Goal: Information Seeking & Learning: Learn about a topic

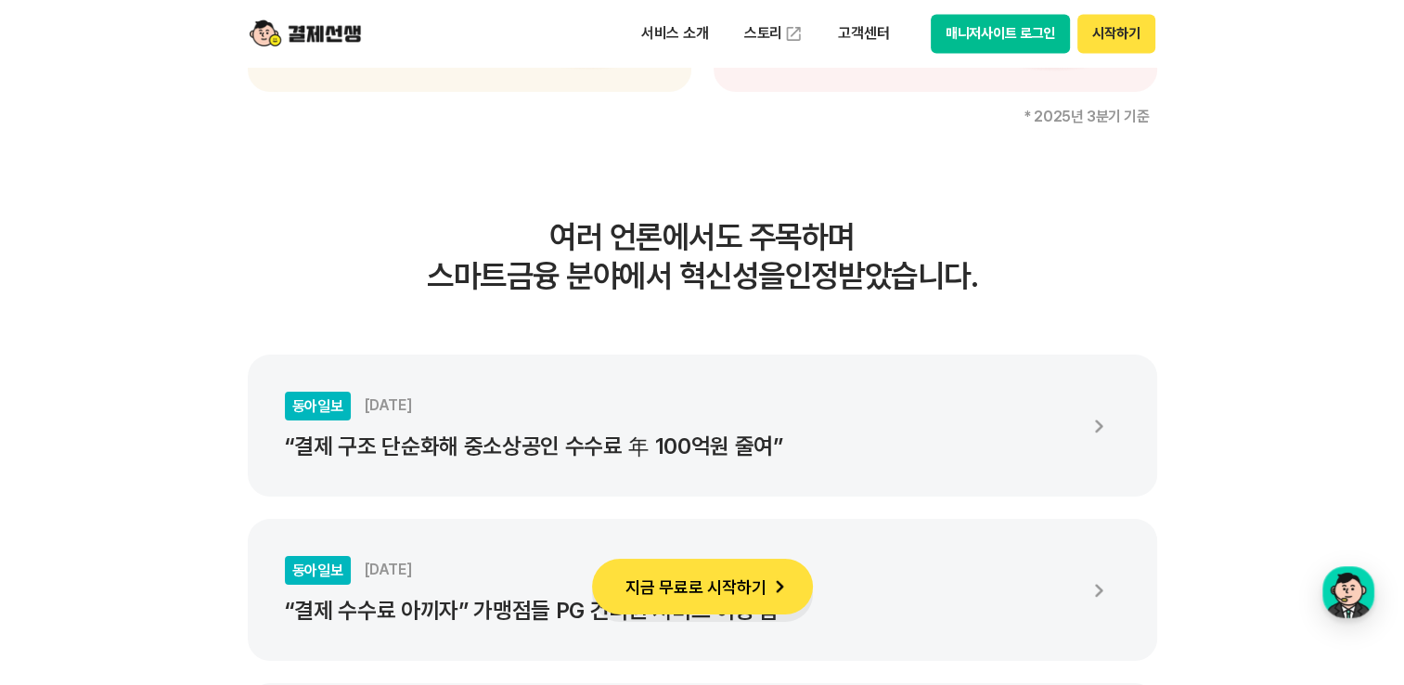
scroll to position [3339, 0]
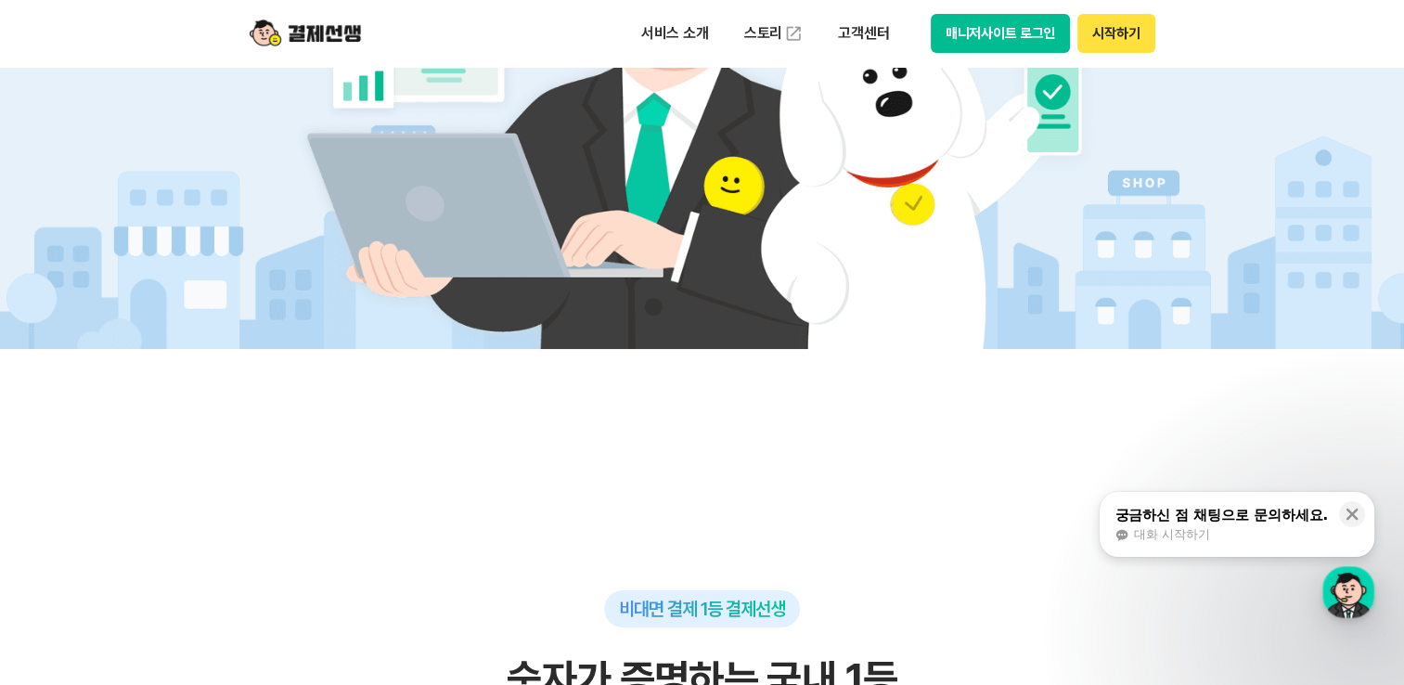
scroll to position [557, 0]
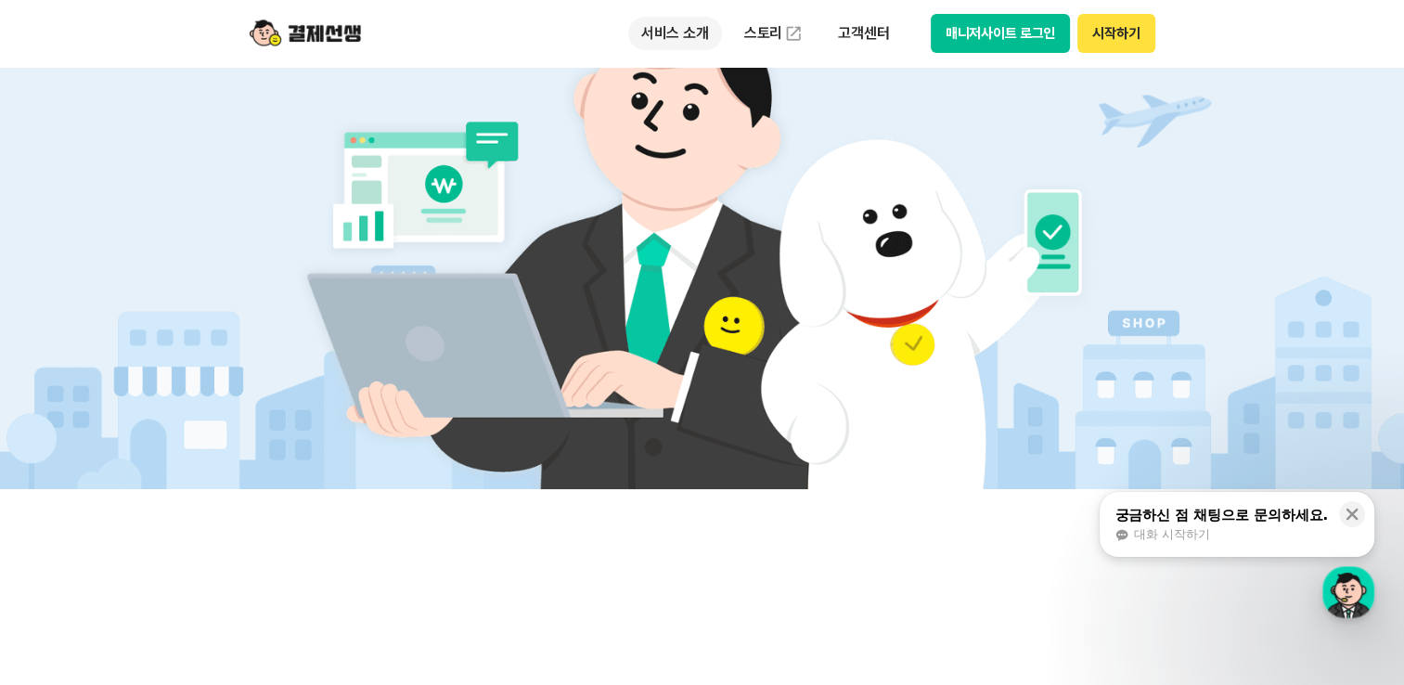
click at [685, 32] on p "서비스 소개" at bounding box center [675, 33] width 94 height 33
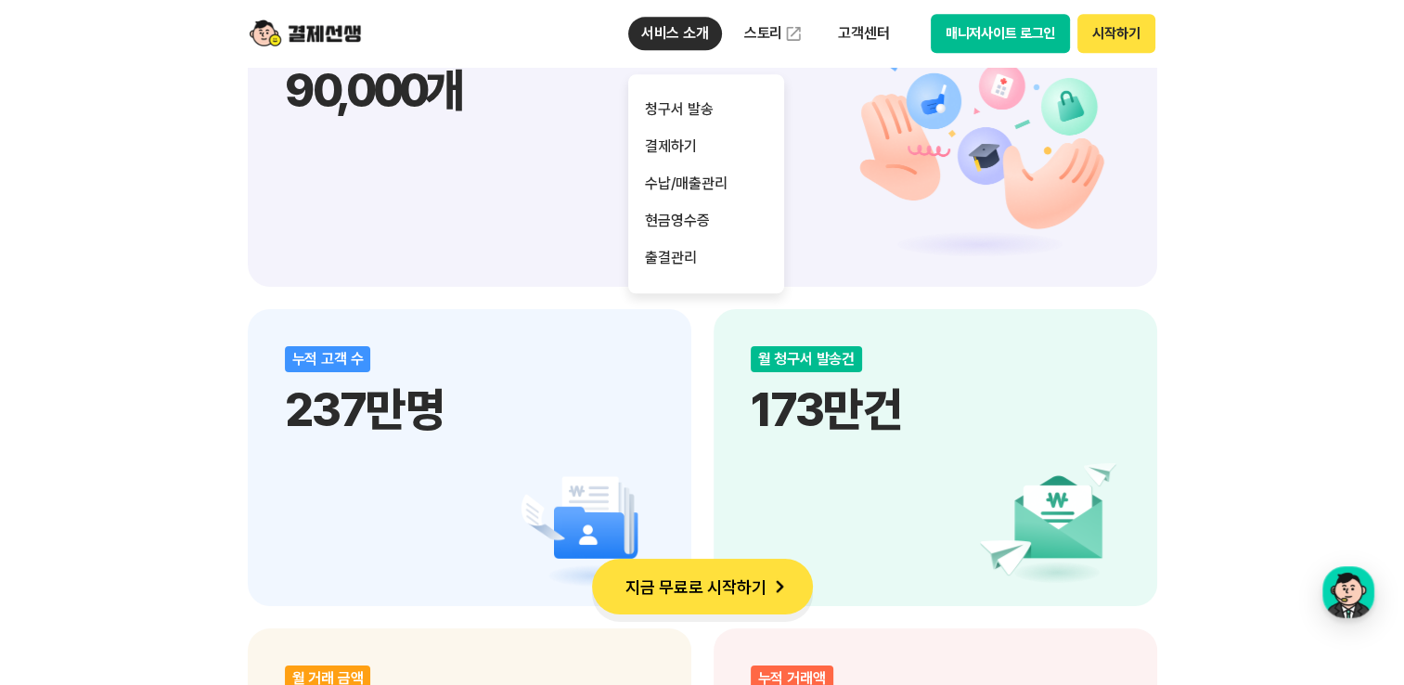
scroll to position [2319, 0]
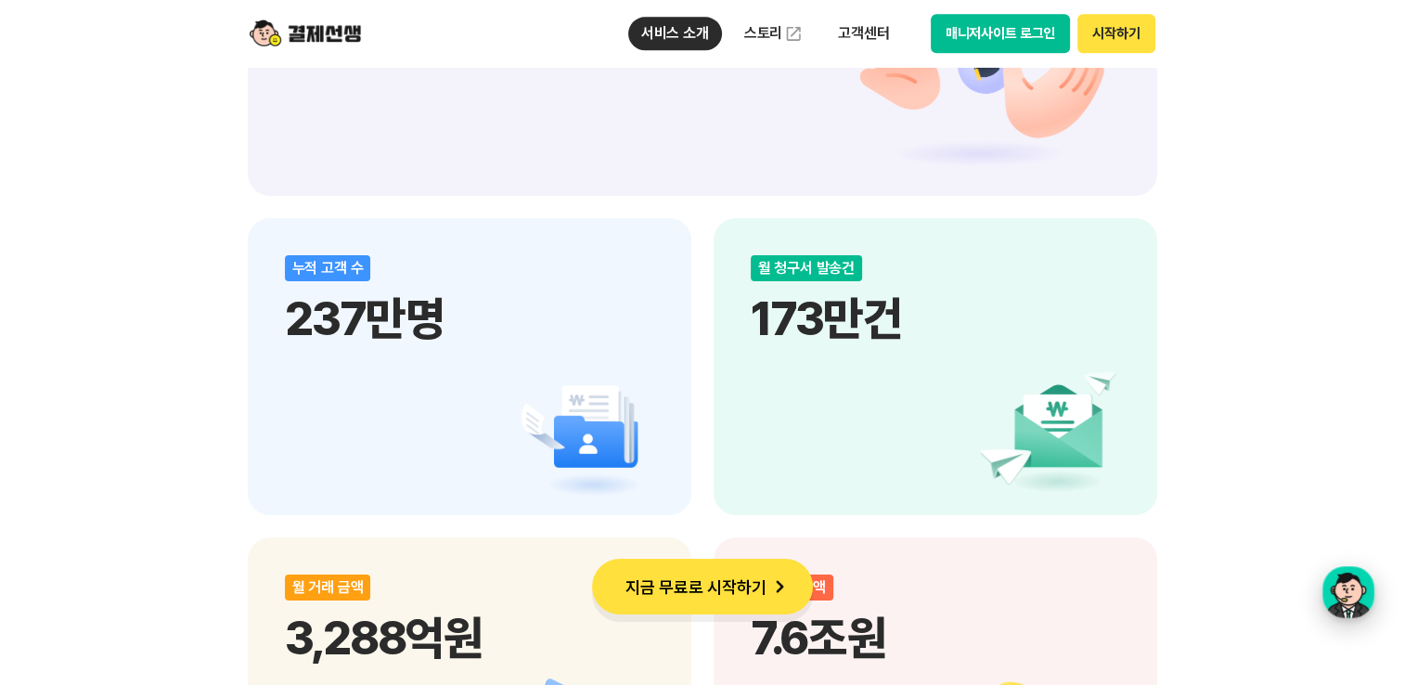
click at [1338, 592] on div "button" at bounding box center [1348, 592] width 52 height 52
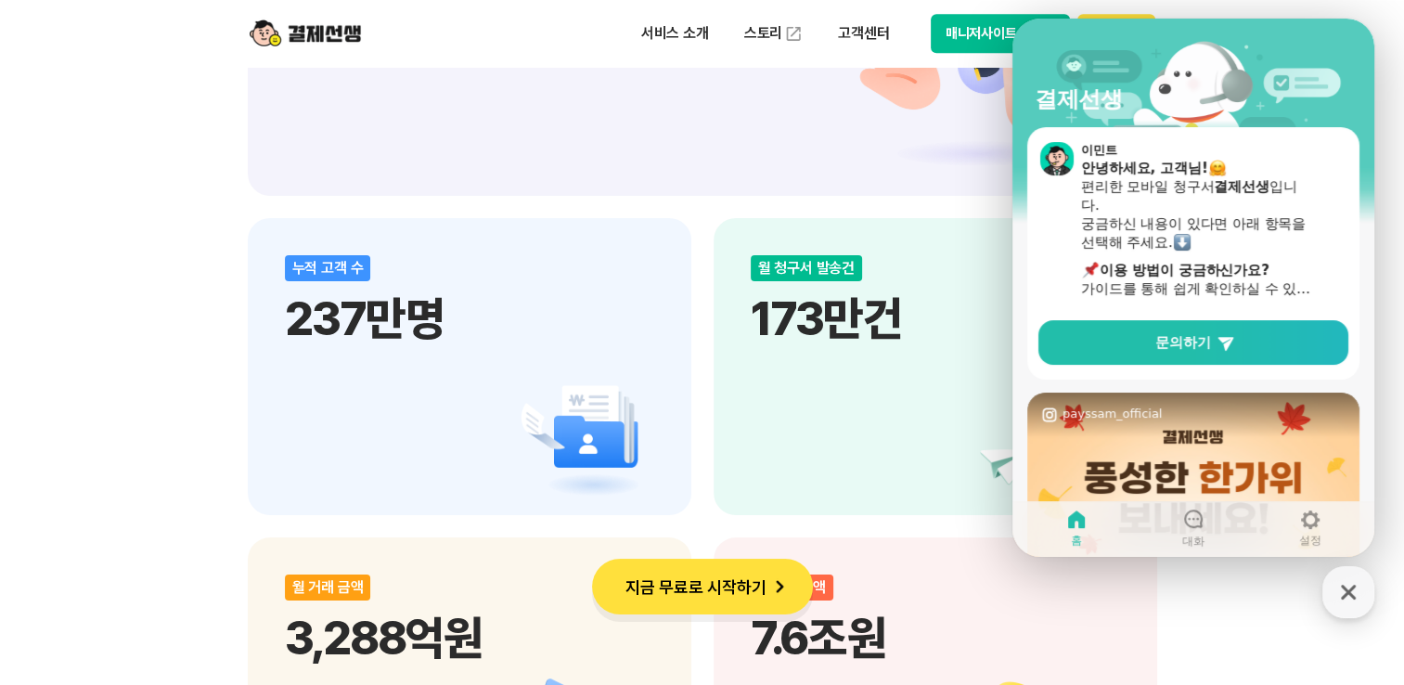
scroll to position [93, 0]
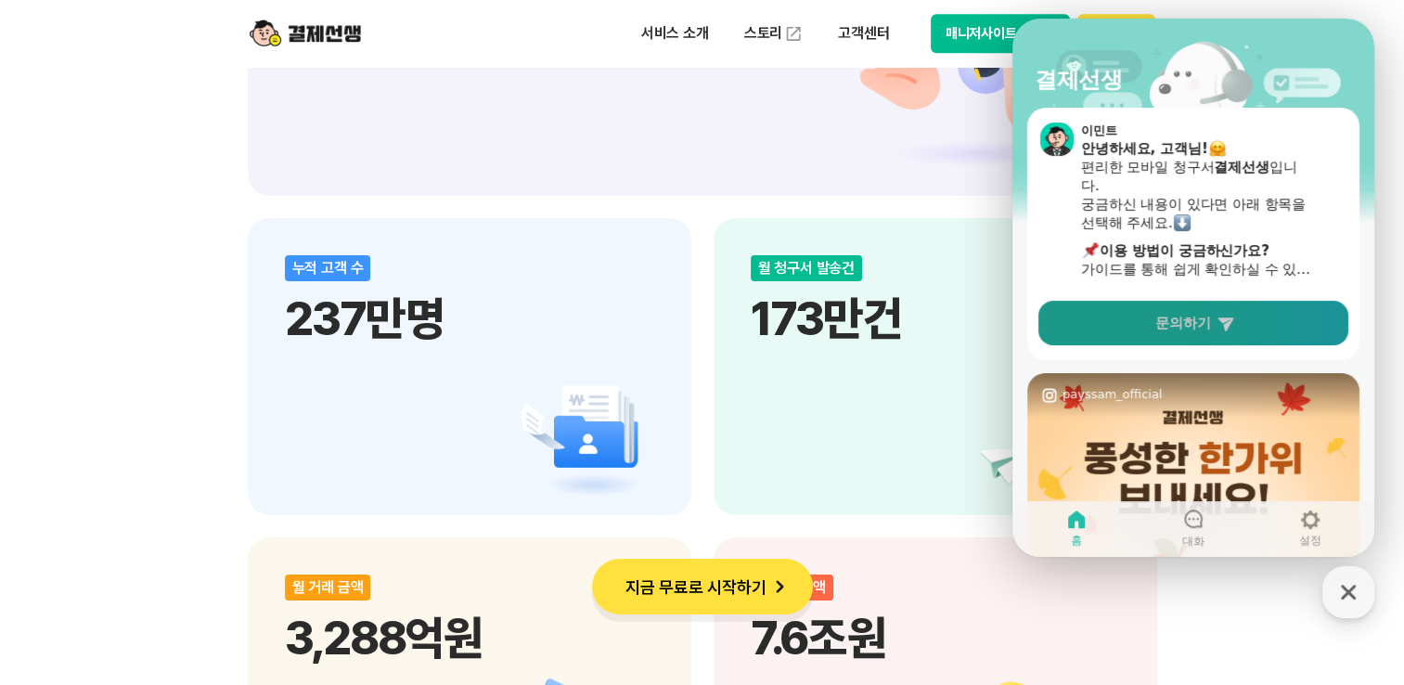
click at [1185, 320] on span "문의하기" at bounding box center [1183, 323] width 56 height 19
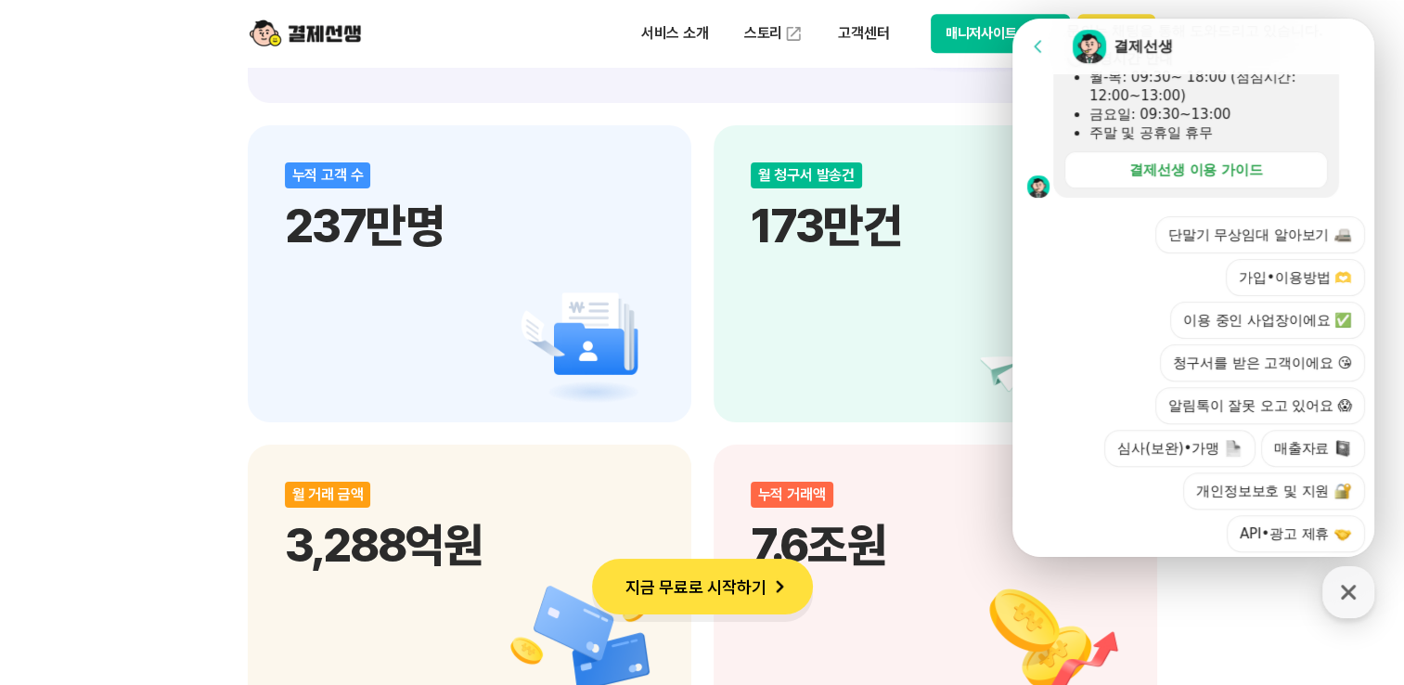
scroll to position [551, 0]
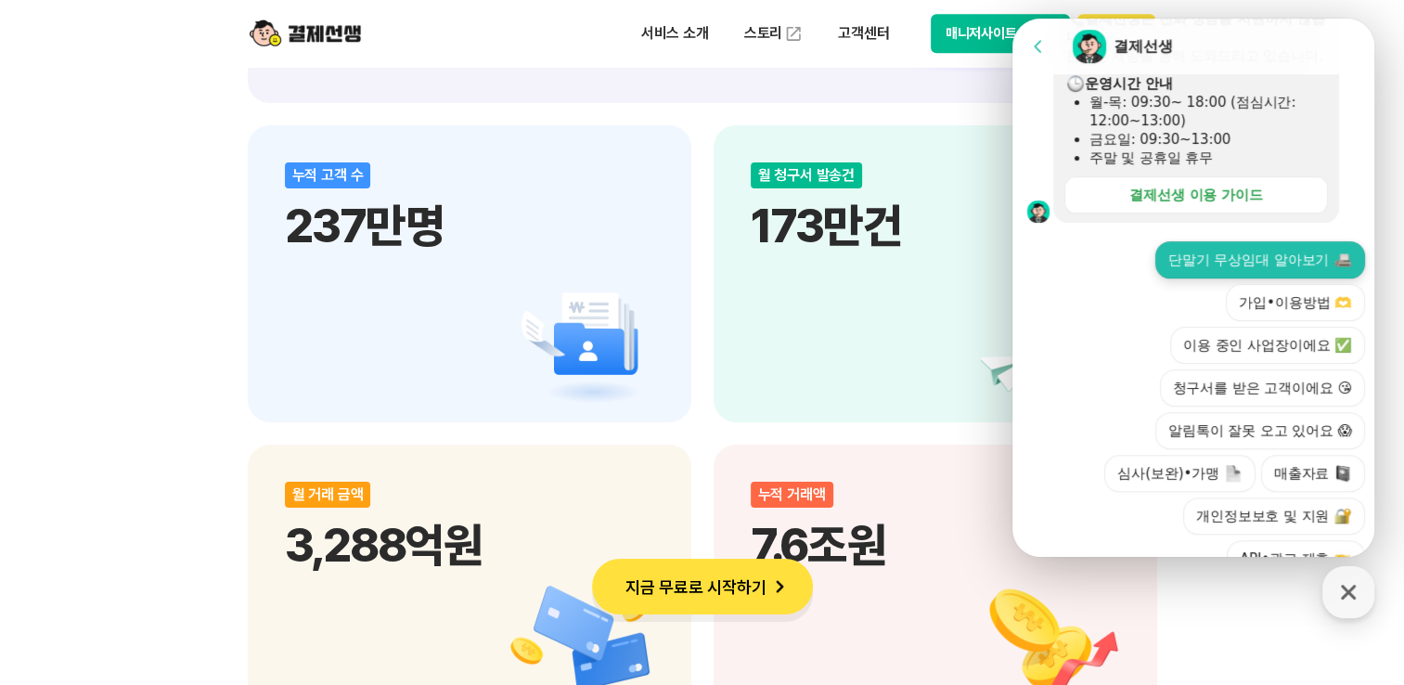
click at [1225, 273] on button "단말기 무상임대 알아보기" at bounding box center [1260, 259] width 210 height 37
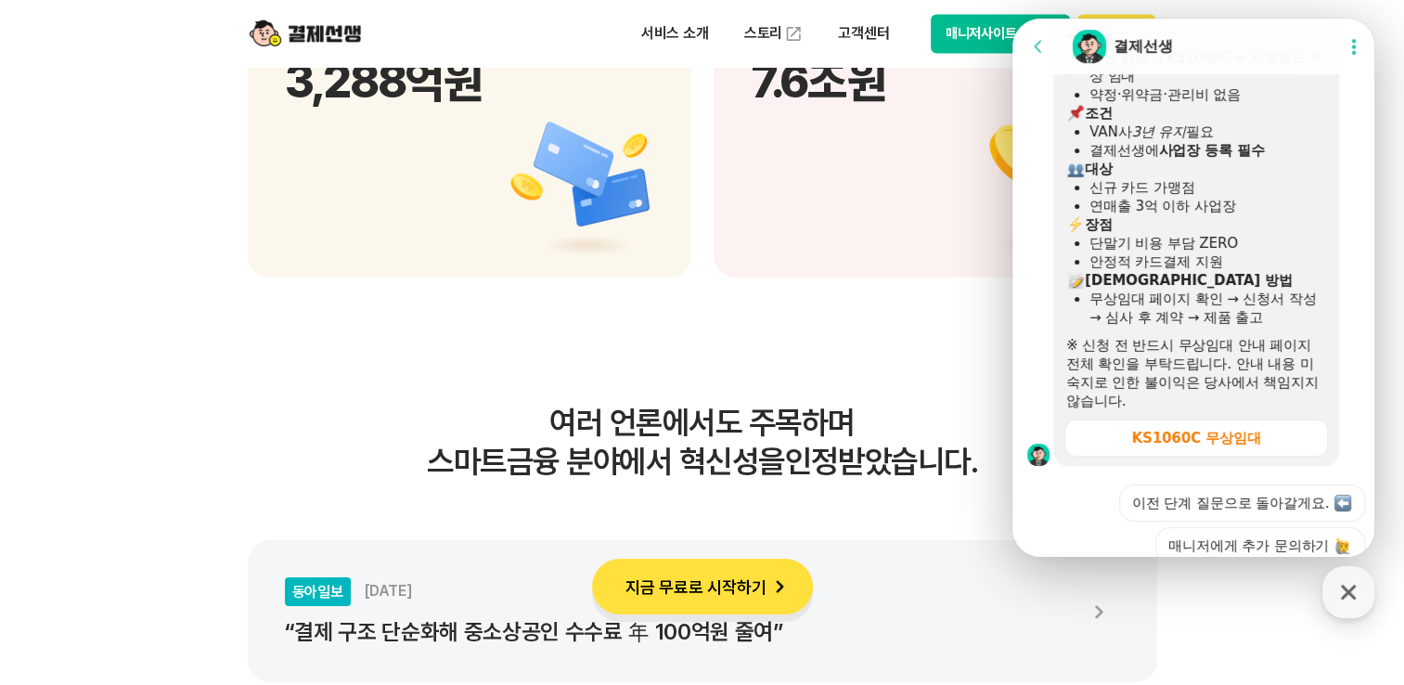
scroll to position [937, 0]
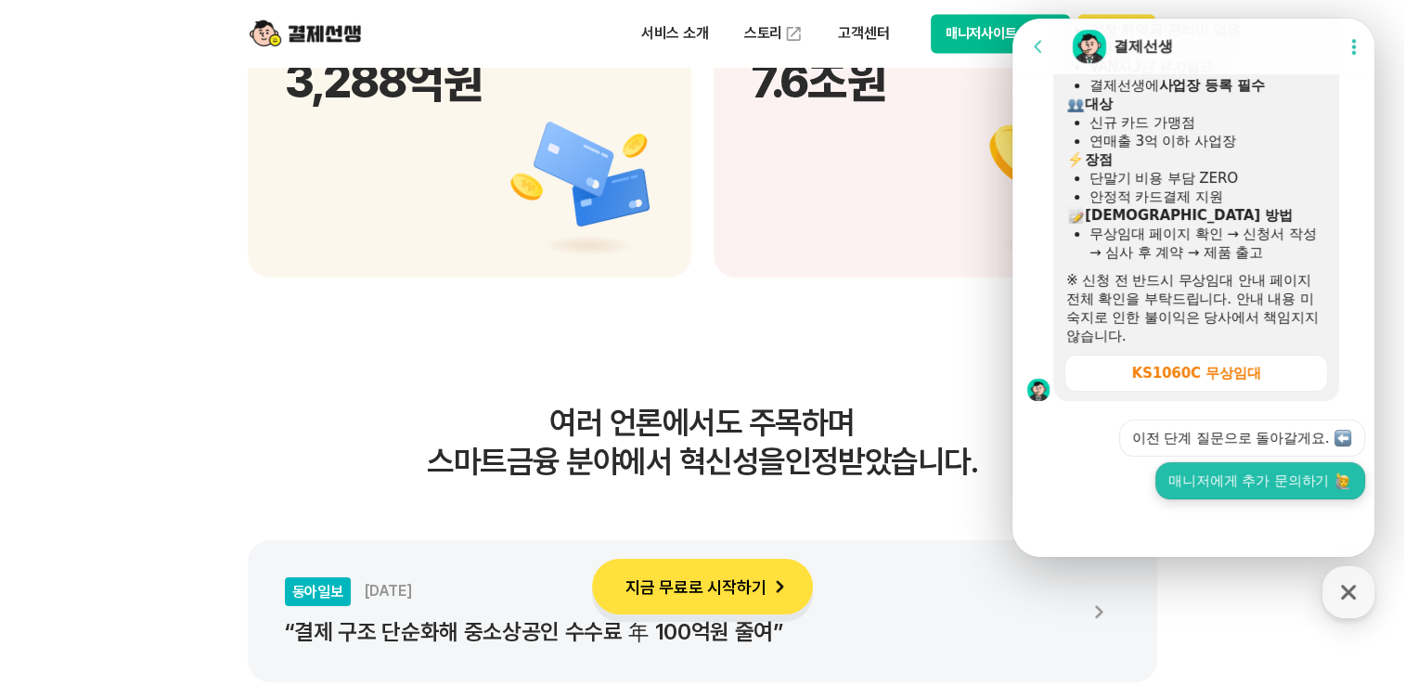
click at [1263, 467] on button "매니저에게 추가 문의하기" at bounding box center [1260, 480] width 210 height 37
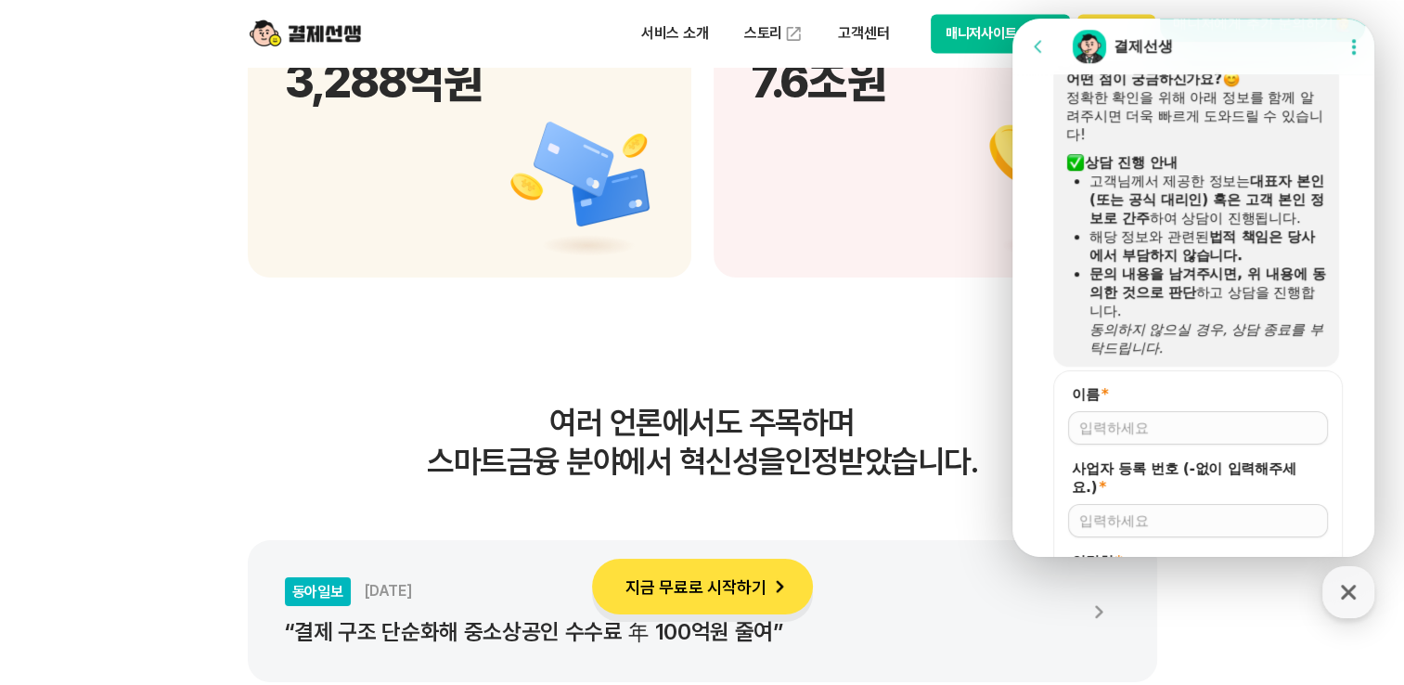
scroll to position [1435, 0]
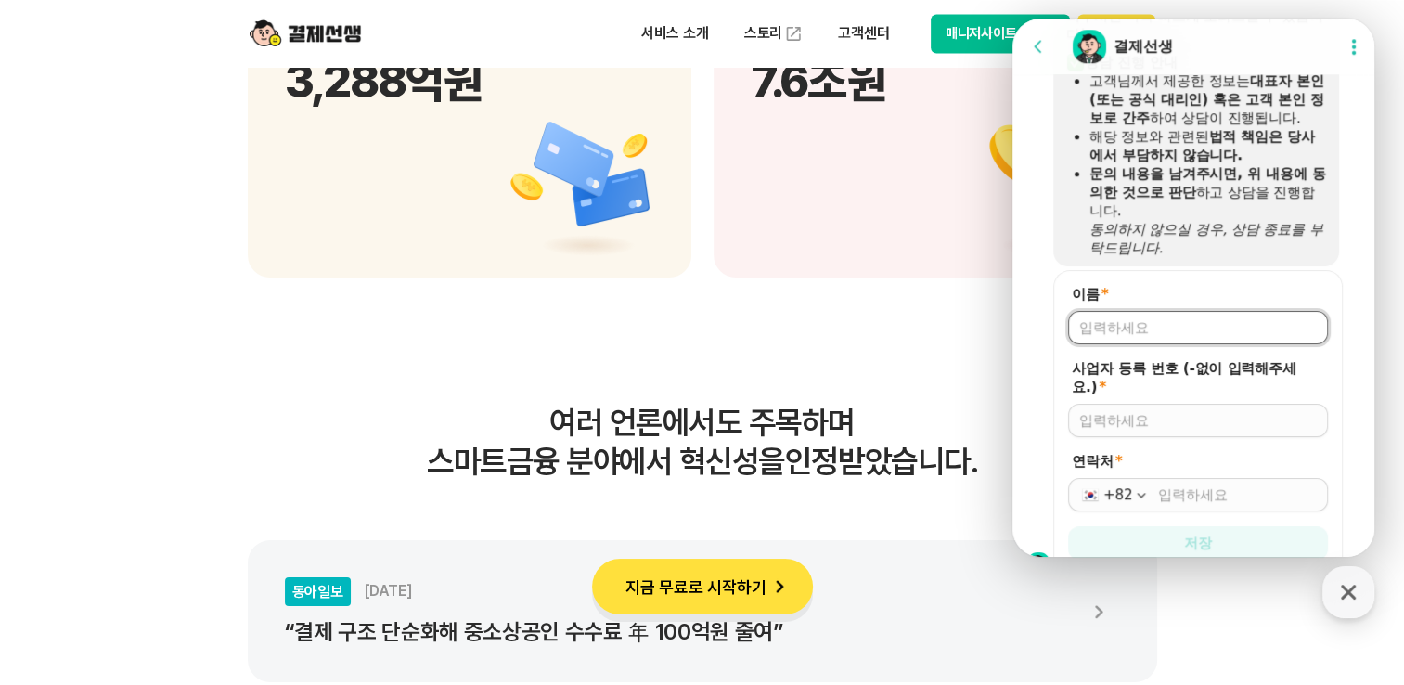
click at [1124, 337] on input "이름 *" at bounding box center [1197, 327] width 237 height 19
type input "이소라"
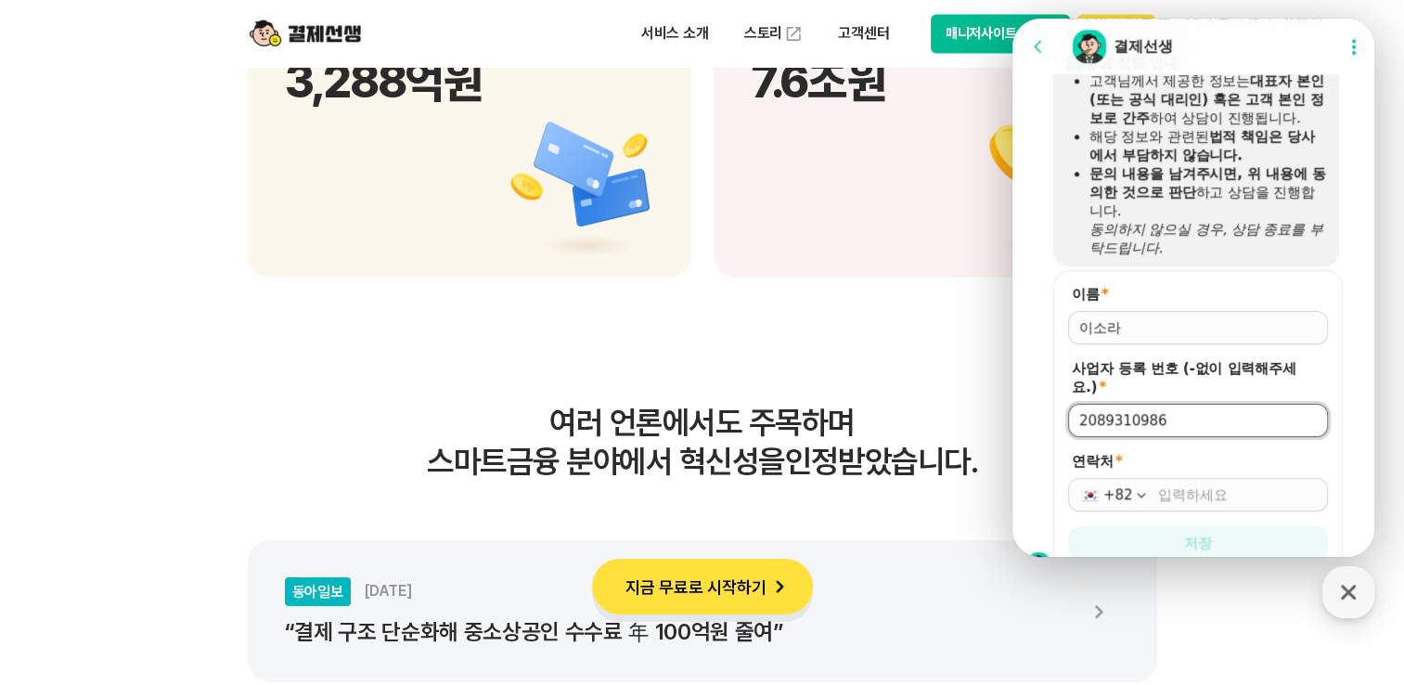
type input "2089310986"
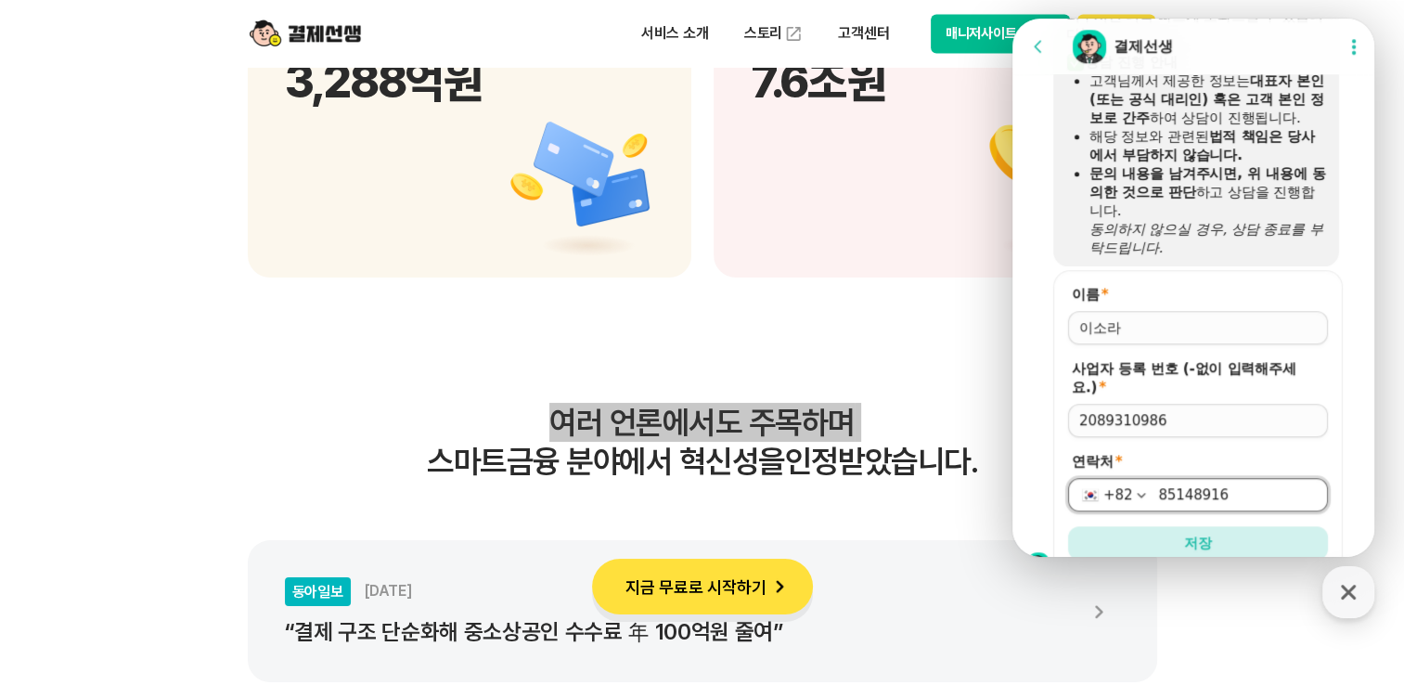
click at [1158, 504] on input "85148916" at bounding box center [1237, 494] width 159 height 19
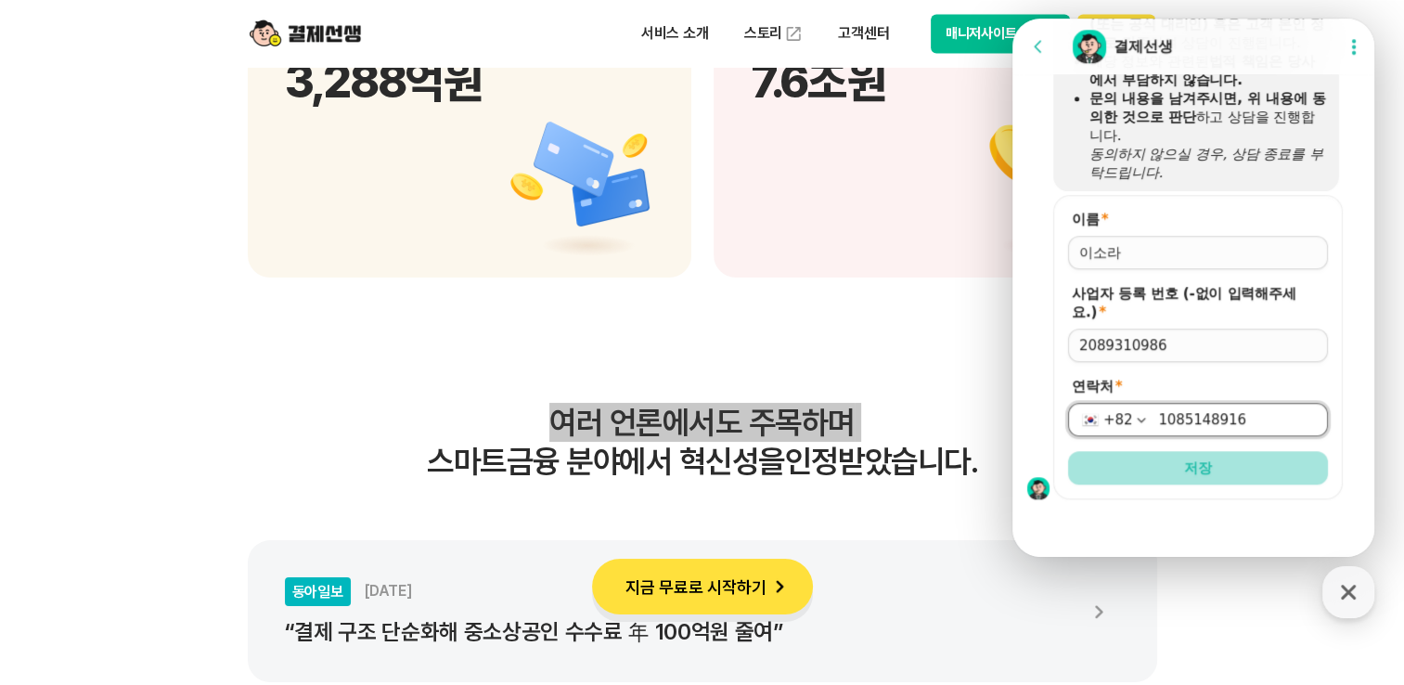
type input "1085148916"
click at [1196, 477] on button "저장" at bounding box center [1198, 467] width 260 height 33
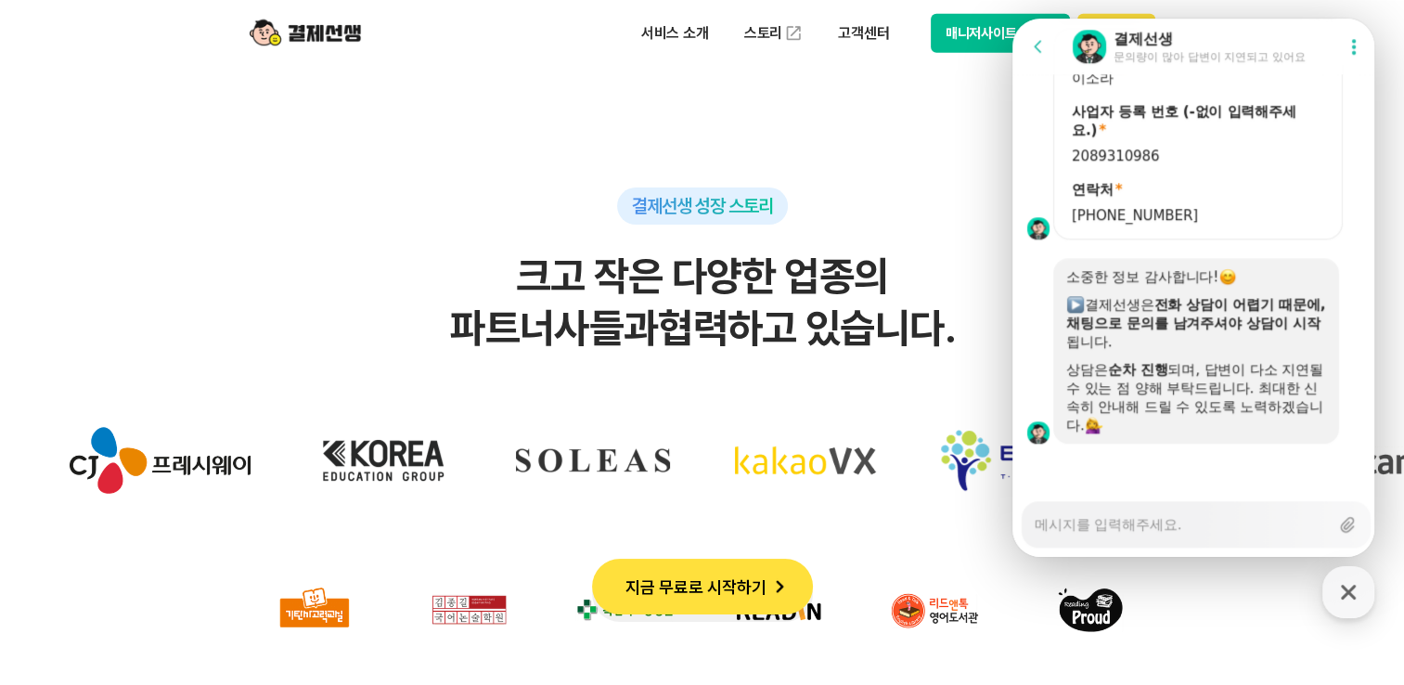
scroll to position [5659, 0]
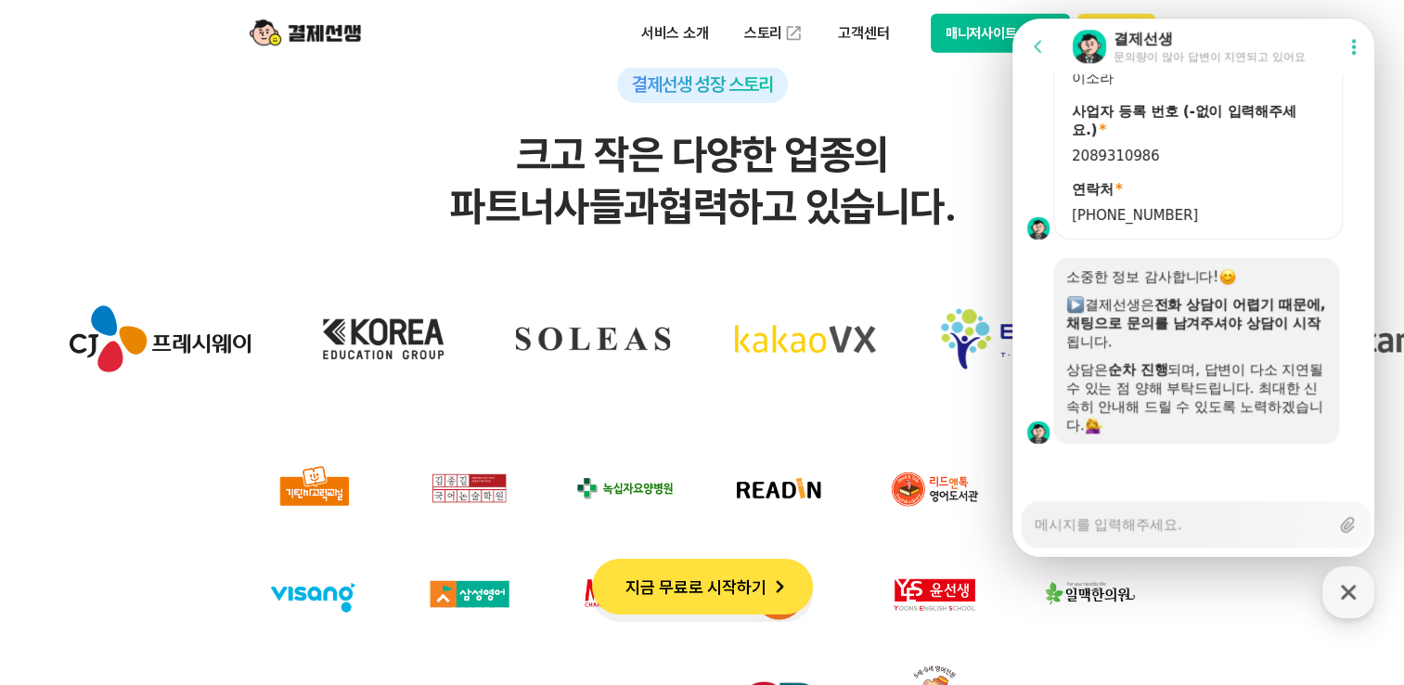
type textarea "x"
type textarea "t"
type textarea "x"
type textarea "tk"
type textarea "x"
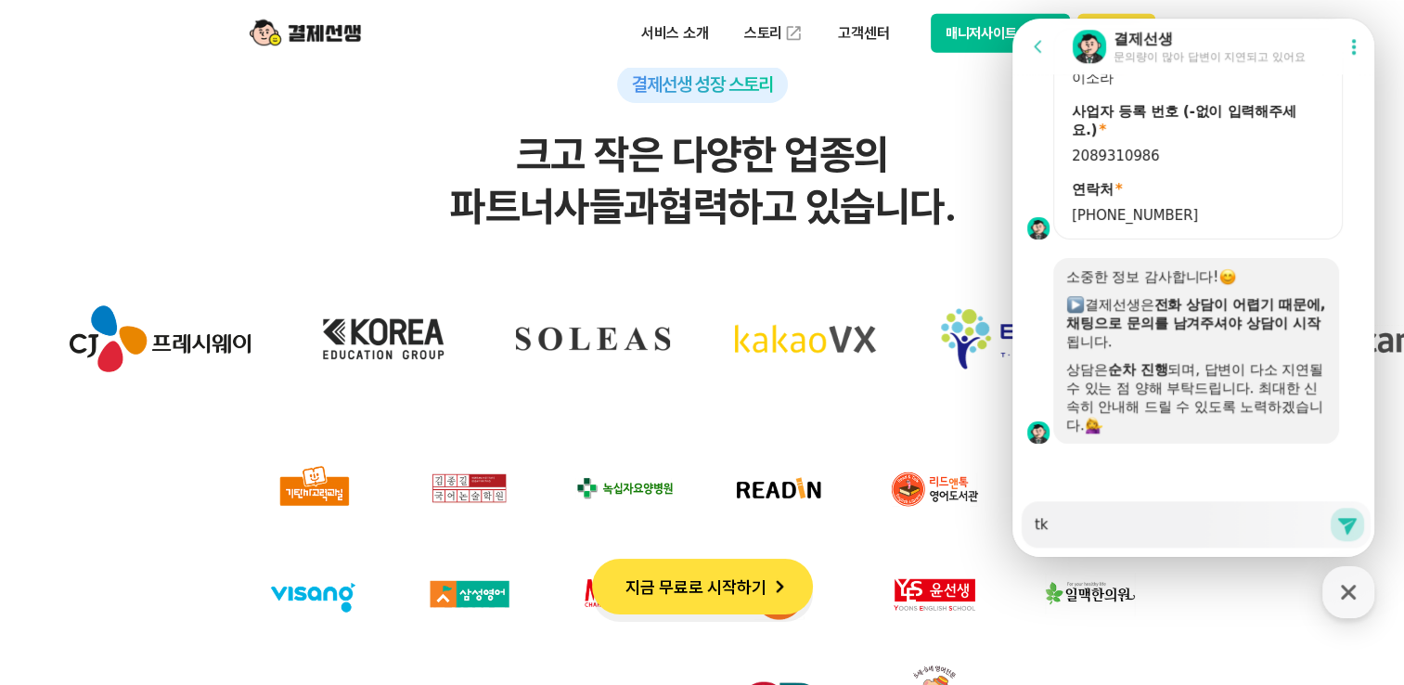
type textarea "tkd"
type textarea "x"
type textarea "tkdj"
type textarea "x"
type textarea "tkdjq"
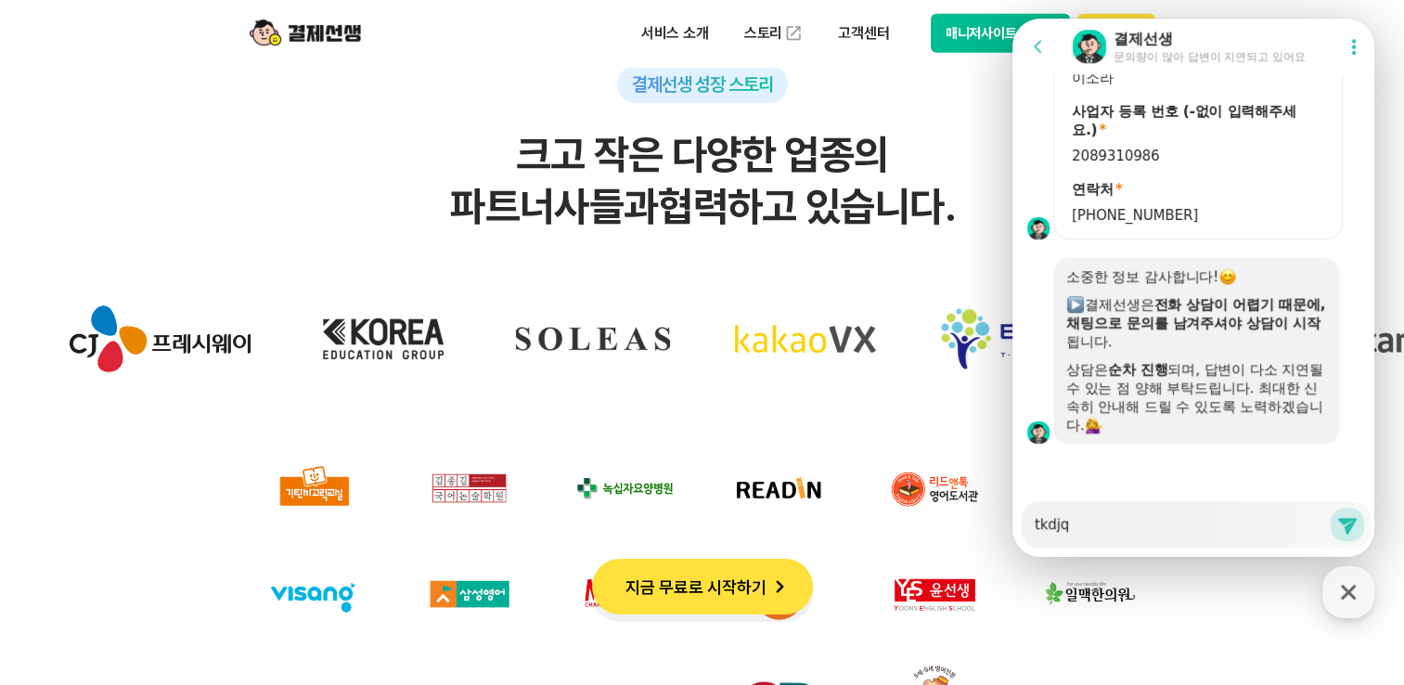
type textarea "x"
type textarea "tkdj"
type textarea "x"
type textarea "tkd"
type textarea "x"
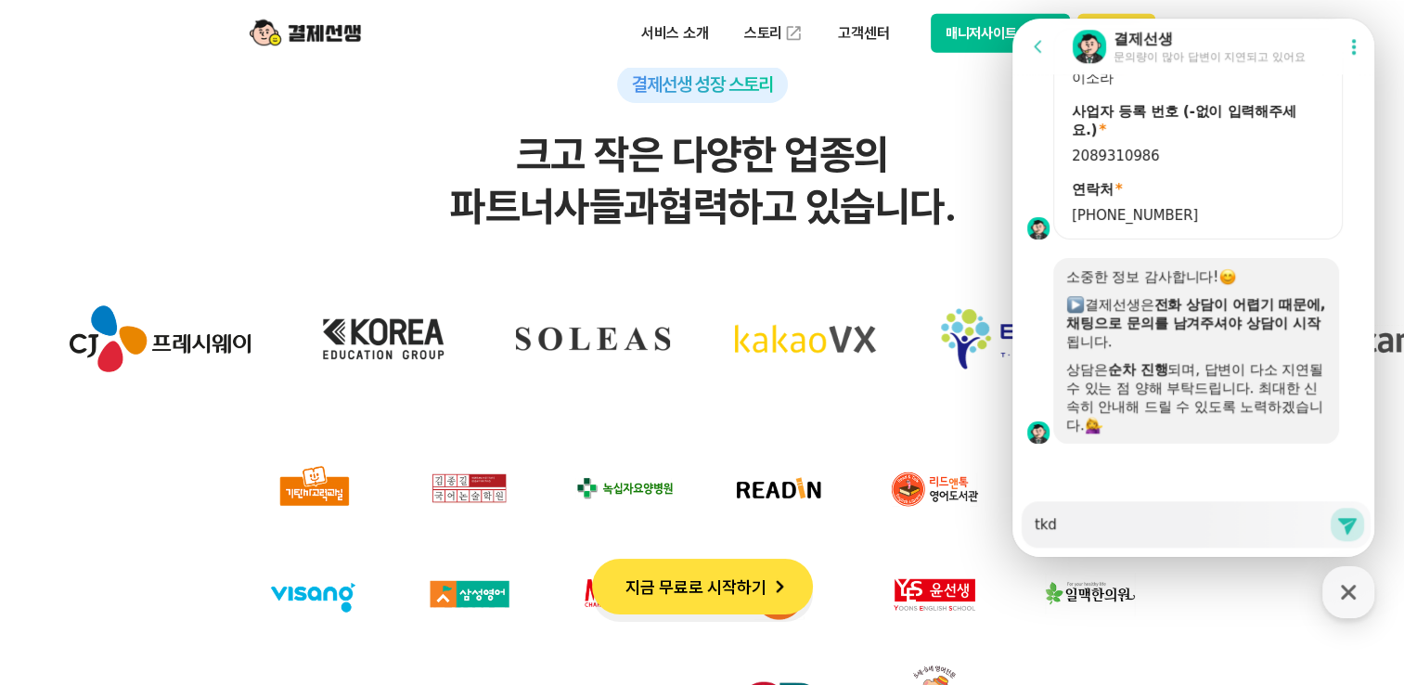
type textarea "tk"
type textarea "x"
type textarea "t"
type textarea "x"
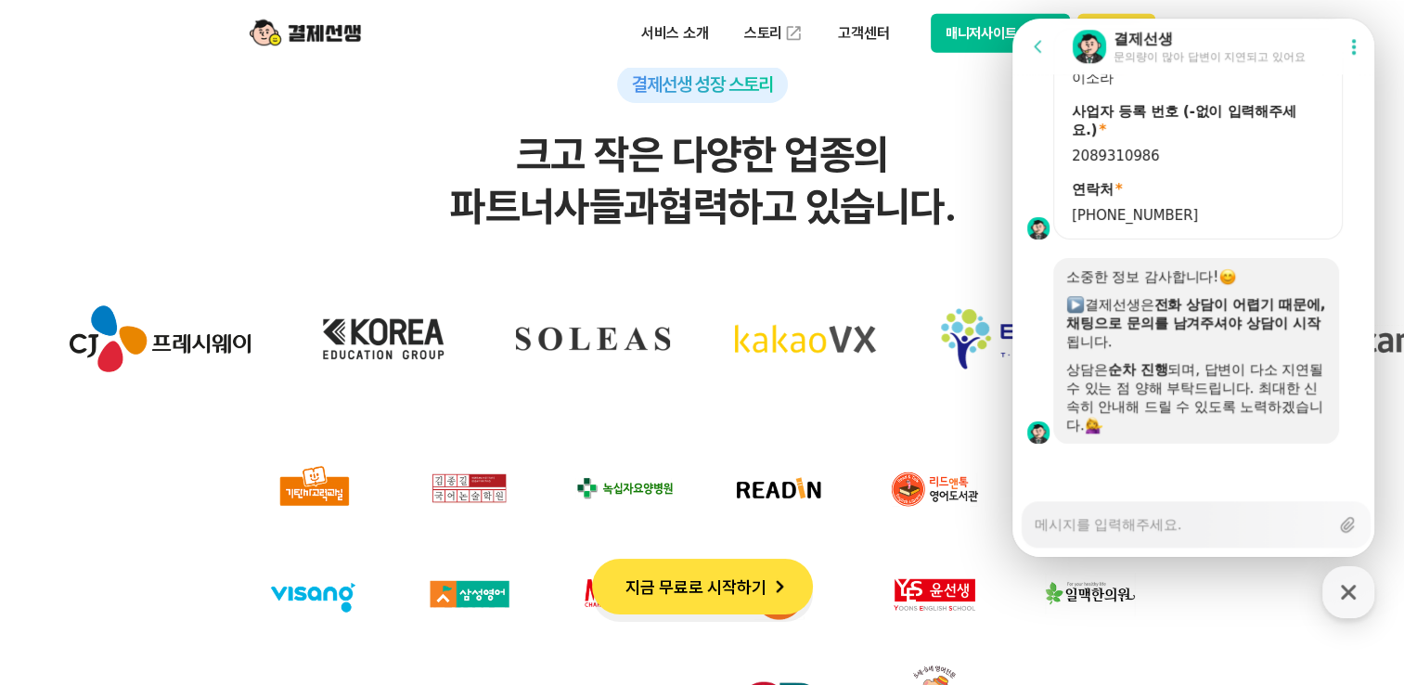
type textarea "ㅅ"
type textarea "x"
type textarea "사"
type textarea "x"
type textarea "상"
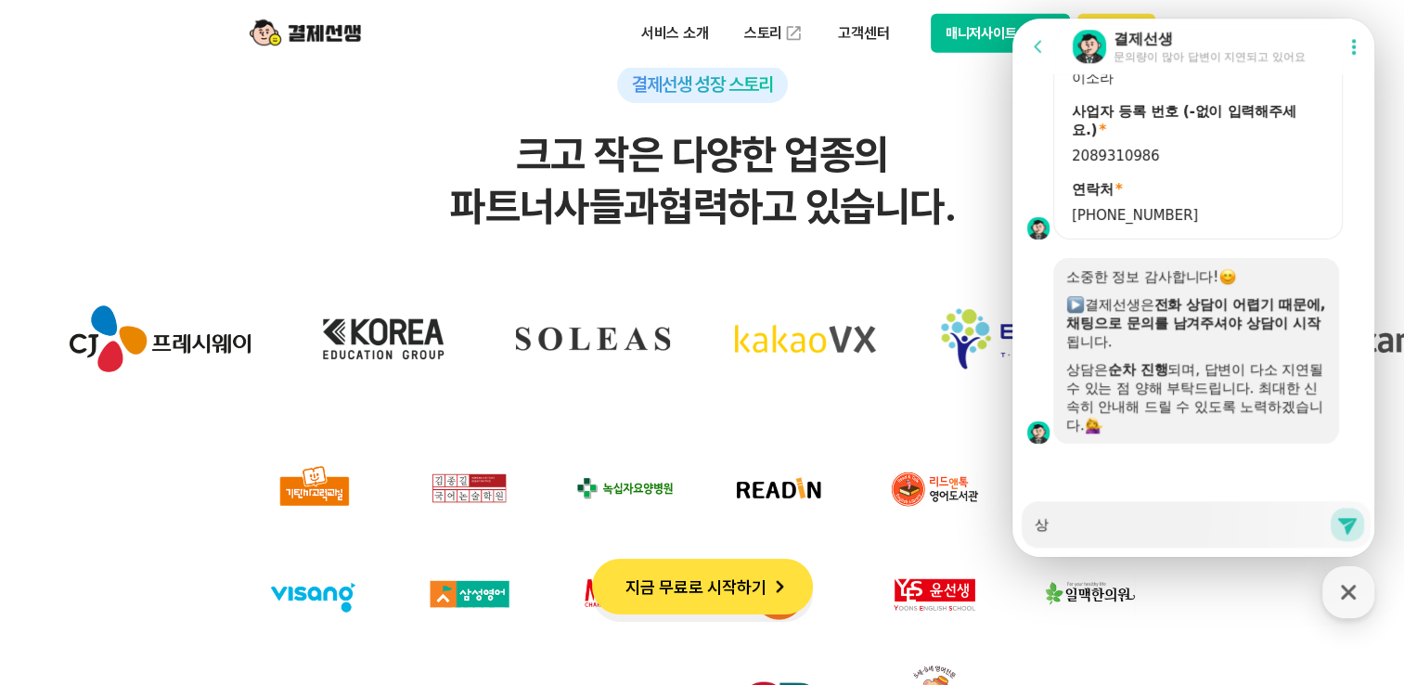
type textarea "x"
type textarea "[DEMOGRAPHIC_DATA]"
type textarea "x"
type textarea "사업"
type textarea "x"
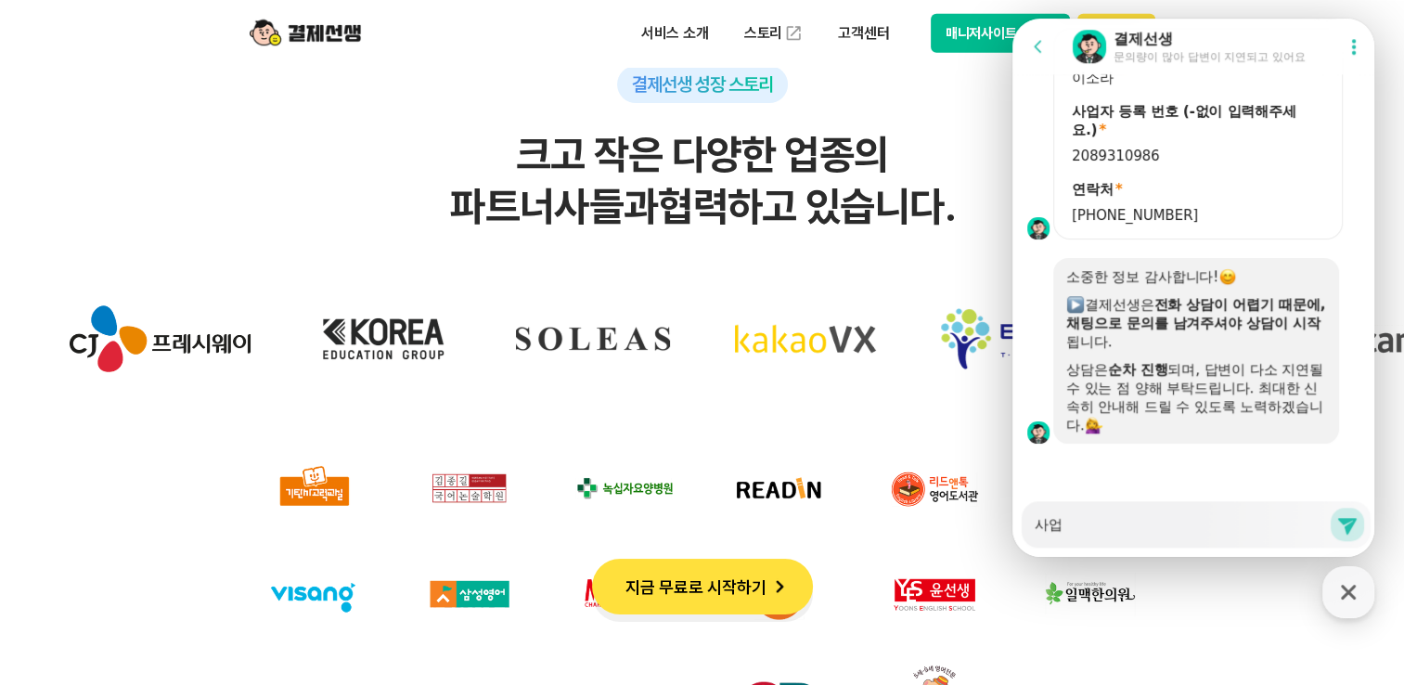
type textarea "사업ㅈ"
type textarea "x"
type textarea "사업자"
type textarea "x"
type textarea "사업장"
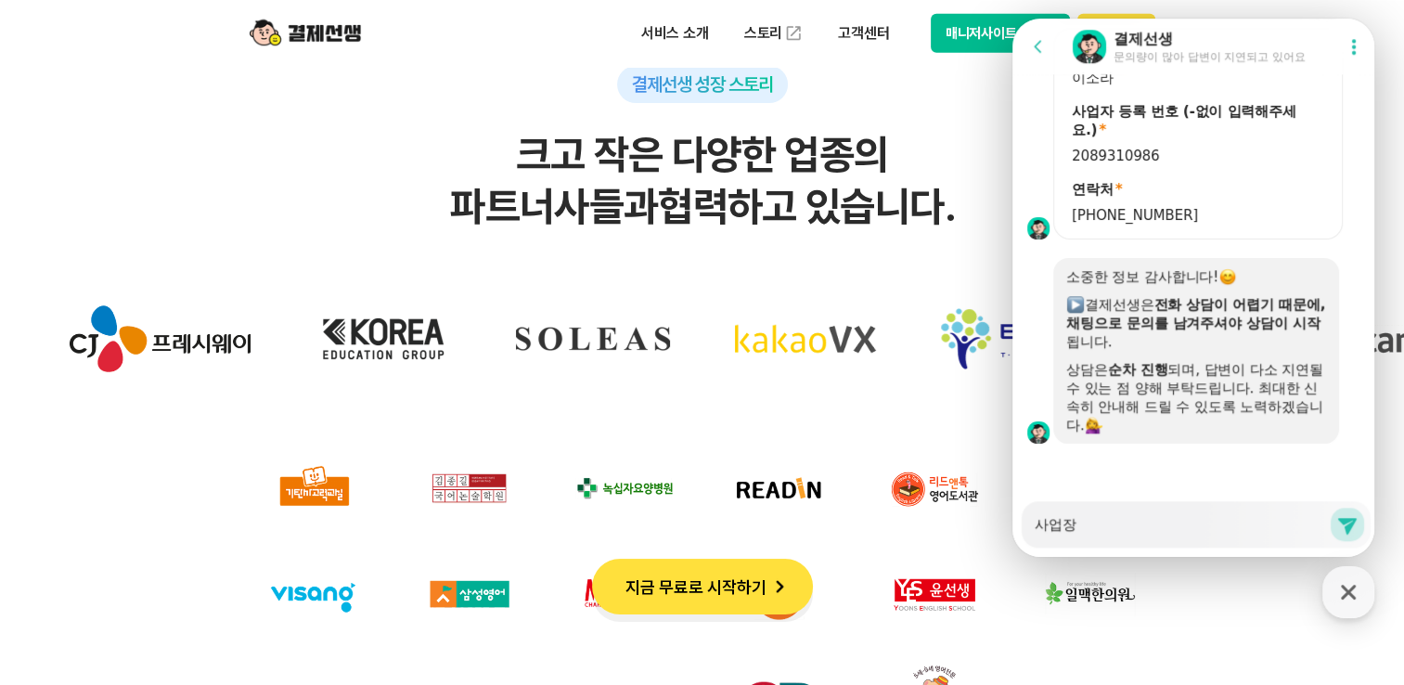
type textarea "x"
type textarea "사업자에"
type textarea "x"
type textarea "사업자엣"
type textarea "x"
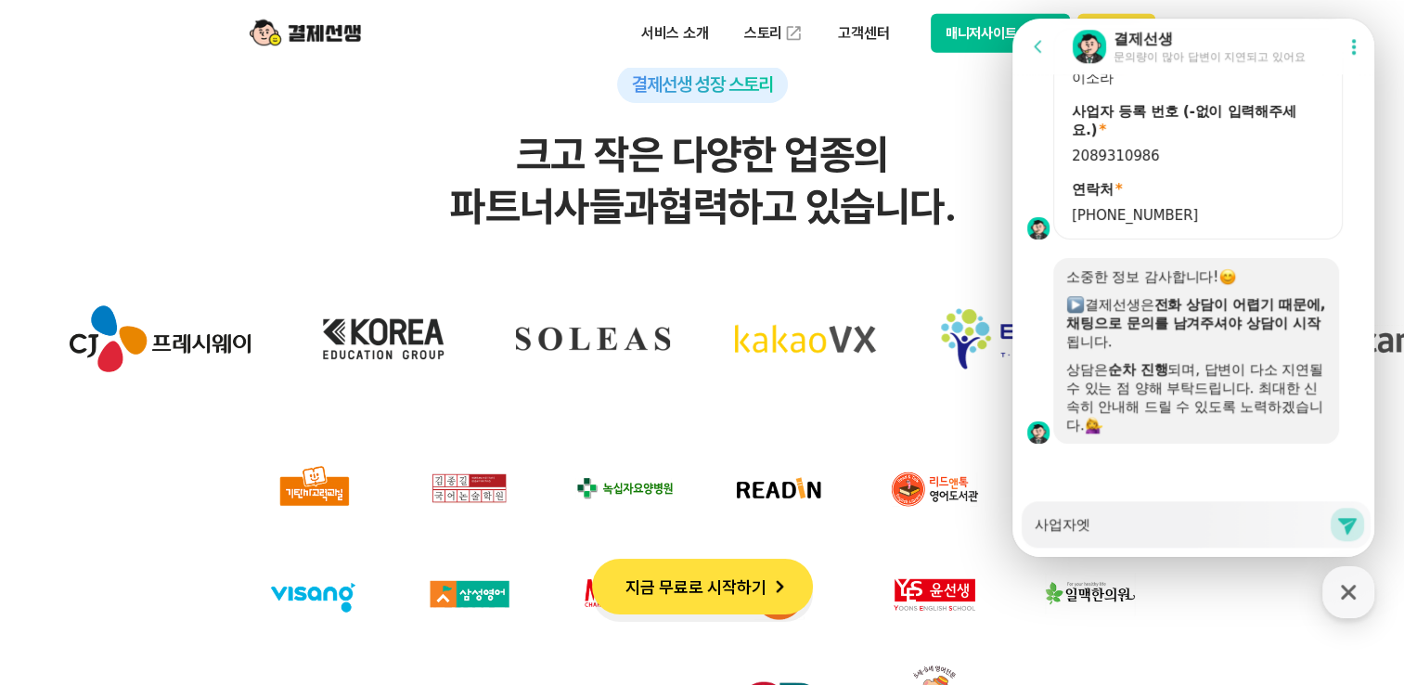
type textarea "사업자에서"
type textarea "x"
type textarea "사업자에서"
type textarea "x"
type textarea "사업자에서 ㅂ"
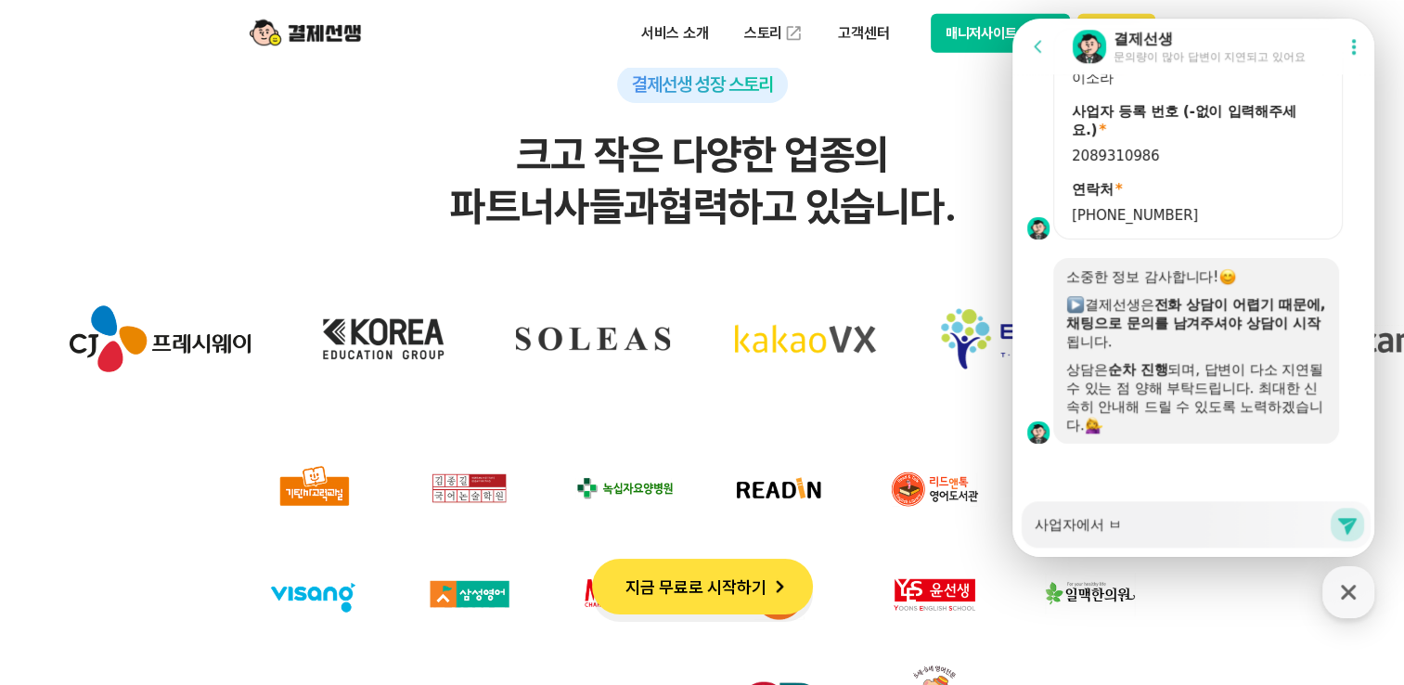
type textarea "x"
type textarea "사업자에서 부"
type textarea "x"
type textarea "사업자에서 붙"
type textarea "x"
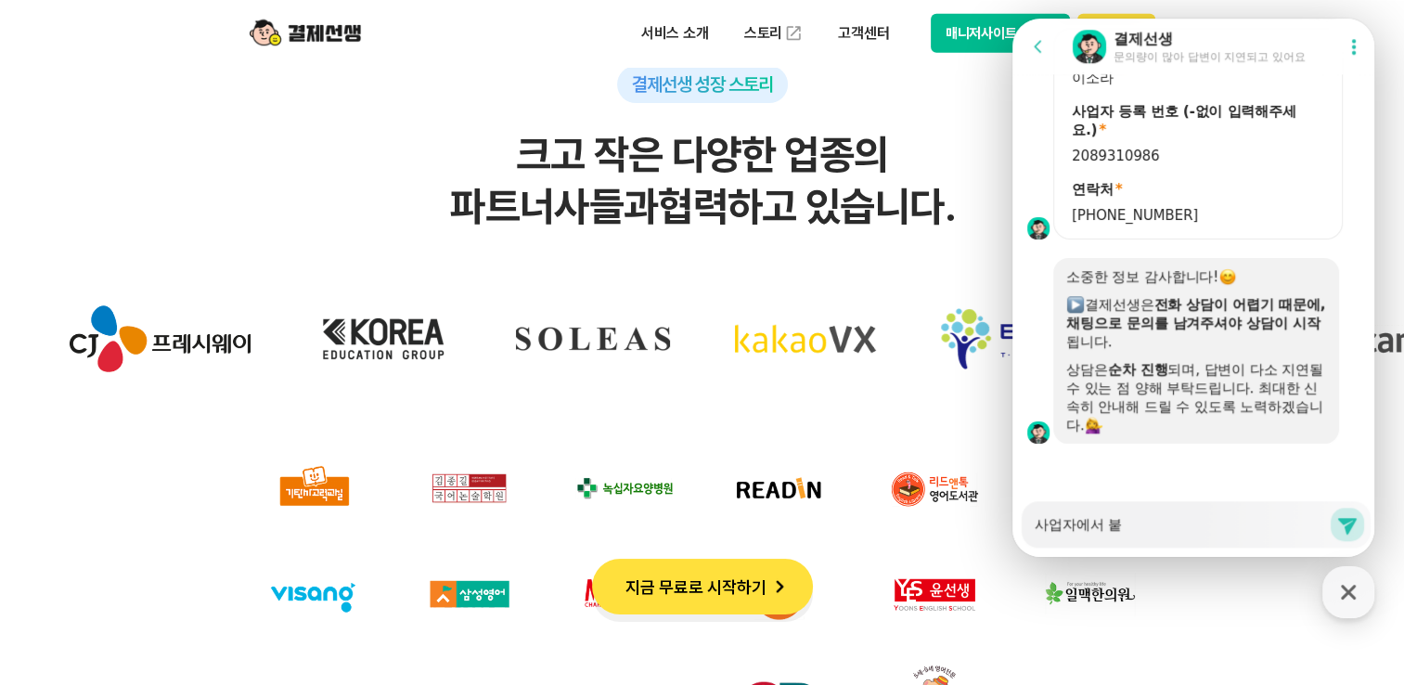
type textarea "사업자에서 부"
type textarea "x"
type textarea "사업자에서 붇"
type textarea "x"
type textarea "사업자에서 부다"
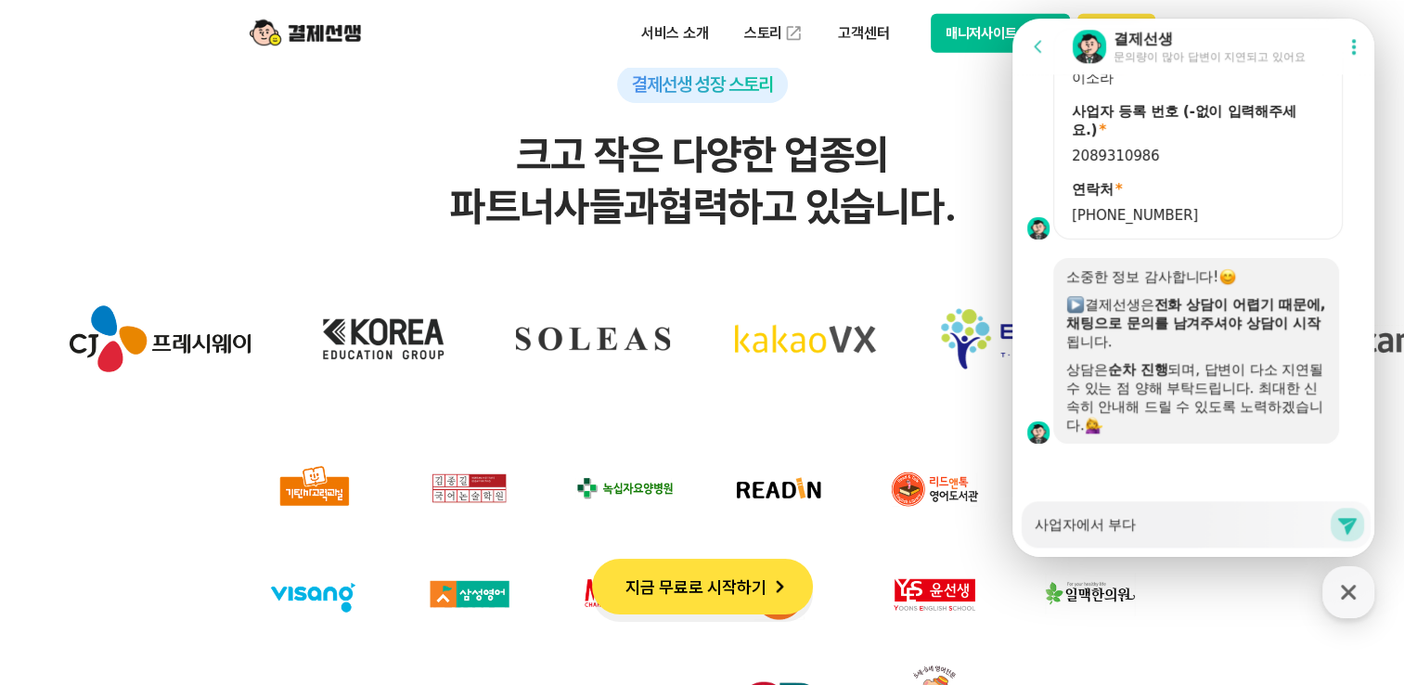
type textarea "x"
type textarea "사업자에서 부담"
type textarea "x"
type textarea "사업자에서 부담ㅎ"
type textarea "x"
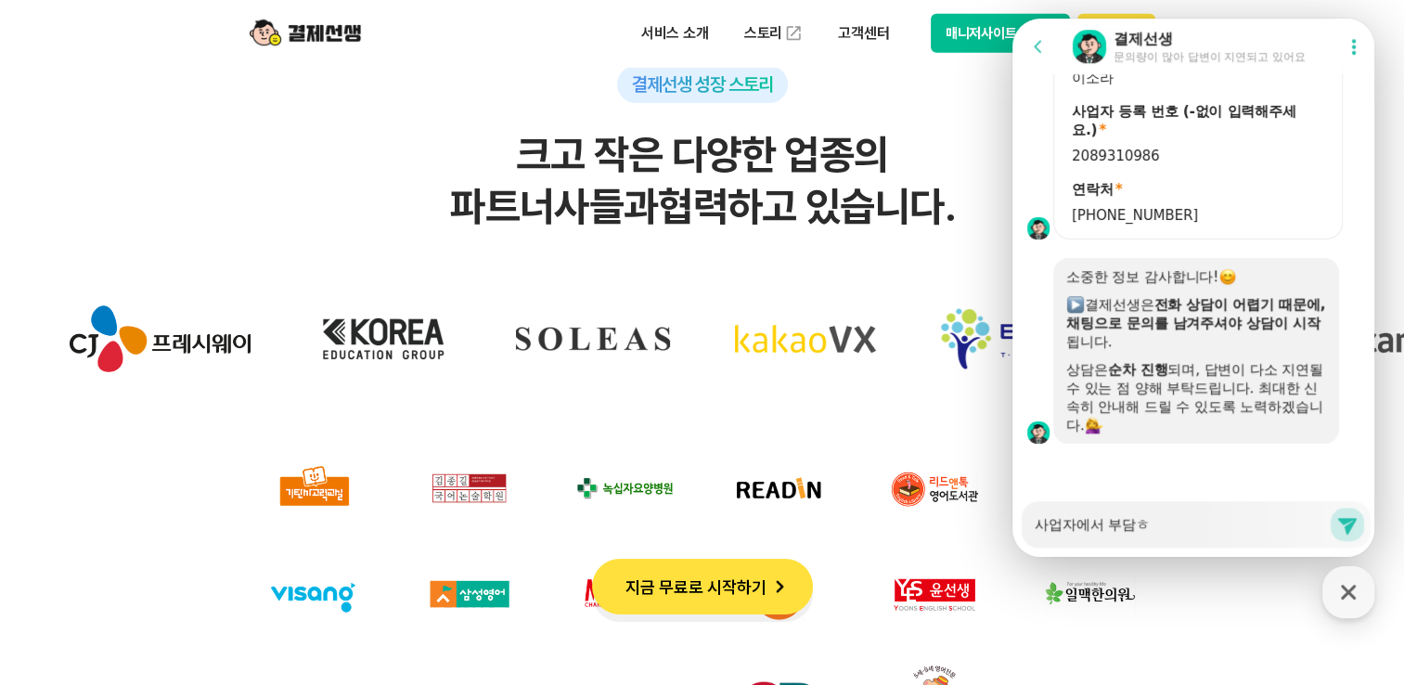
type textarea "사업자에서 부담하"
type textarea "x"
type textarea "사업자에서 부담[DEMOGRAPHIC_DATA]"
type textarea "x"
type textarea "사업자에서 부담하는"
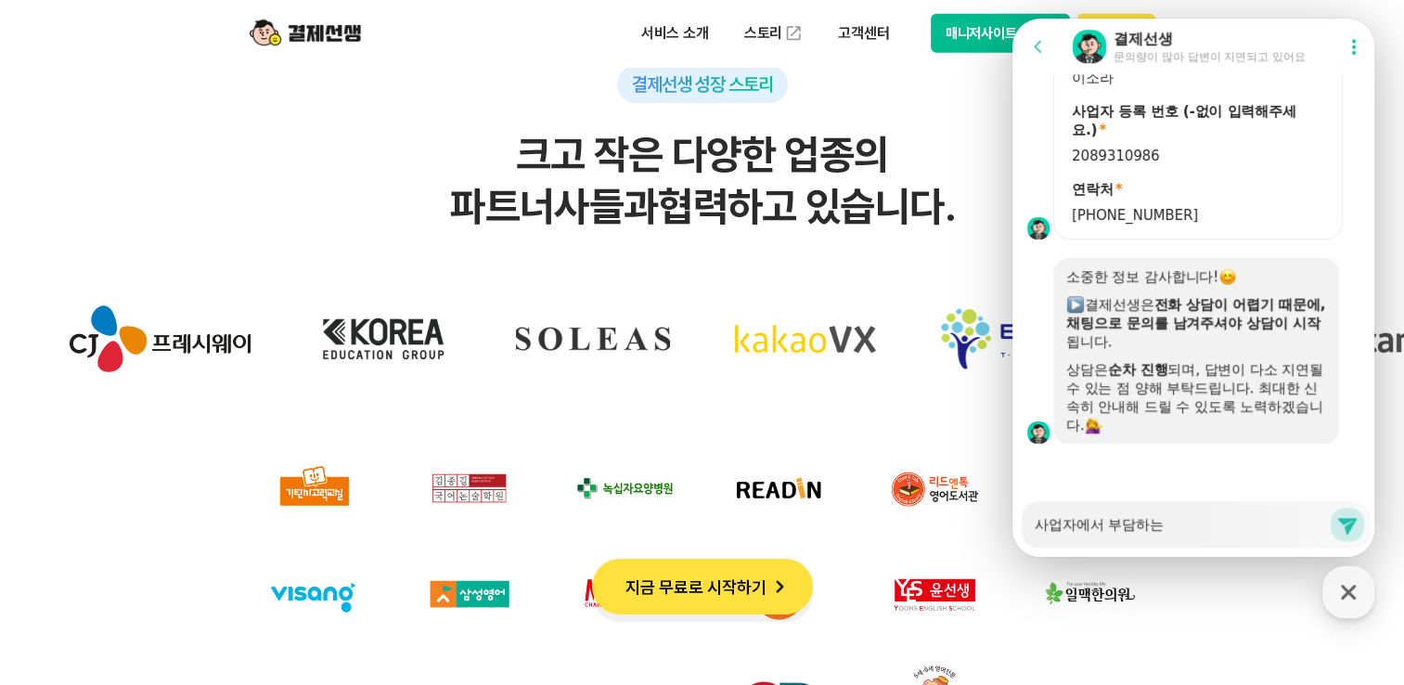
type textarea "x"
type textarea "사업자에서 부담하는"
type textarea "x"
type textarea "사업자에서 부담하는 ㅅ"
type textarea "x"
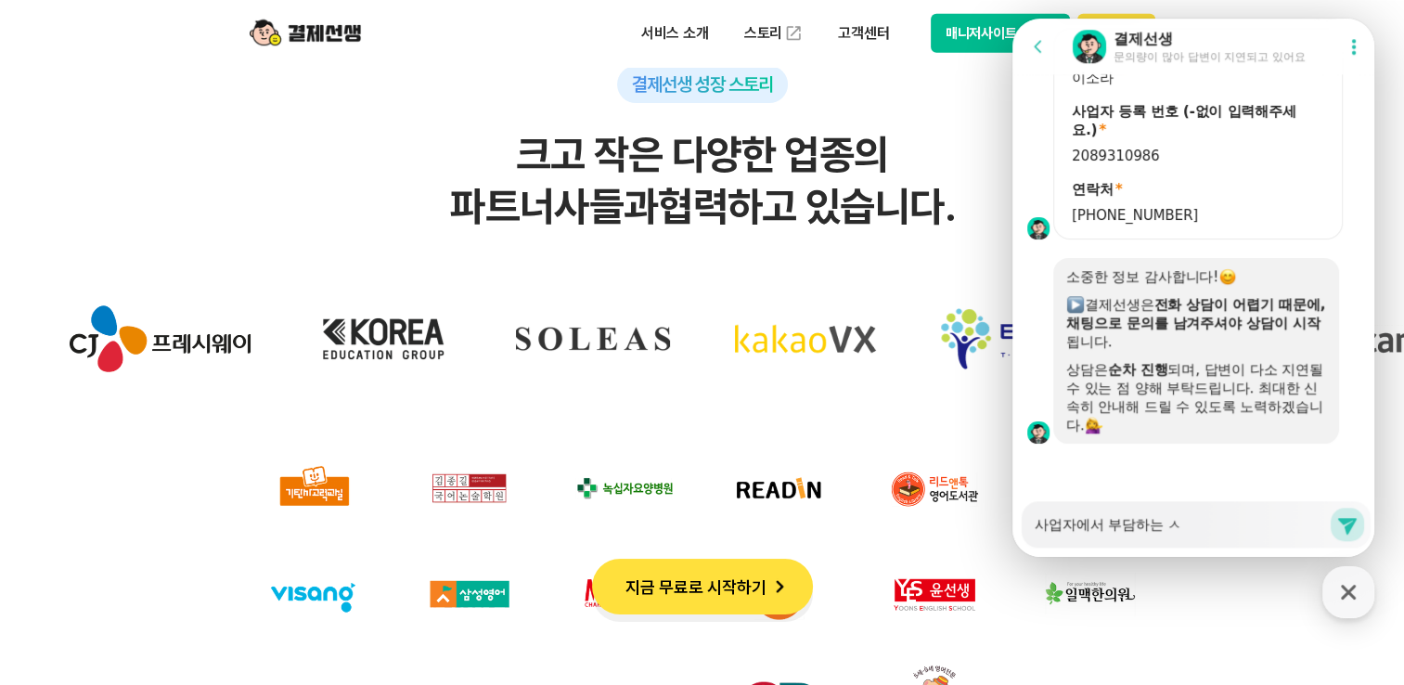
type textarea "사업자에서 부담하는 수"
type textarea "x"
type textarea "사업자에서 부담하는 숫"
type textarea "x"
type textarea "사업자에서 부담하는 수수"
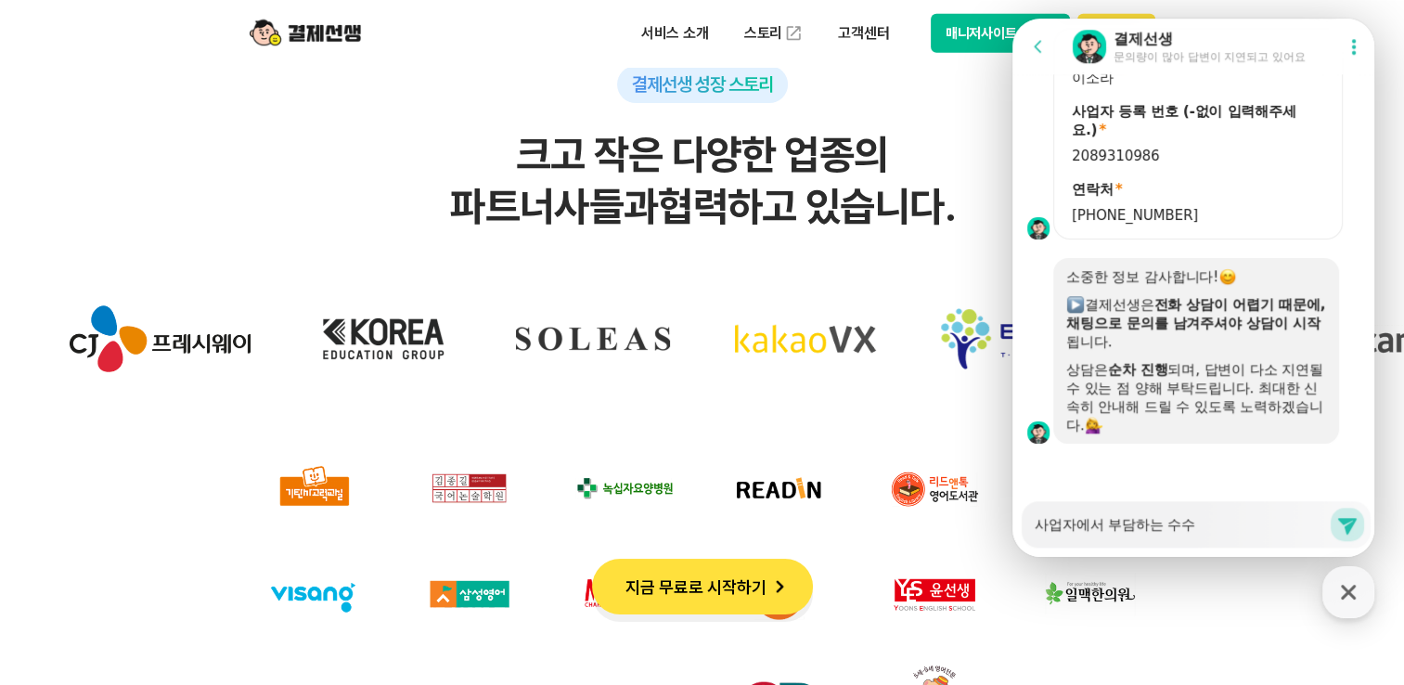
type textarea "x"
type textarea "사업자에서 부담하는 수술"
type textarea "x"
type textarea "사업자에서 부담하는 수수료"
type textarea "x"
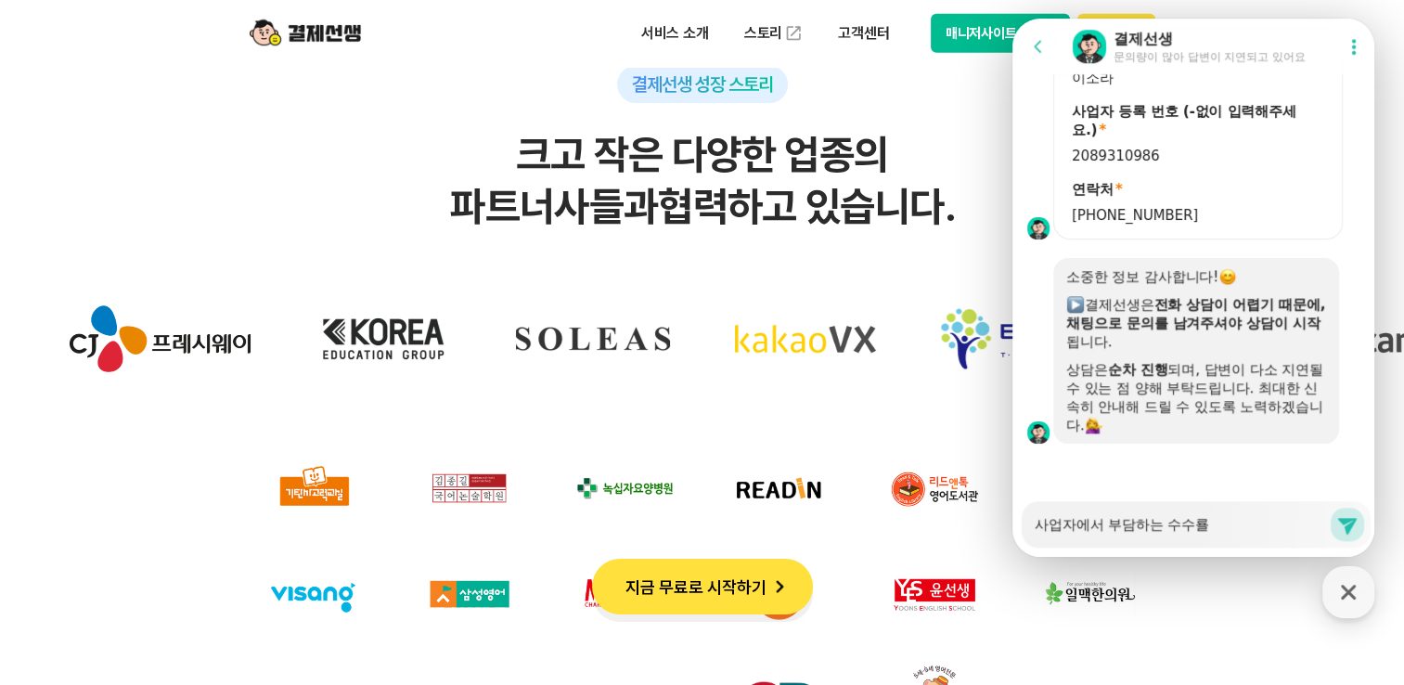
type textarea "사업자에서 부담하는 수수료르"
type textarea "x"
type textarea "사업자에서 부담하는 수수료를"
type textarea "x"
type textarea "사업자에서 부담하는 수수료를"
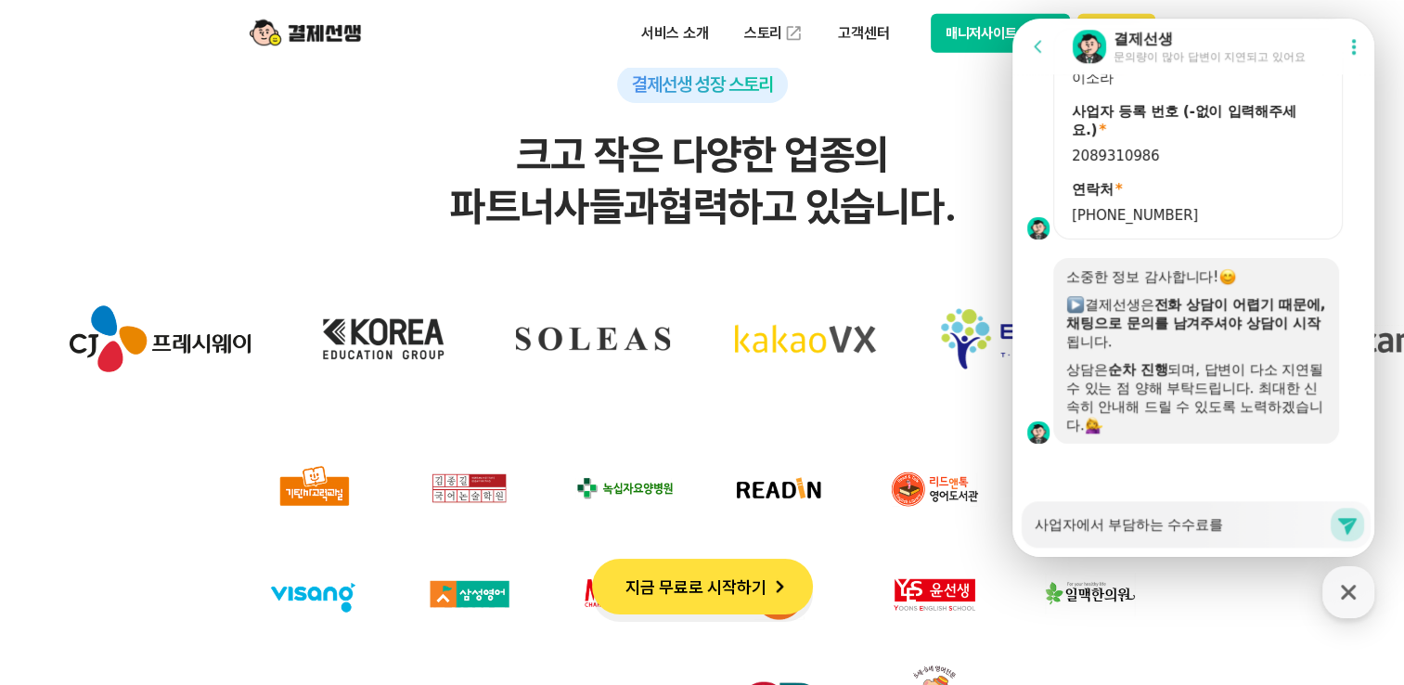
type textarea "x"
type textarea "사업자에서 부담하는 수수료를 ㅇ"
type textarea "x"
type textarea "사업자에서 부담하는 수수료를 아"
type textarea "x"
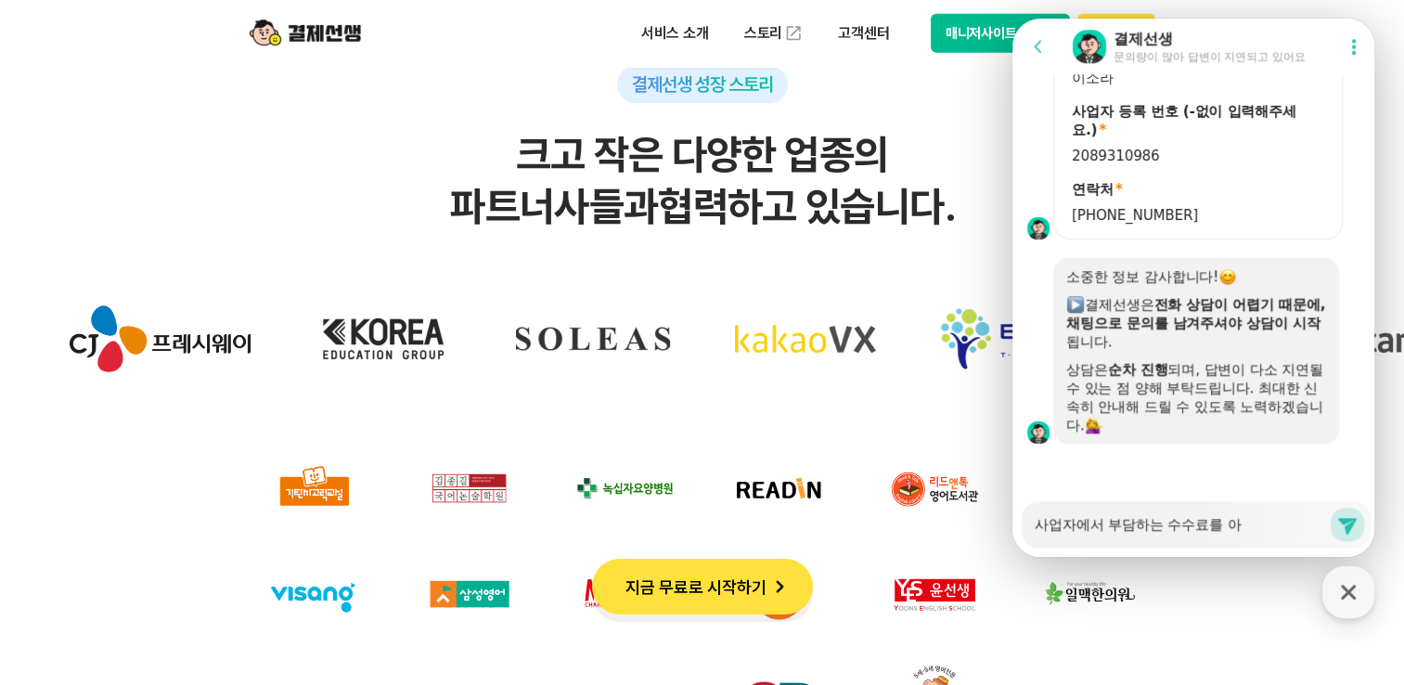
type textarea "사업자에서 부담하는 수수료를 알"
type textarea "x"
type textarea "사업자에서 부담하는 수수료를 알ㄹ"
type textarea "x"
type textarea "사업자에서 부담하는 수수료를 알려"
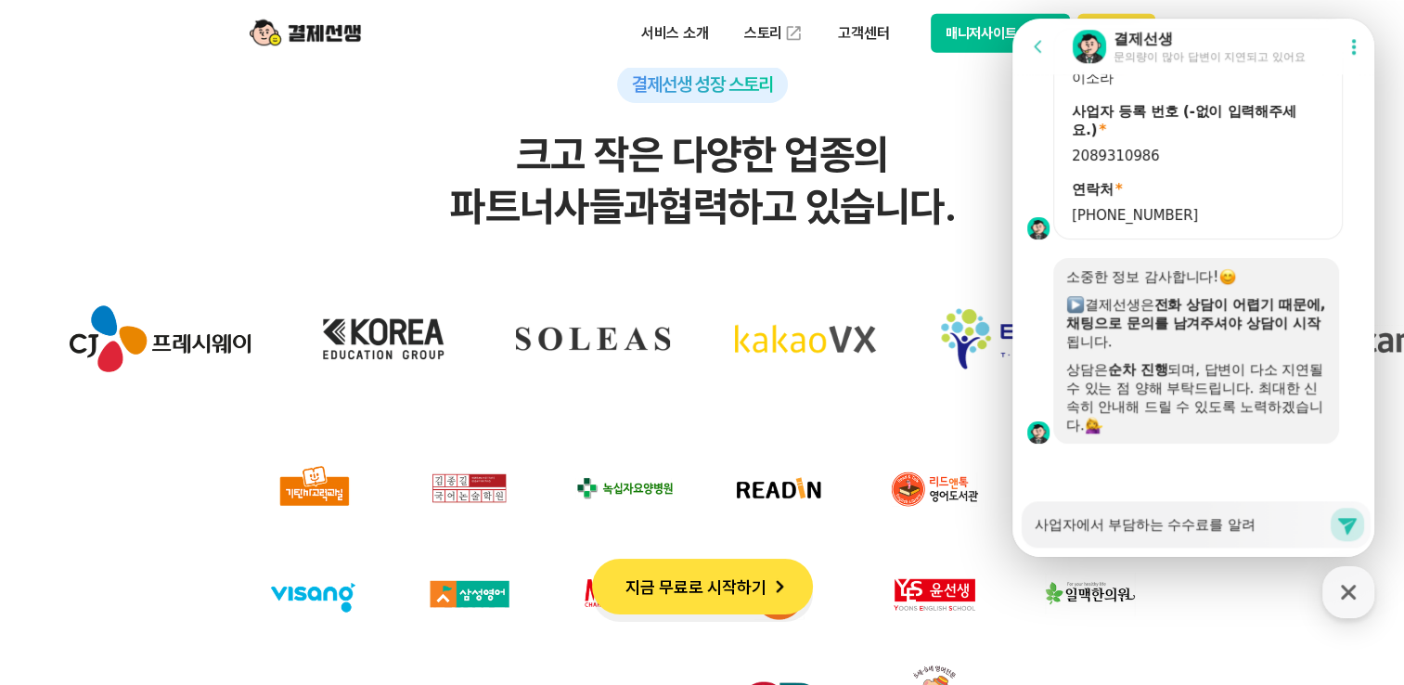
type textarea "x"
type textarea "사업자에서 부담하는 수수료를 알려주"
type textarea "x"
type textarea "사업자에서 부담하는 수수료를 알려주세"
type textarea "x"
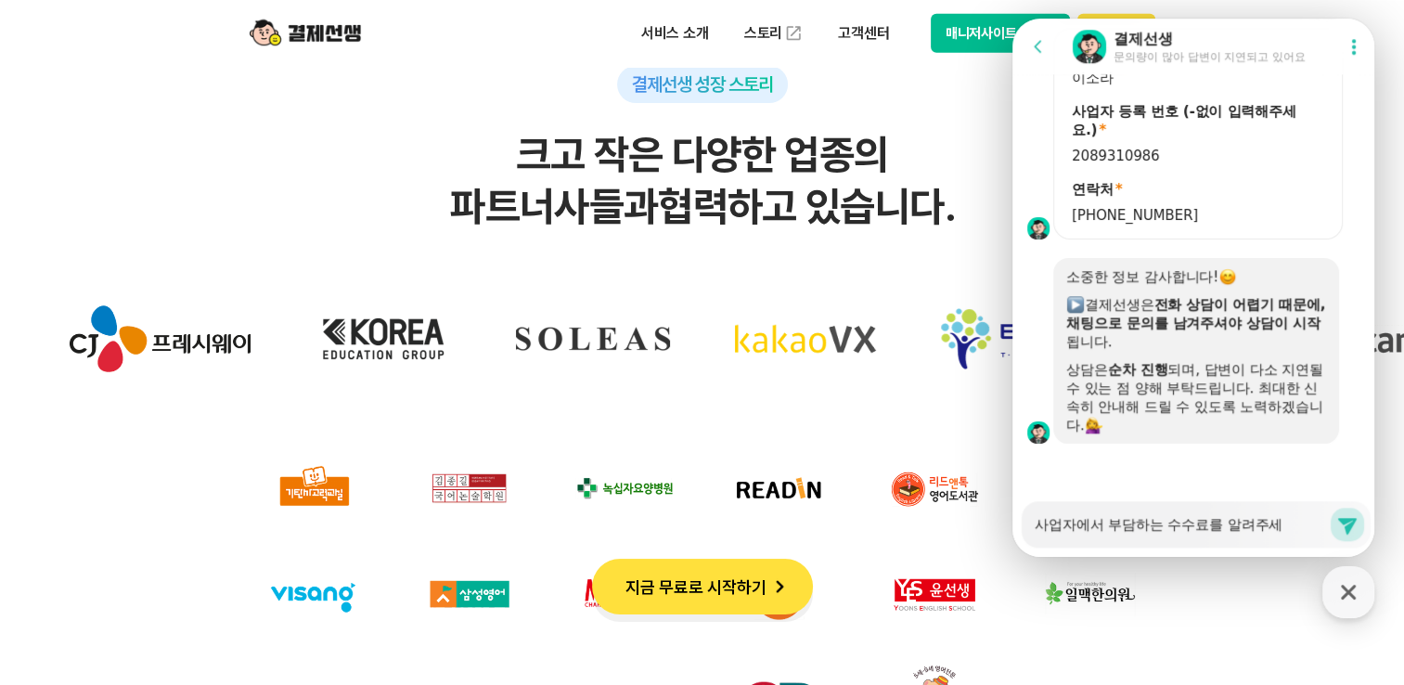
type textarea "사업자에서 부담하는 수수료를 알려주셍"
type textarea "x"
type textarea "사업자에서 부담하는 수수료를 알려주세요"
type textarea "x"
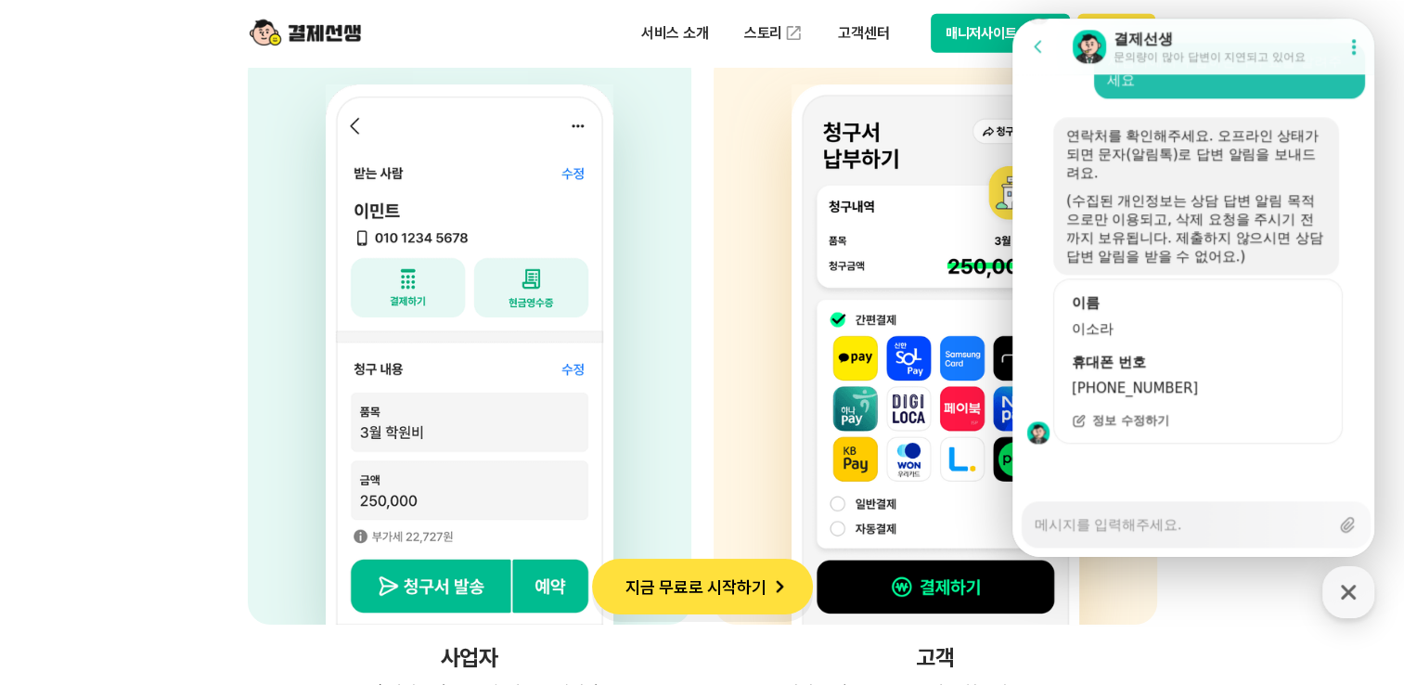
scroll to position [2114, 0]
click at [677, 33] on p "서비스 소개" at bounding box center [675, 33] width 94 height 33
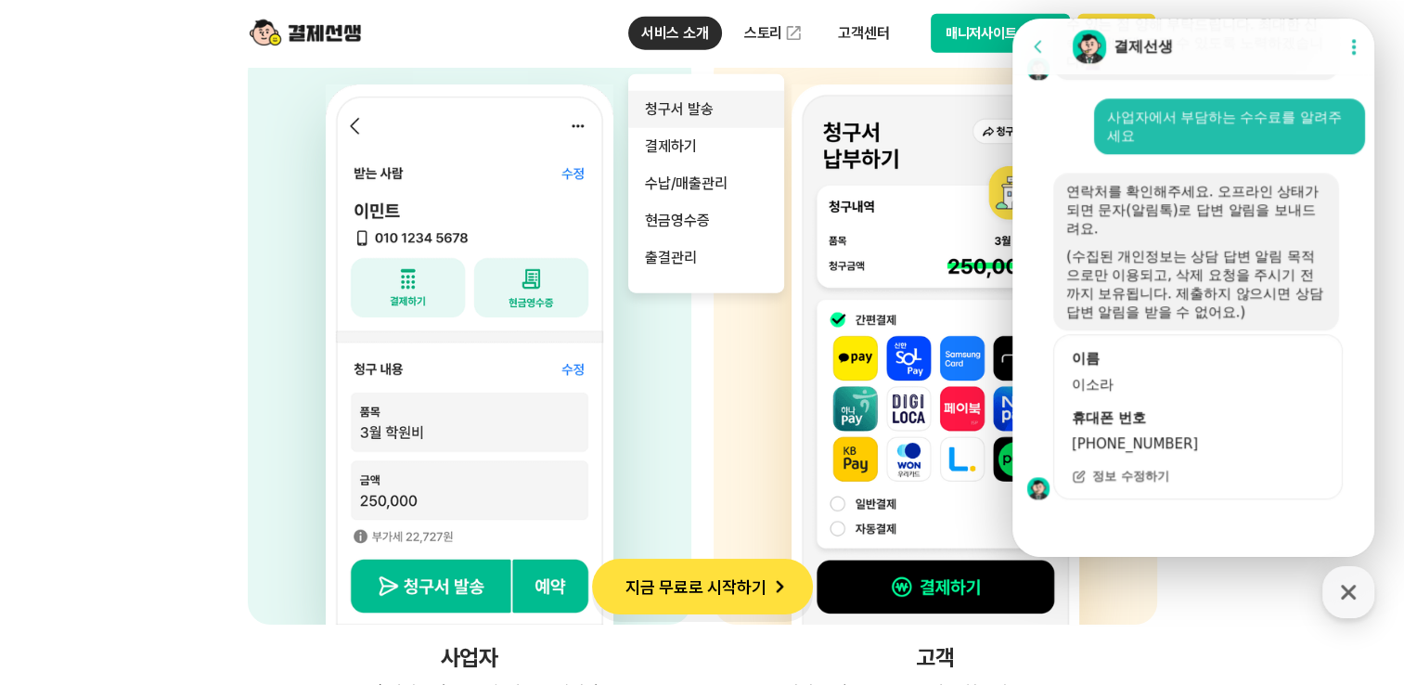
scroll to position [2058, 0]
click at [680, 105] on link "청구서 발송" at bounding box center [706, 109] width 156 height 37
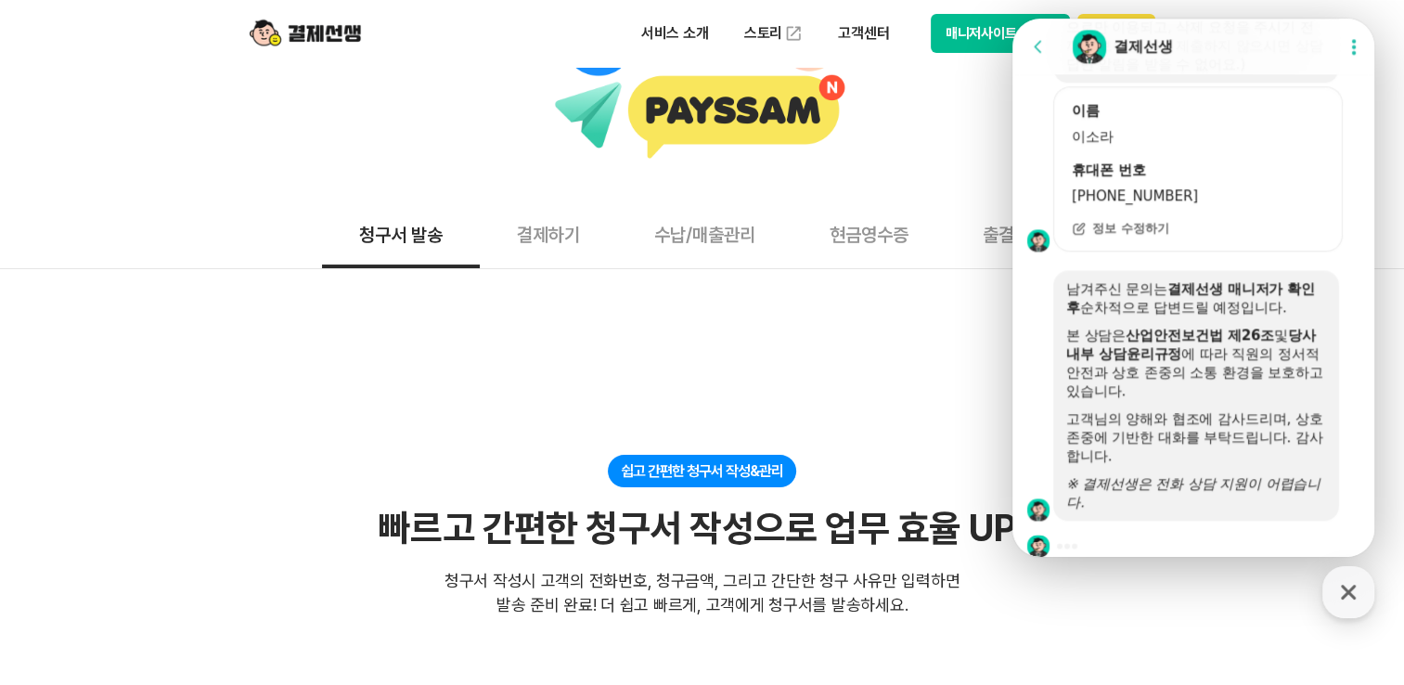
scroll to position [2326, 0]
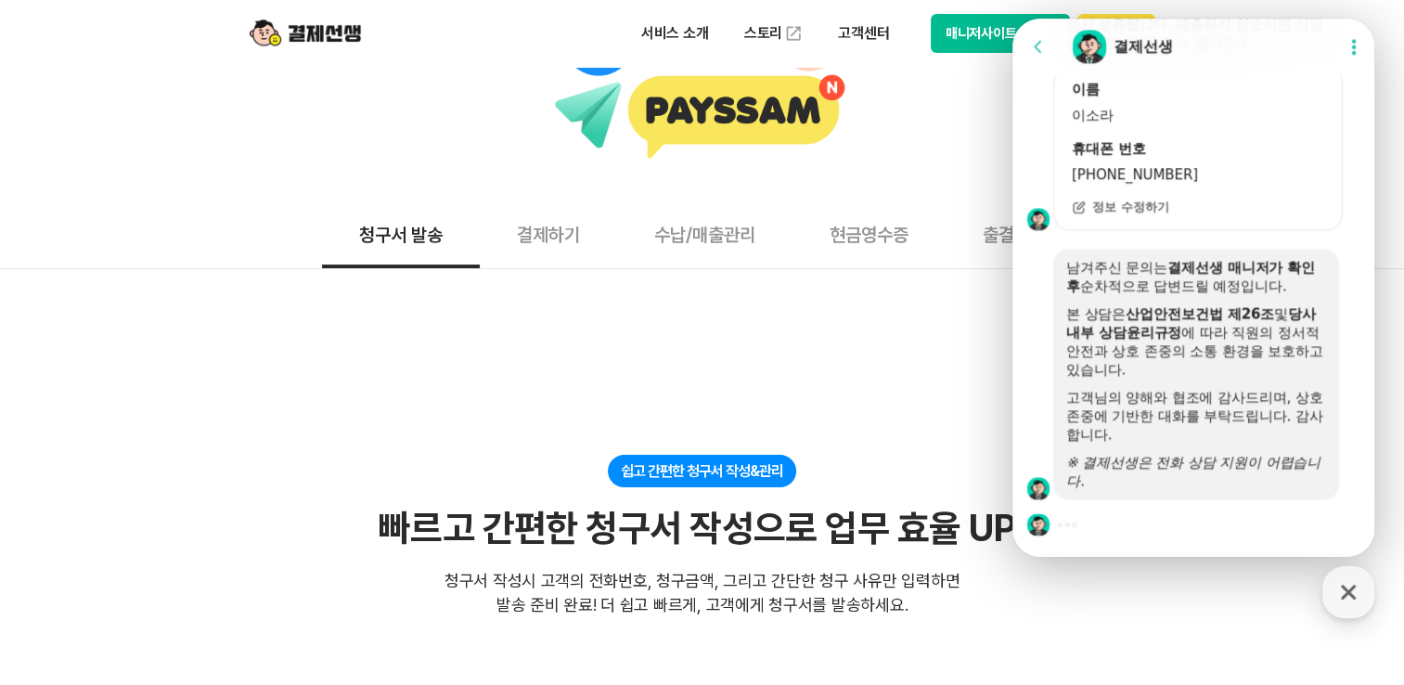
click at [727, 236] on button "수납/매출관리" at bounding box center [704, 233] width 175 height 69
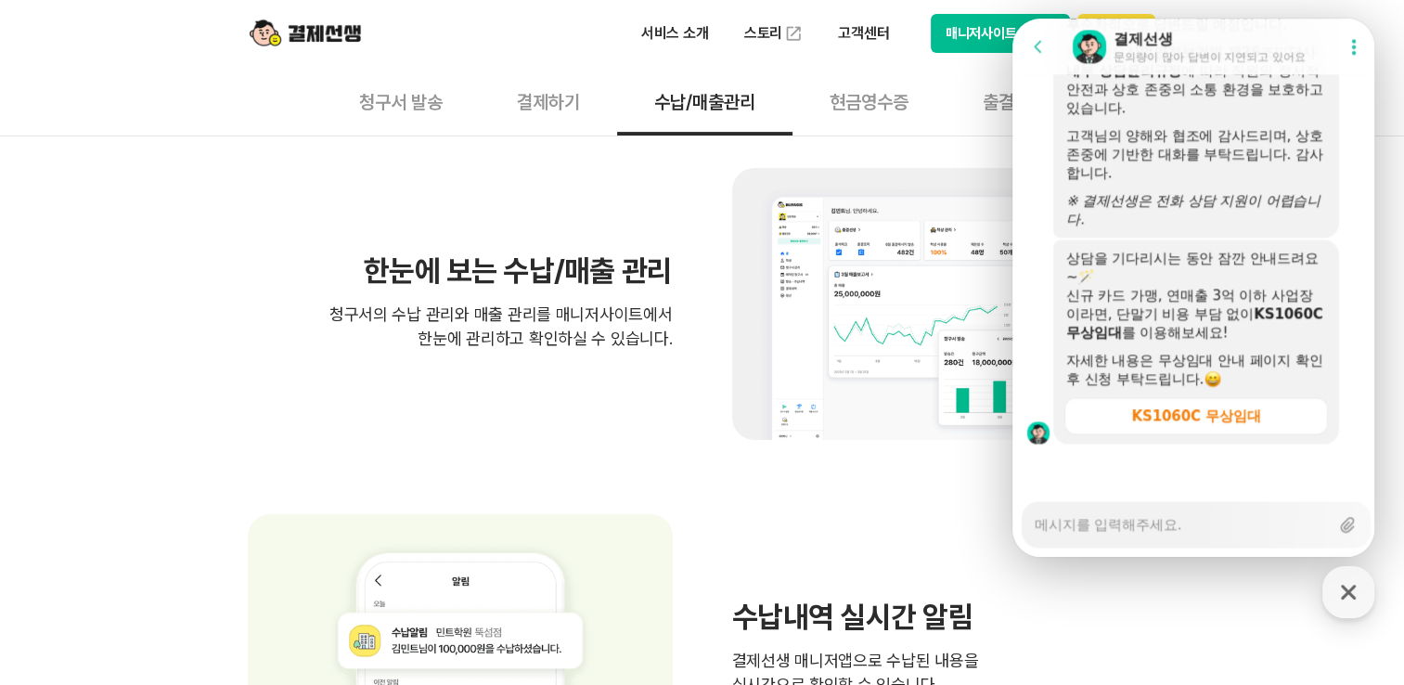
scroll to position [371, 0]
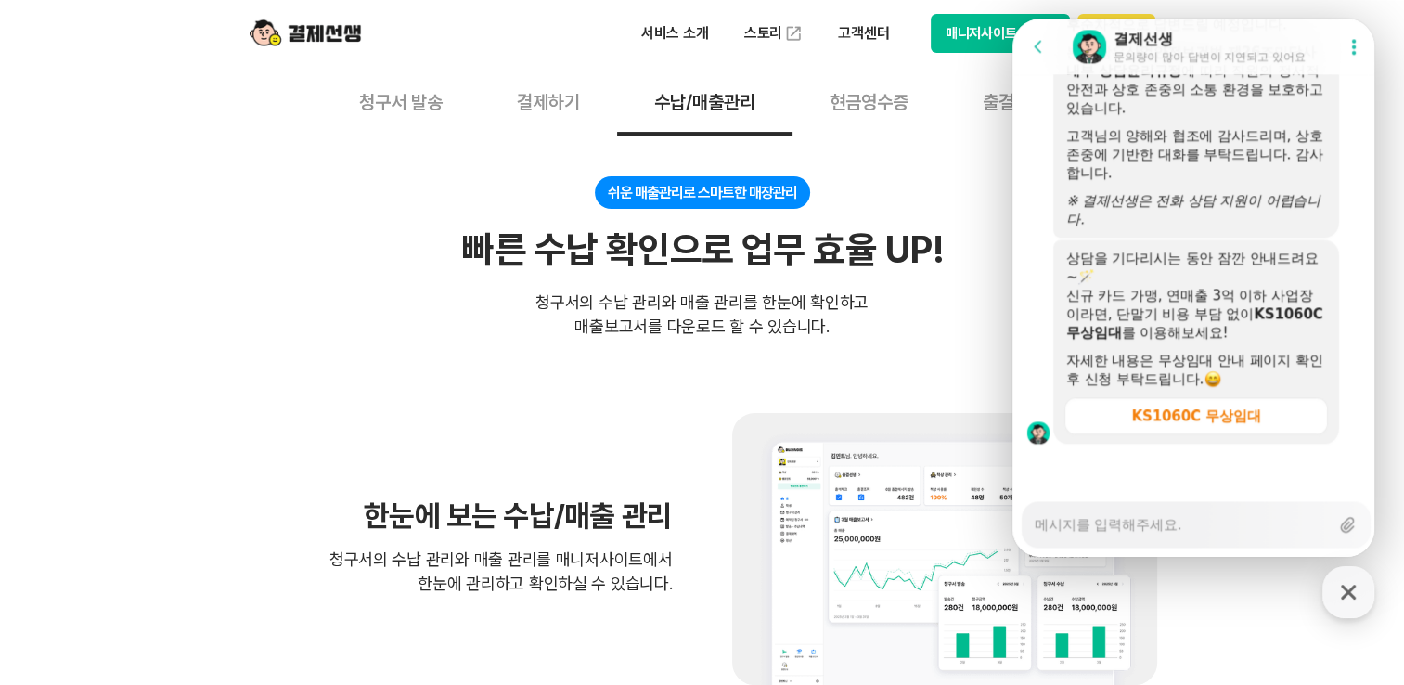
click at [1352, 46] on icon at bounding box center [1353, 46] width 19 height 19
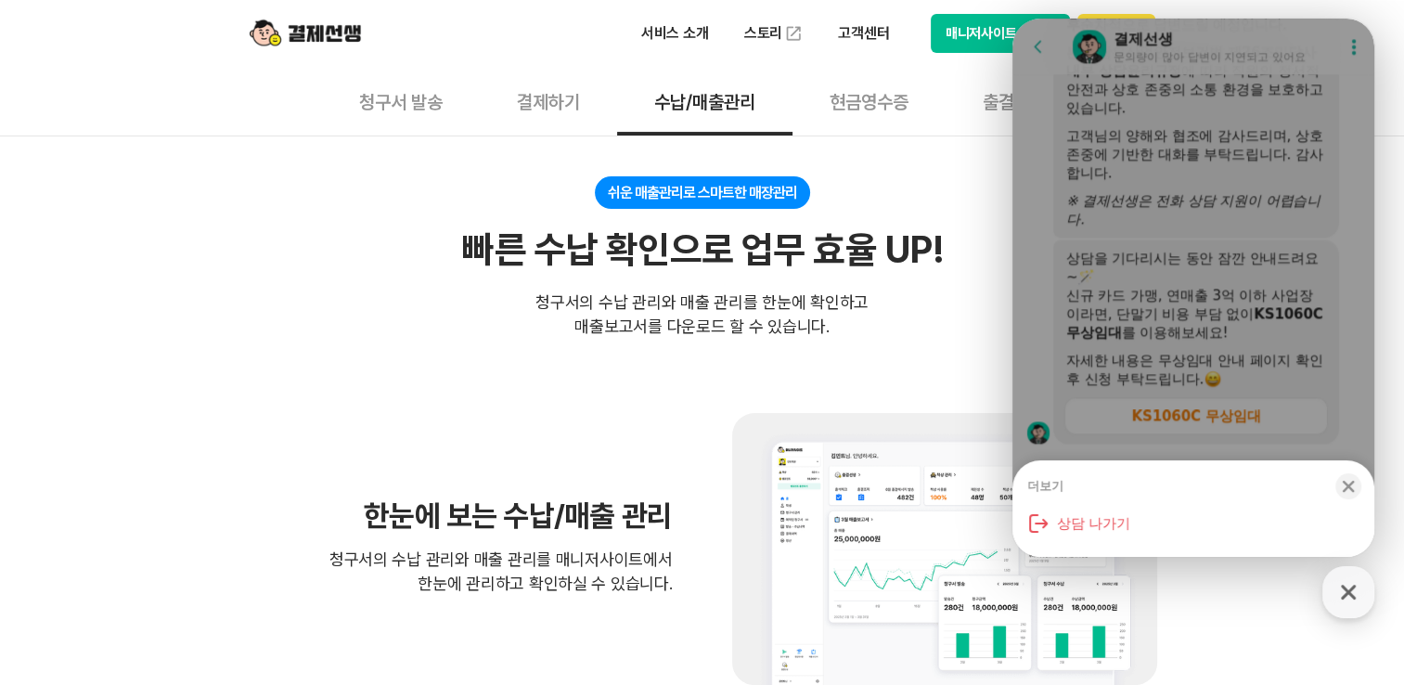
click at [1003, 106] on button "출결관리" at bounding box center [1013, 101] width 137 height 69
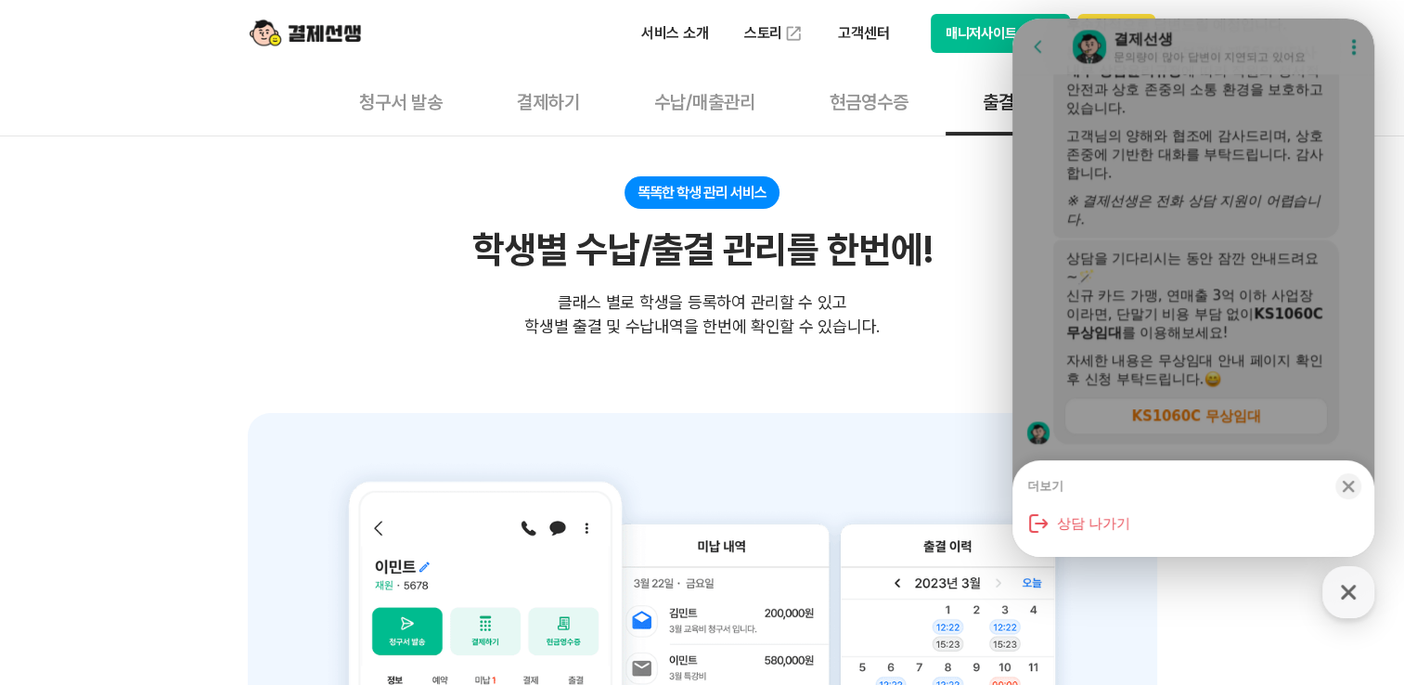
click at [538, 106] on button "결제하기" at bounding box center [548, 101] width 137 height 69
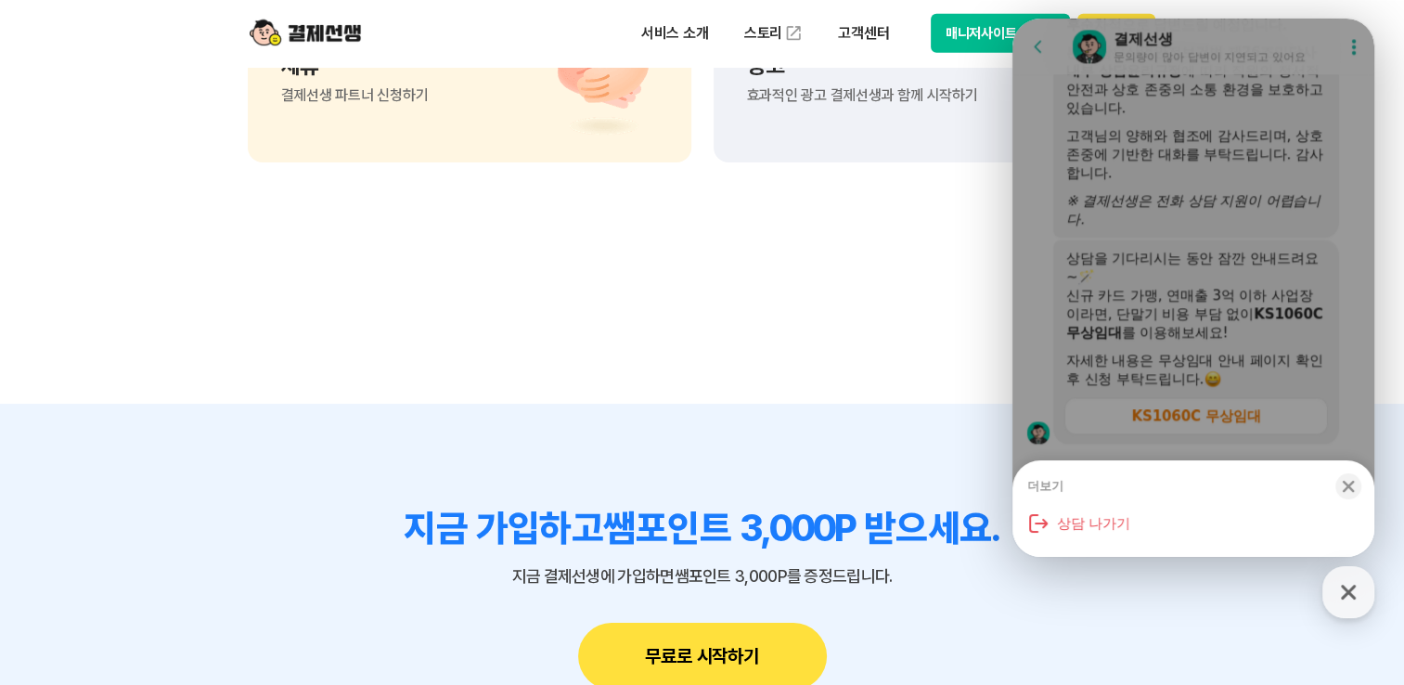
scroll to position [5270, 0]
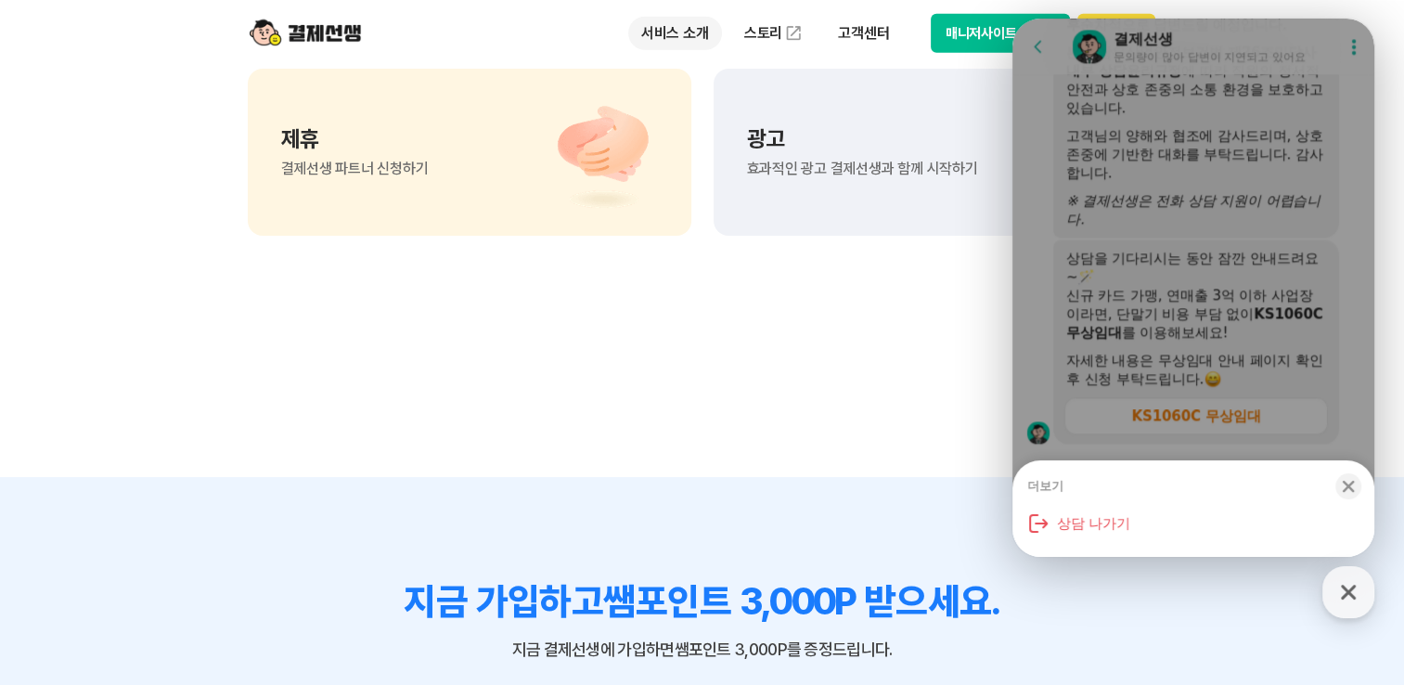
click at [679, 34] on p "서비스 소개" at bounding box center [675, 33] width 94 height 33
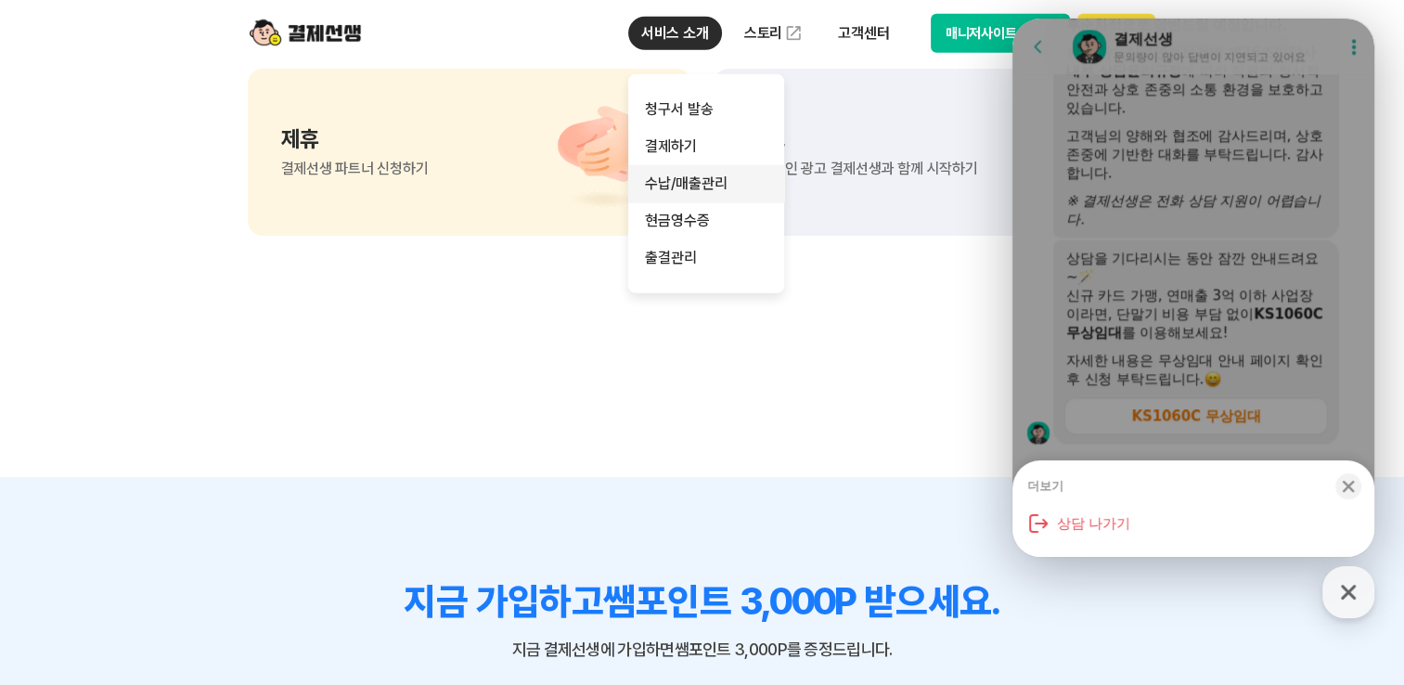
click at [703, 184] on link "수납/매출관리" at bounding box center [706, 183] width 156 height 37
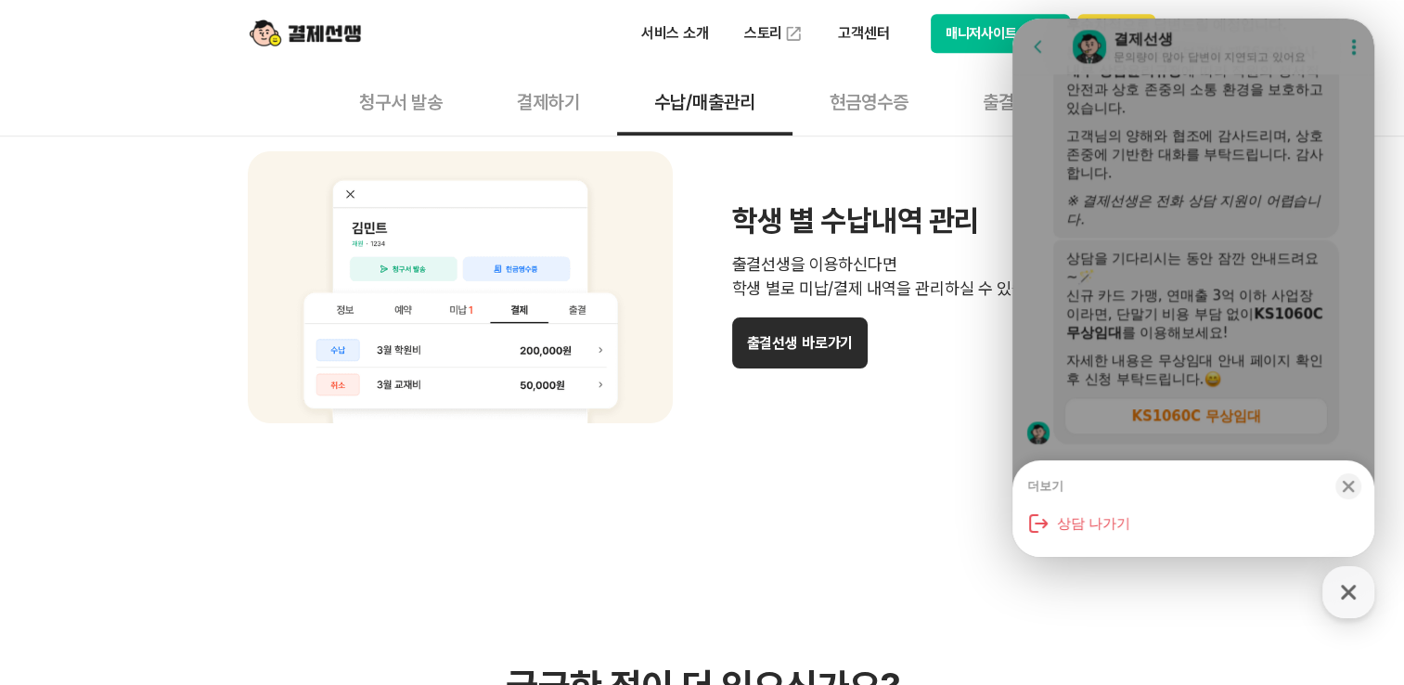
scroll to position [1855, 0]
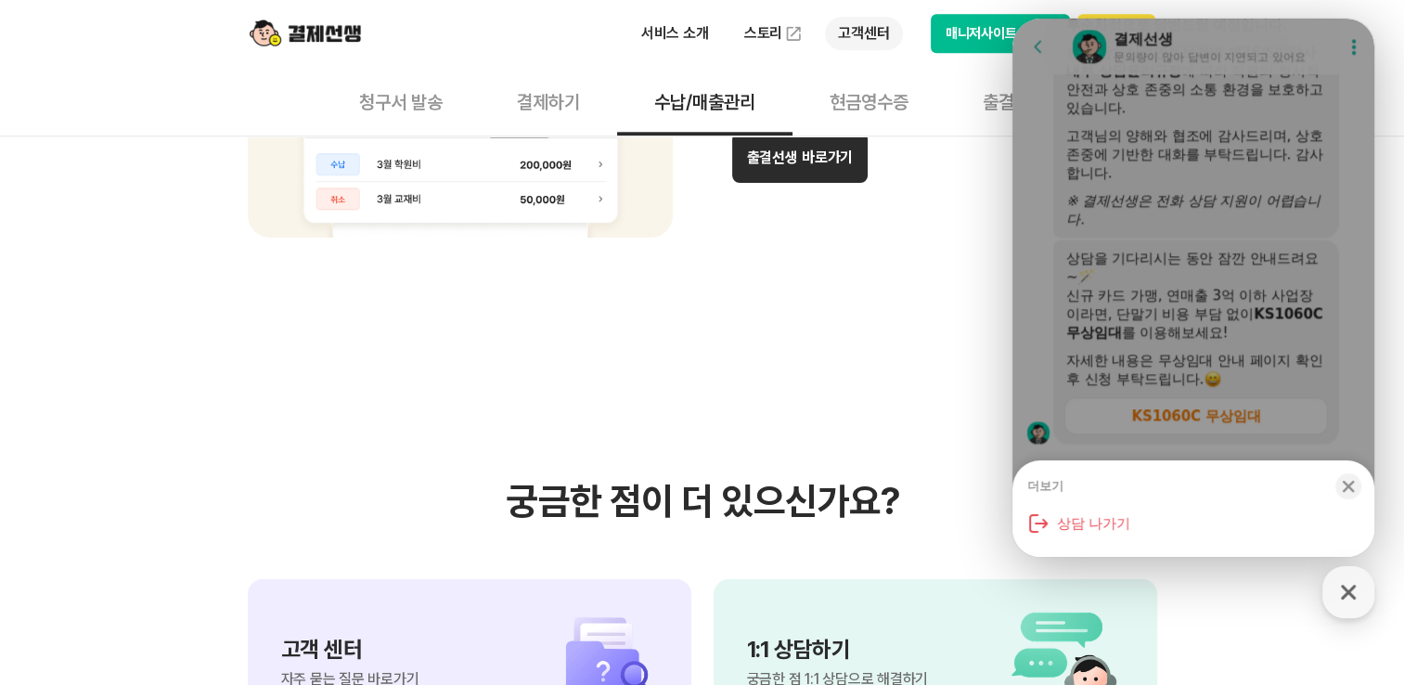
click at [868, 37] on p "고객센터" at bounding box center [863, 33] width 77 height 33
click at [779, 37] on link "스토리" at bounding box center [773, 33] width 85 height 37
click at [872, 102] on link "자주 묻는 질문" at bounding box center [903, 109] width 156 height 37
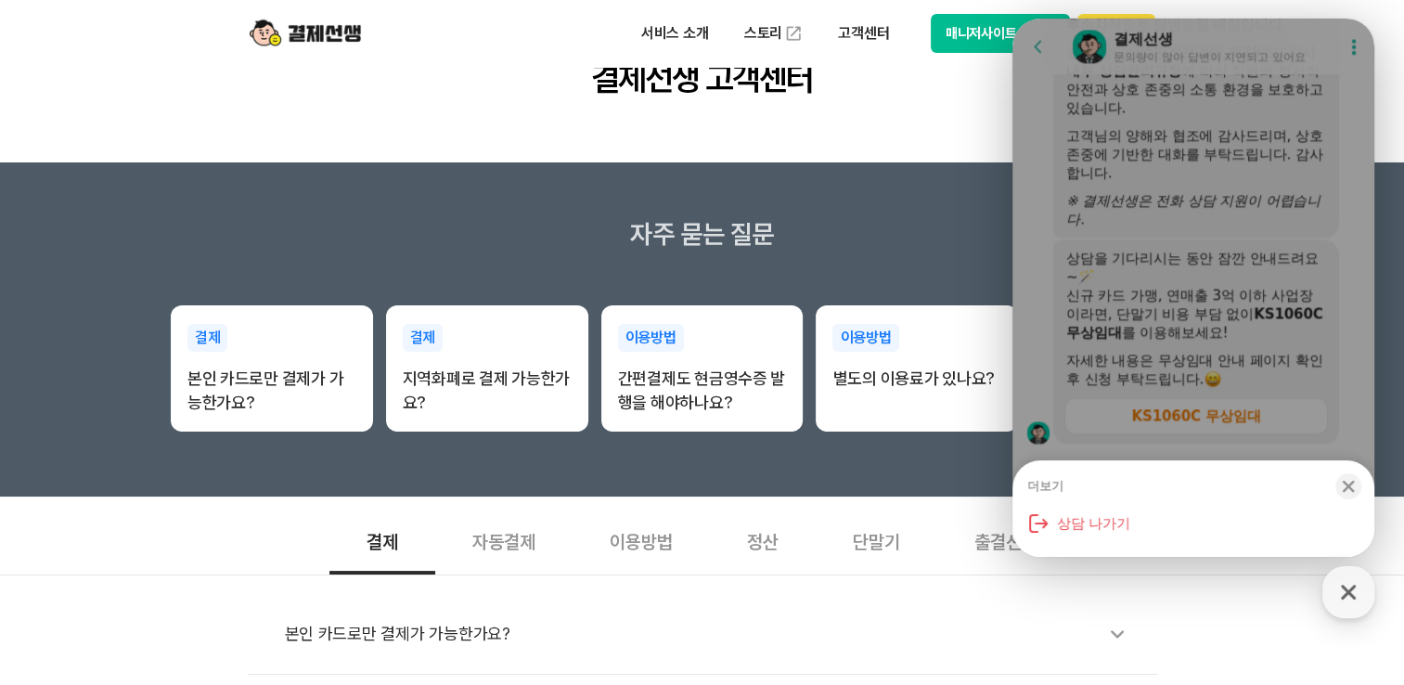
scroll to position [278, 0]
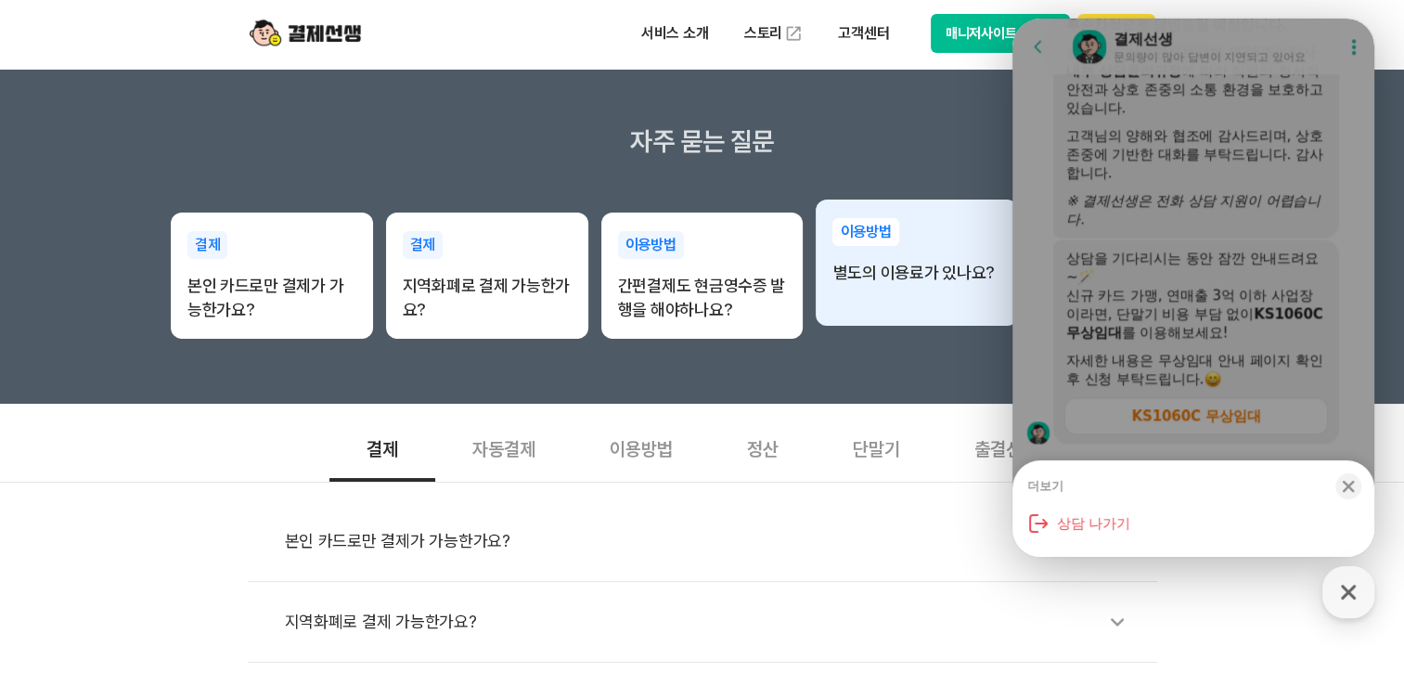
click at [885, 284] on div "이용방법 별도의 이용료가 있나요?" at bounding box center [916, 251] width 202 height 104
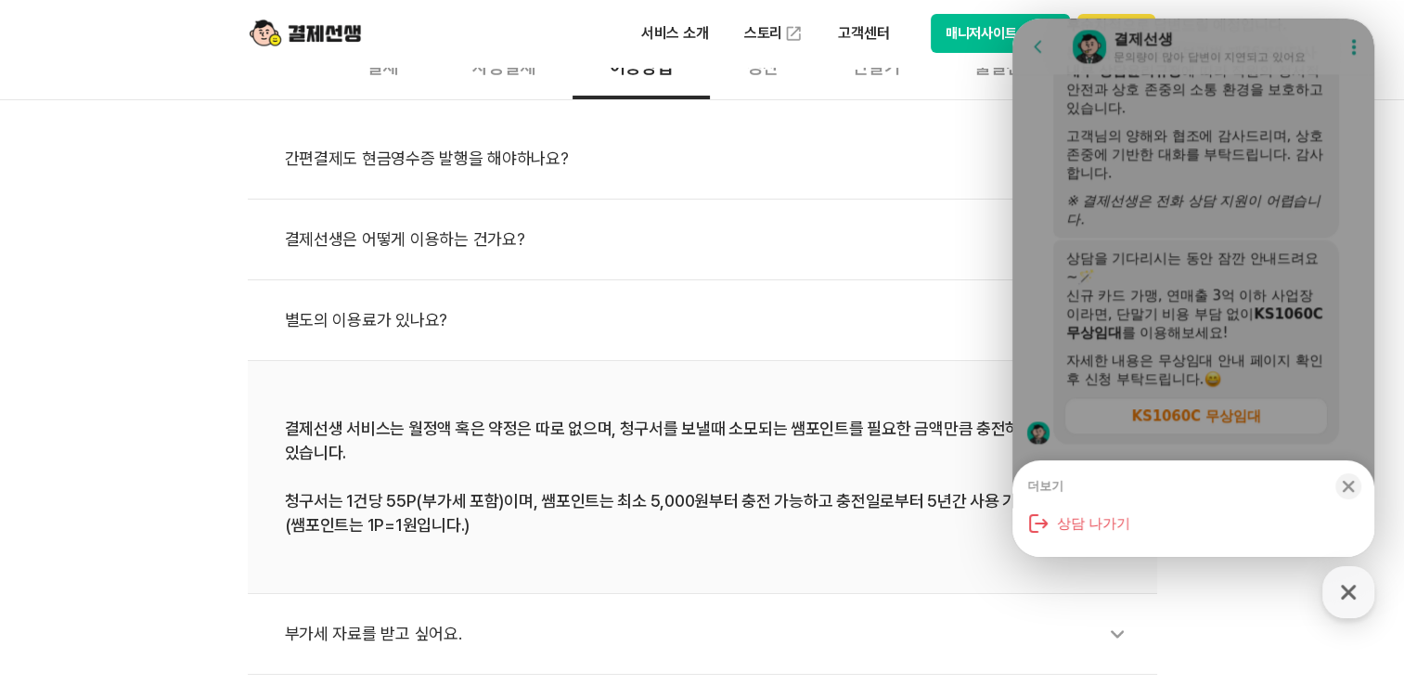
scroll to position [557, 0]
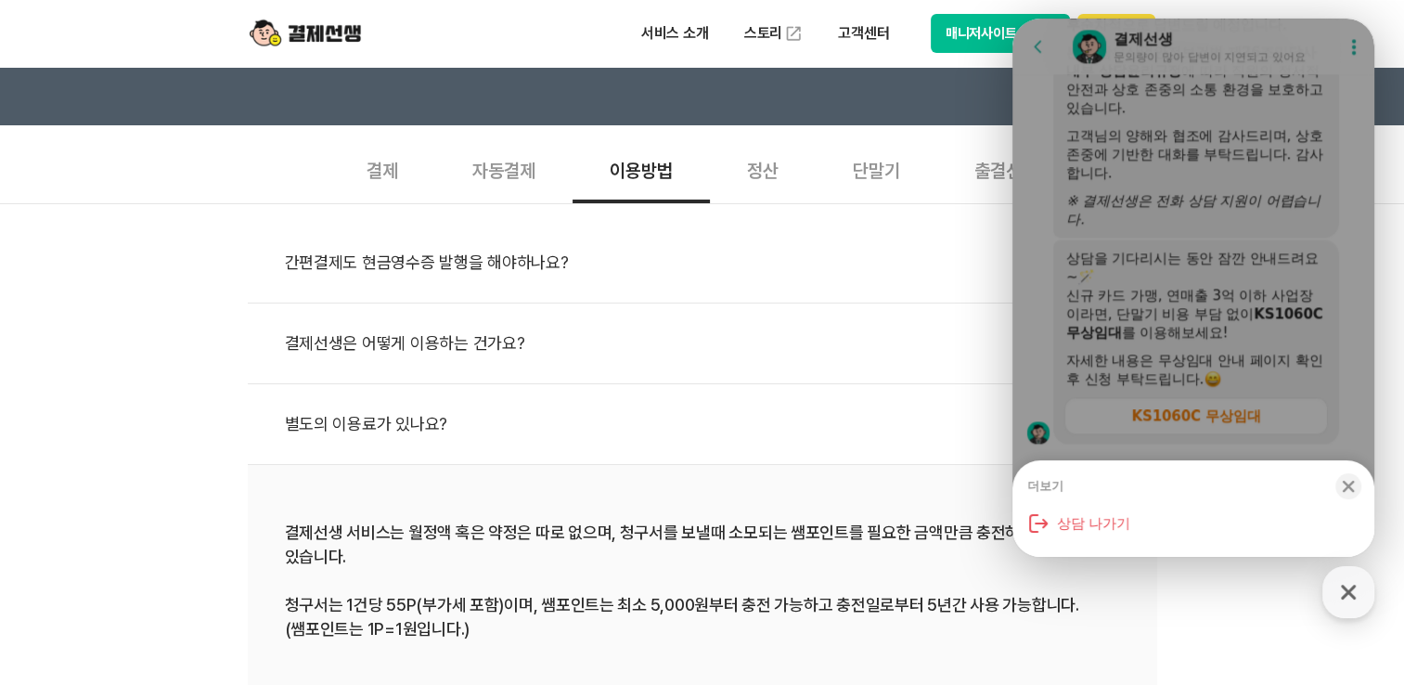
click at [770, 158] on div "정산" at bounding box center [763, 169] width 106 height 69
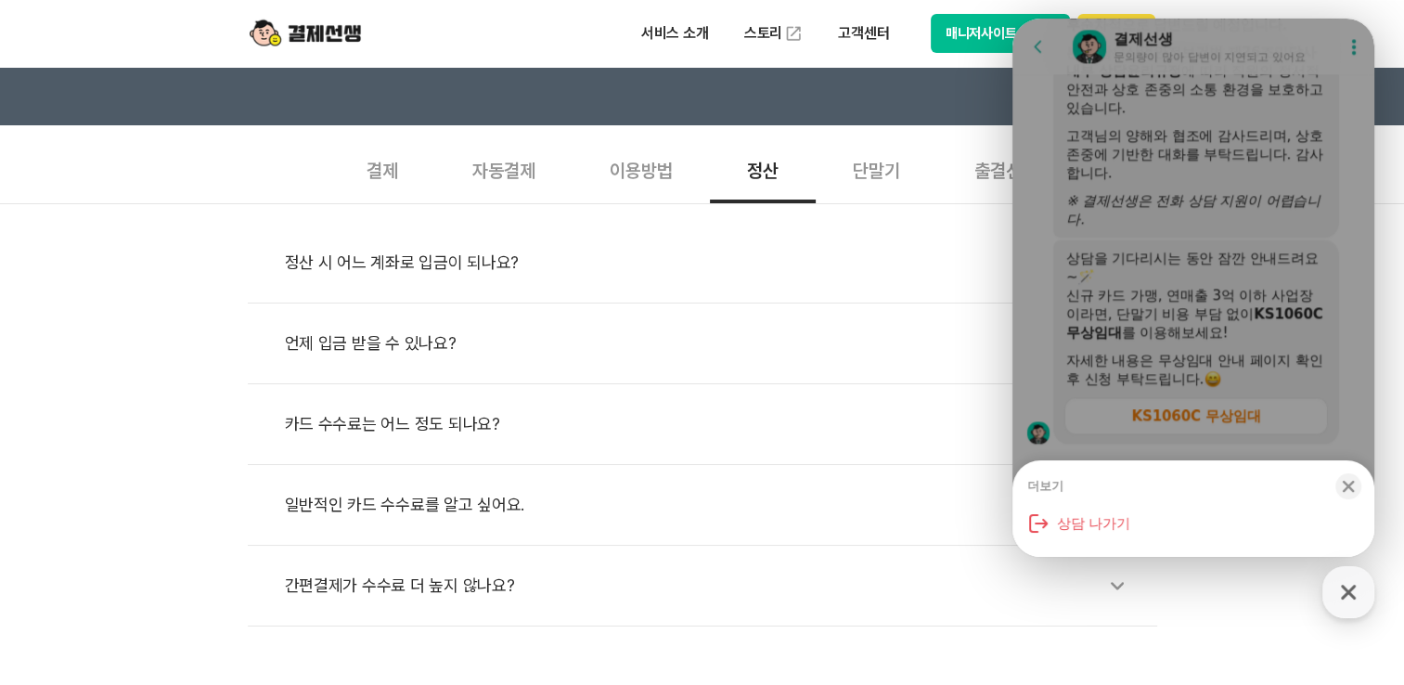
click at [357, 436] on div "카드 수수료는 어느 정도 되나요?" at bounding box center [711, 424] width 853 height 43
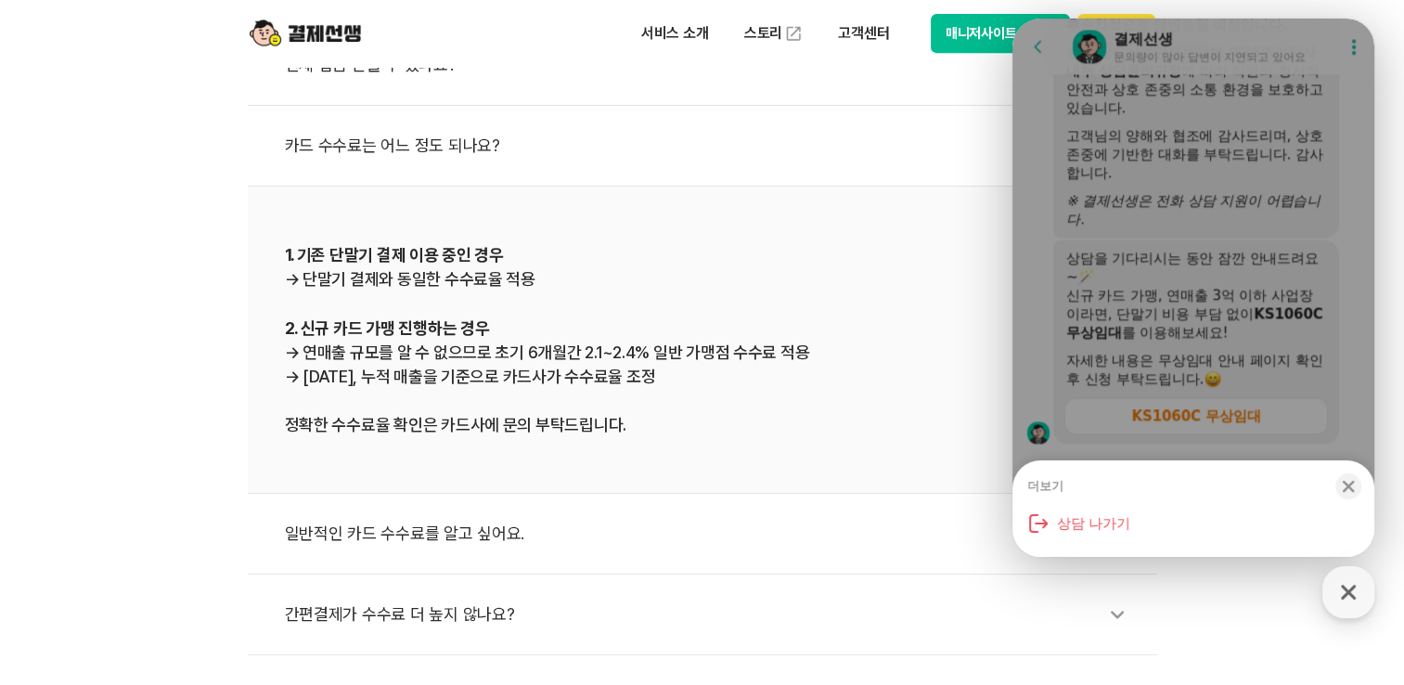
scroll to position [1020, 0]
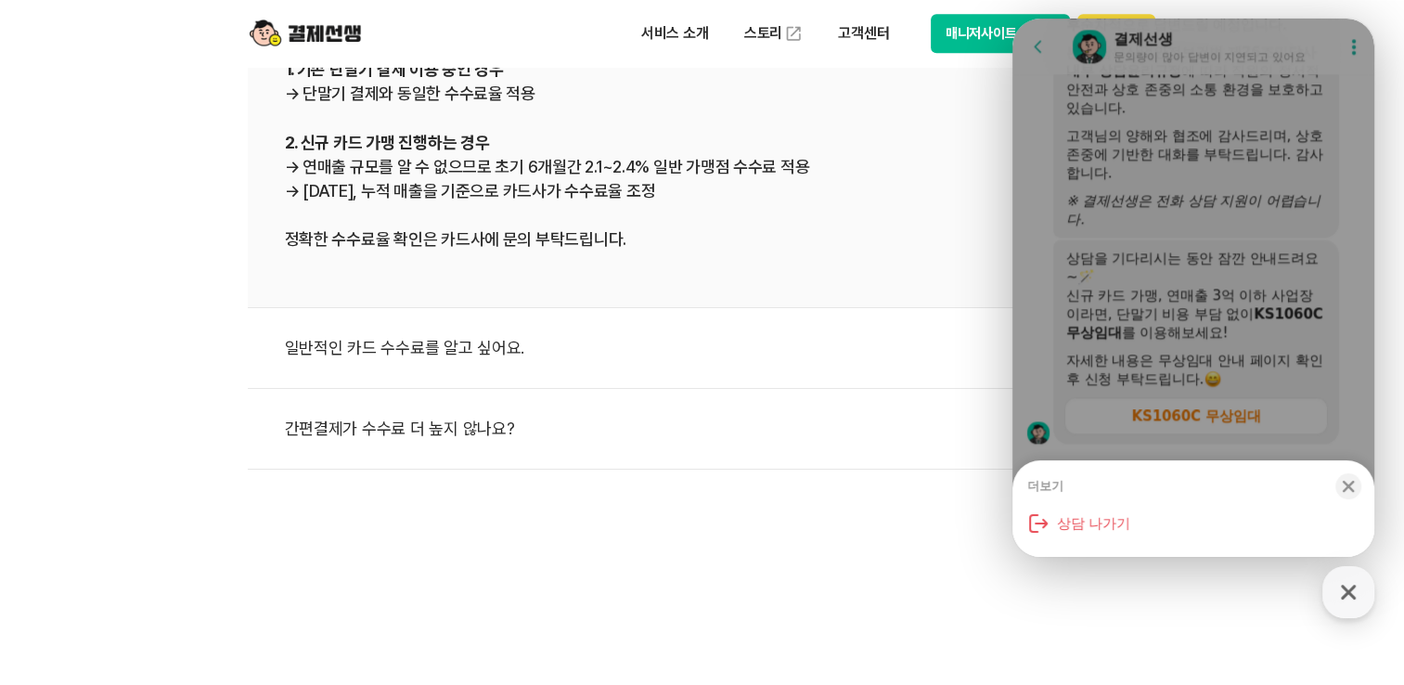
click at [482, 338] on div "일반적인 카드 수수료를 알고 싶어요." at bounding box center [711, 348] width 853 height 43
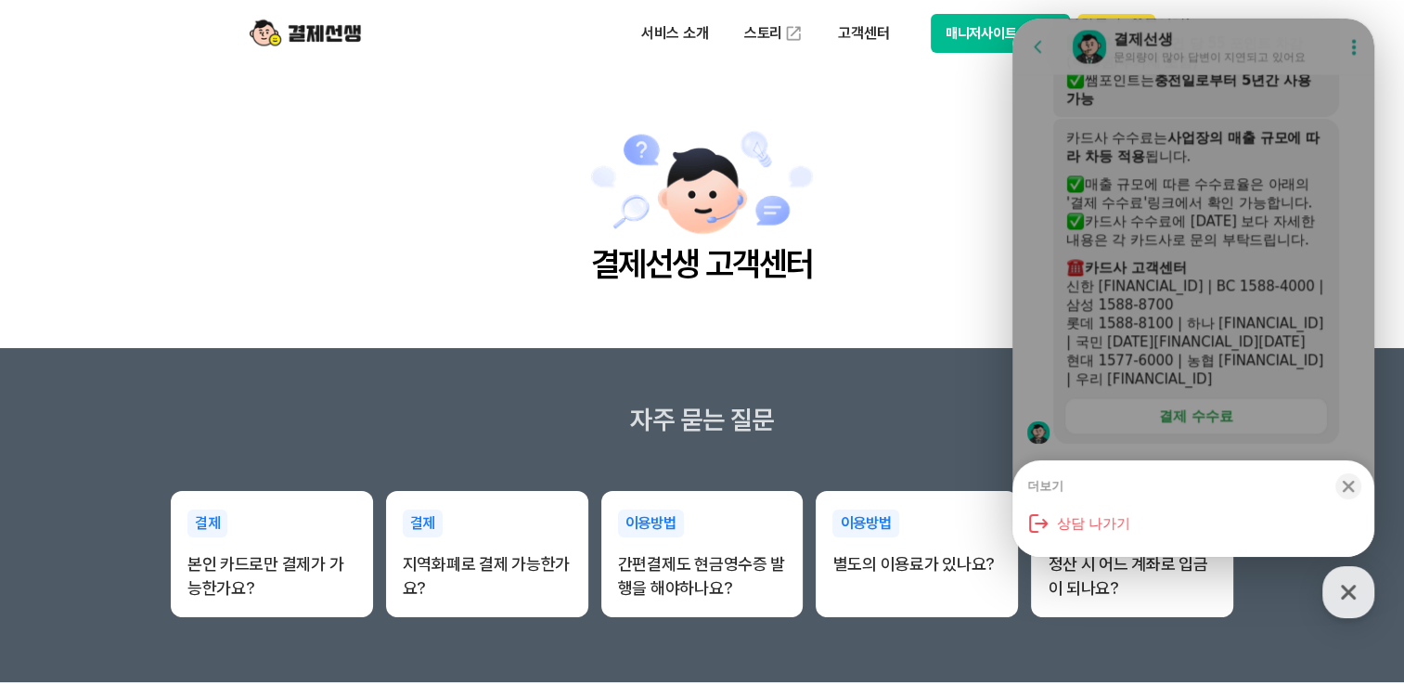
scroll to position [3261, 0]
click at [1346, 488] on icon "button" at bounding box center [1348, 487] width 12 height 12
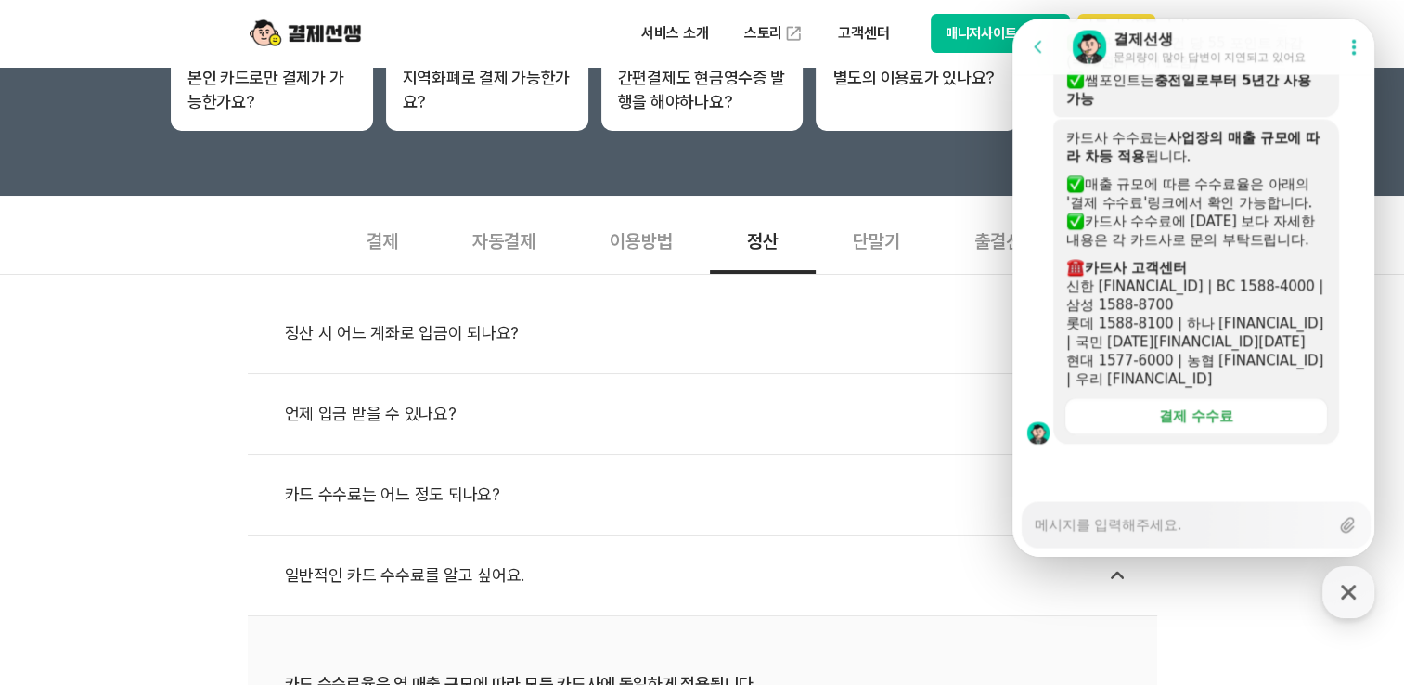
scroll to position [278, 0]
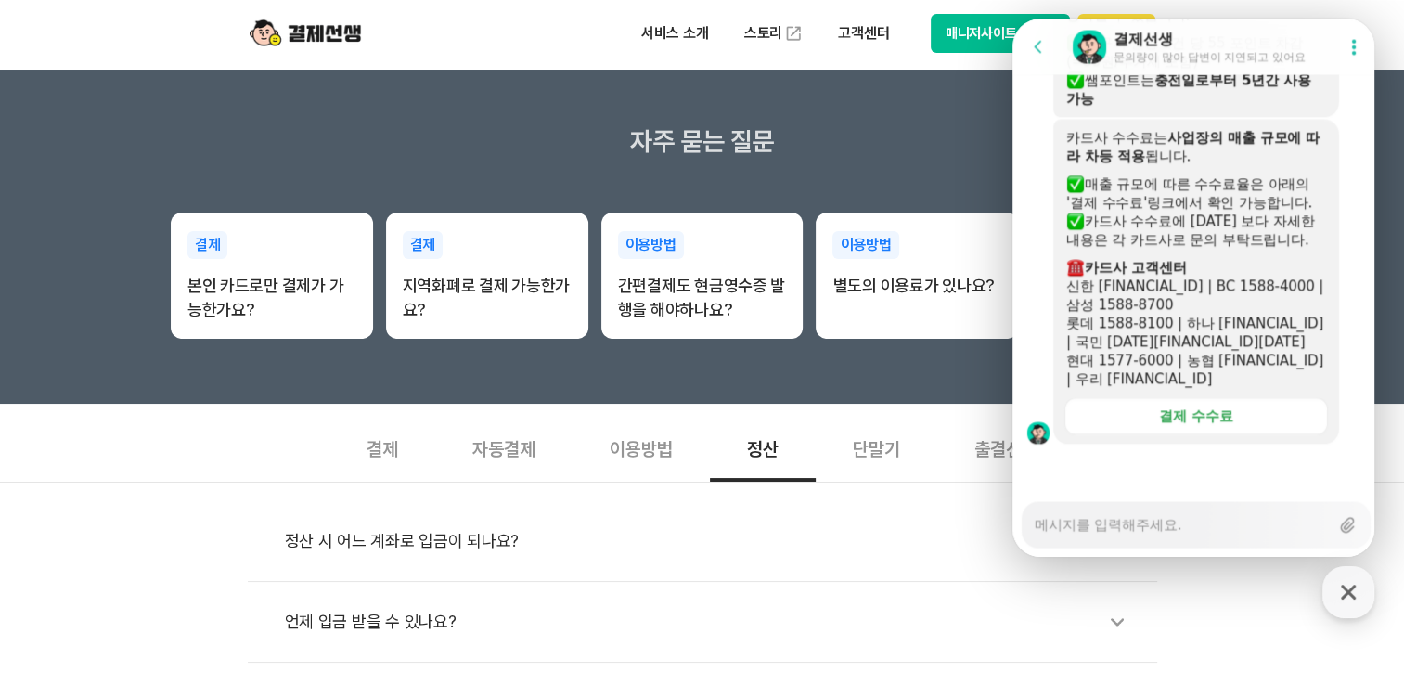
click at [319, 35] on img at bounding box center [305, 33] width 111 height 35
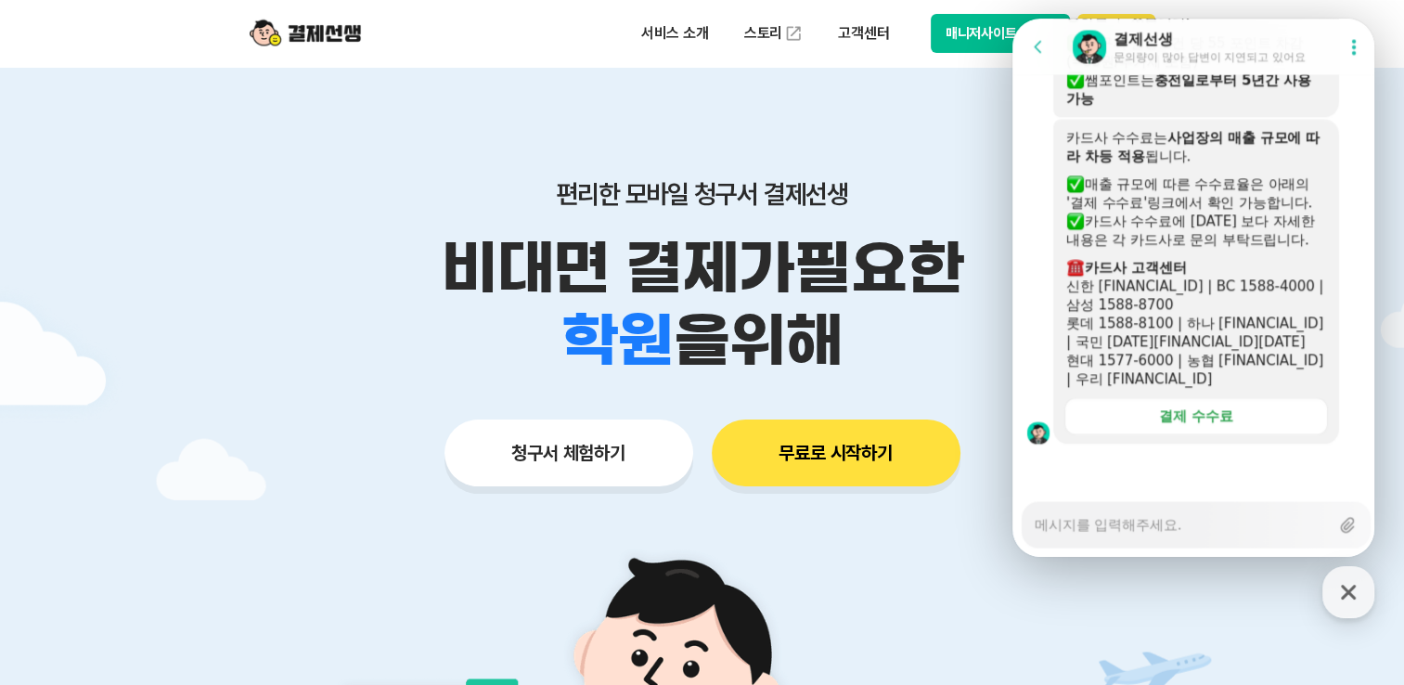
click at [840, 459] on button "무료로 시작하기" at bounding box center [835, 452] width 249 height 67
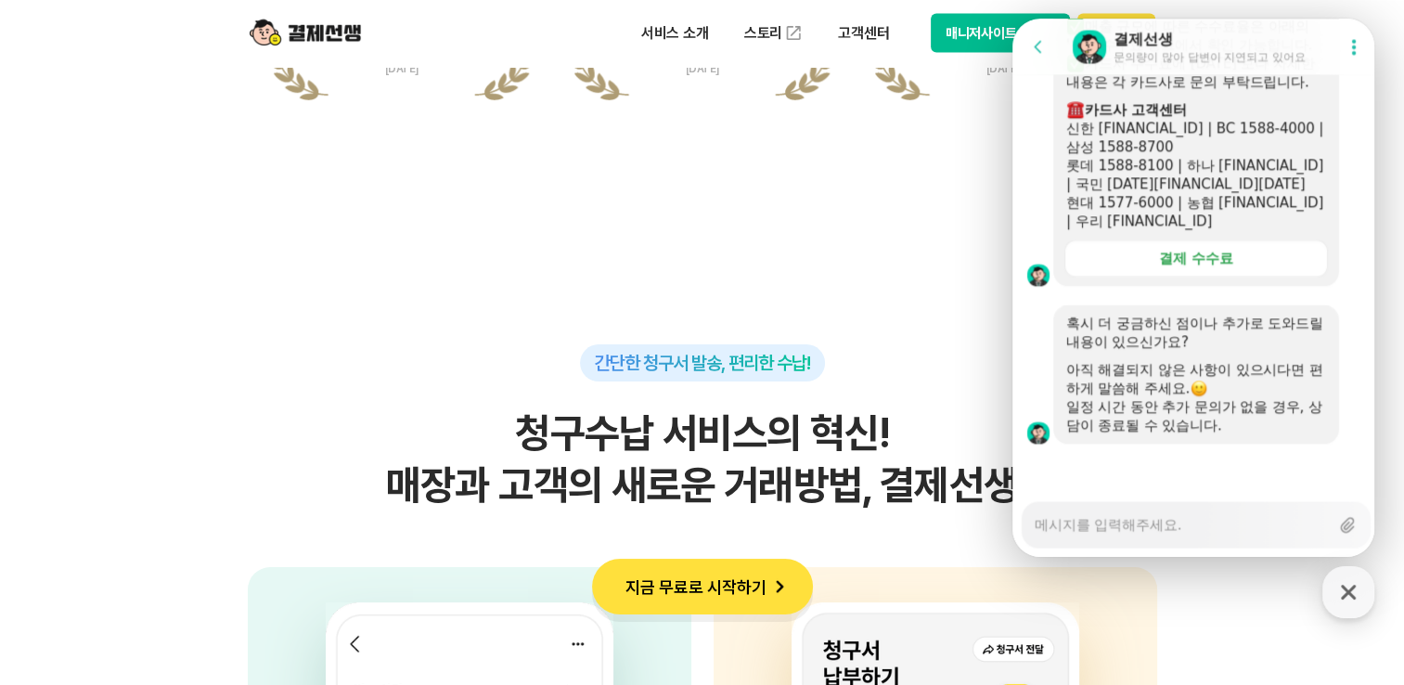
scroll to position [4082, 0]
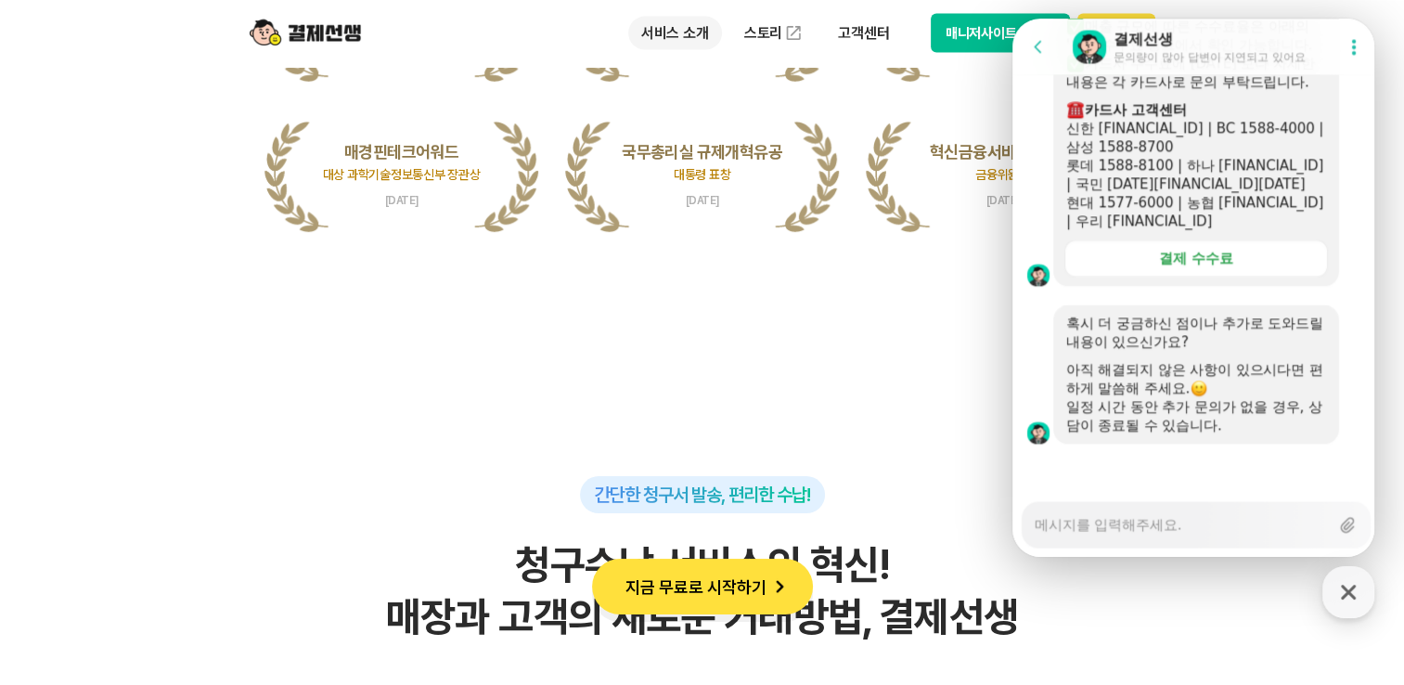
click at [696, 32] on p "서비스 소개" at bounding box center [675, 33] width 94 height 33
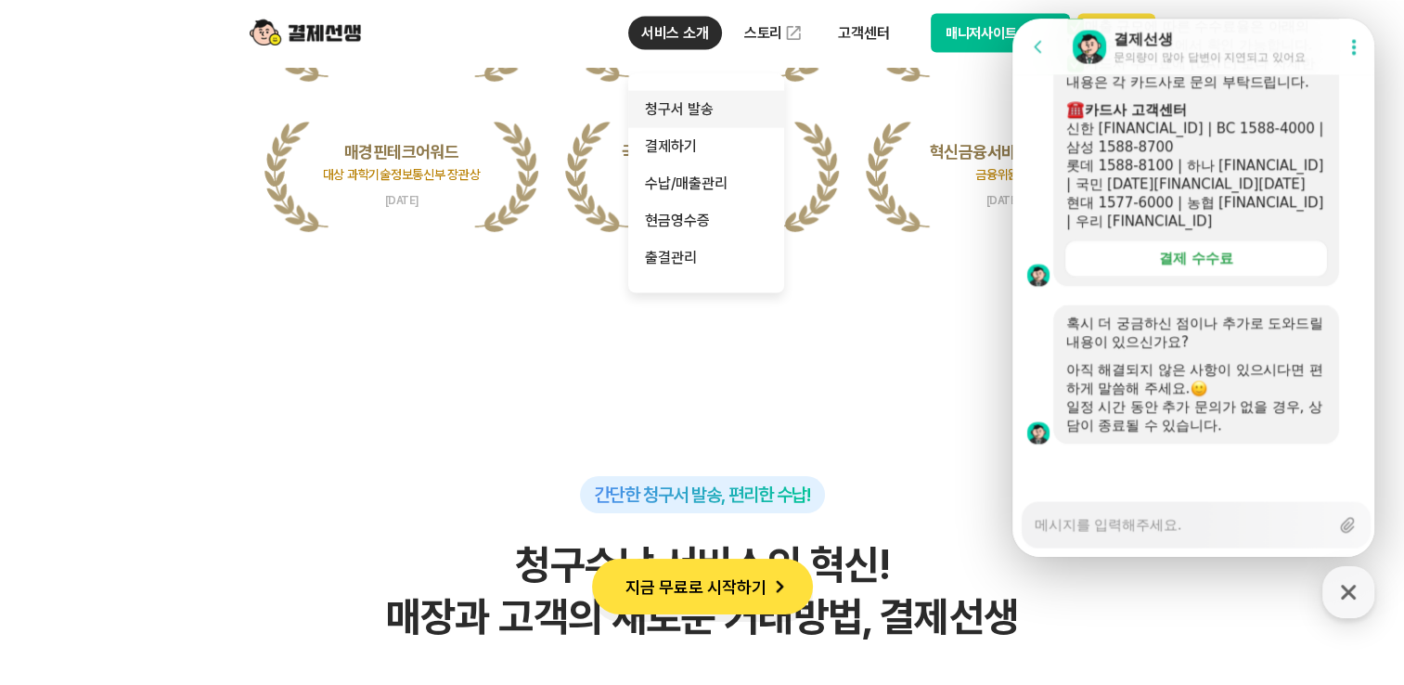
click at [693, 115] on link "청구서 발송" at bounding box center [706, 109] width 156 height 37
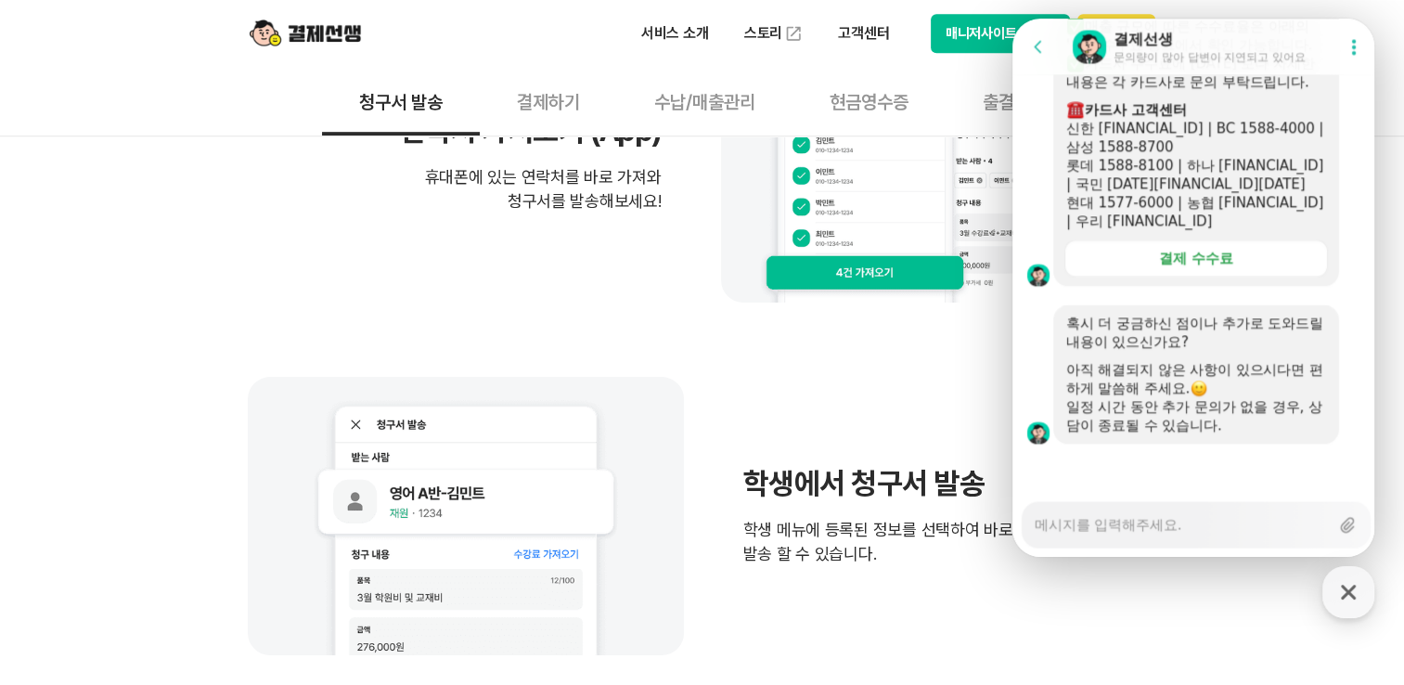
scroll to position [1206, 0]
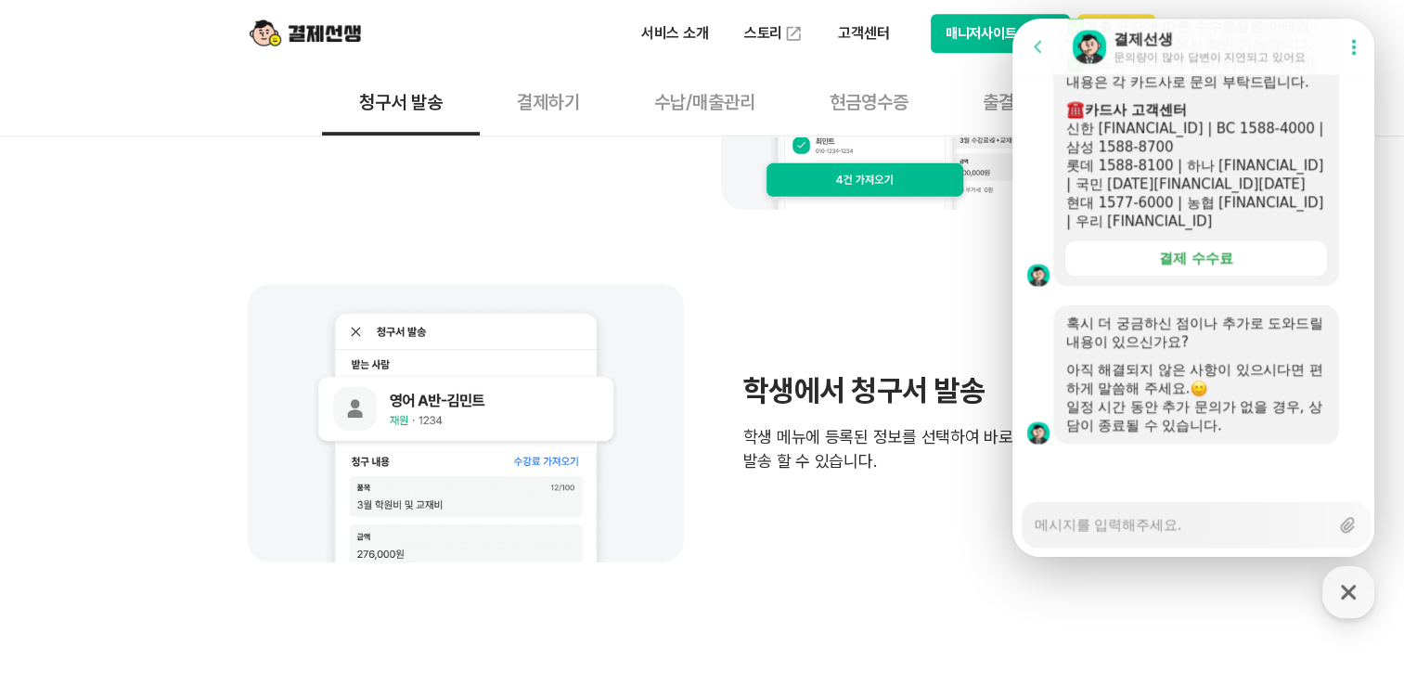
type textarea "x"
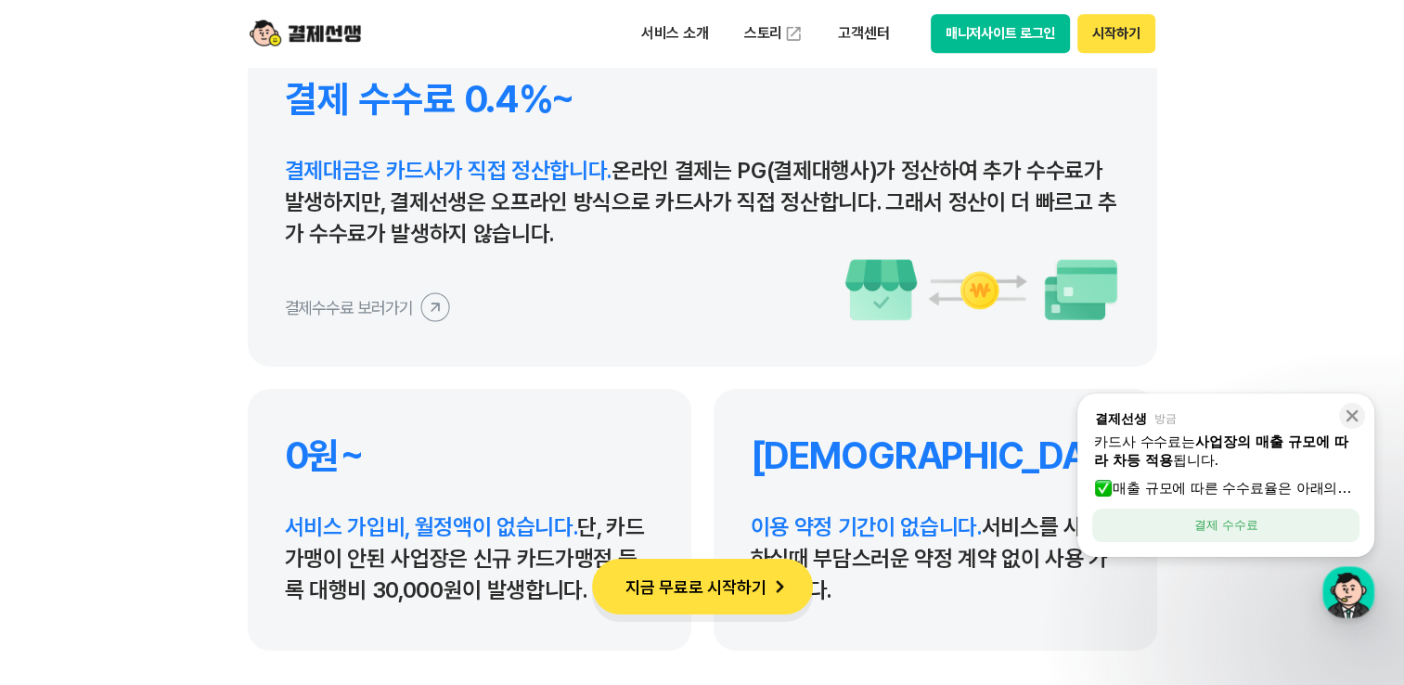
scroll to position [8720, 0]
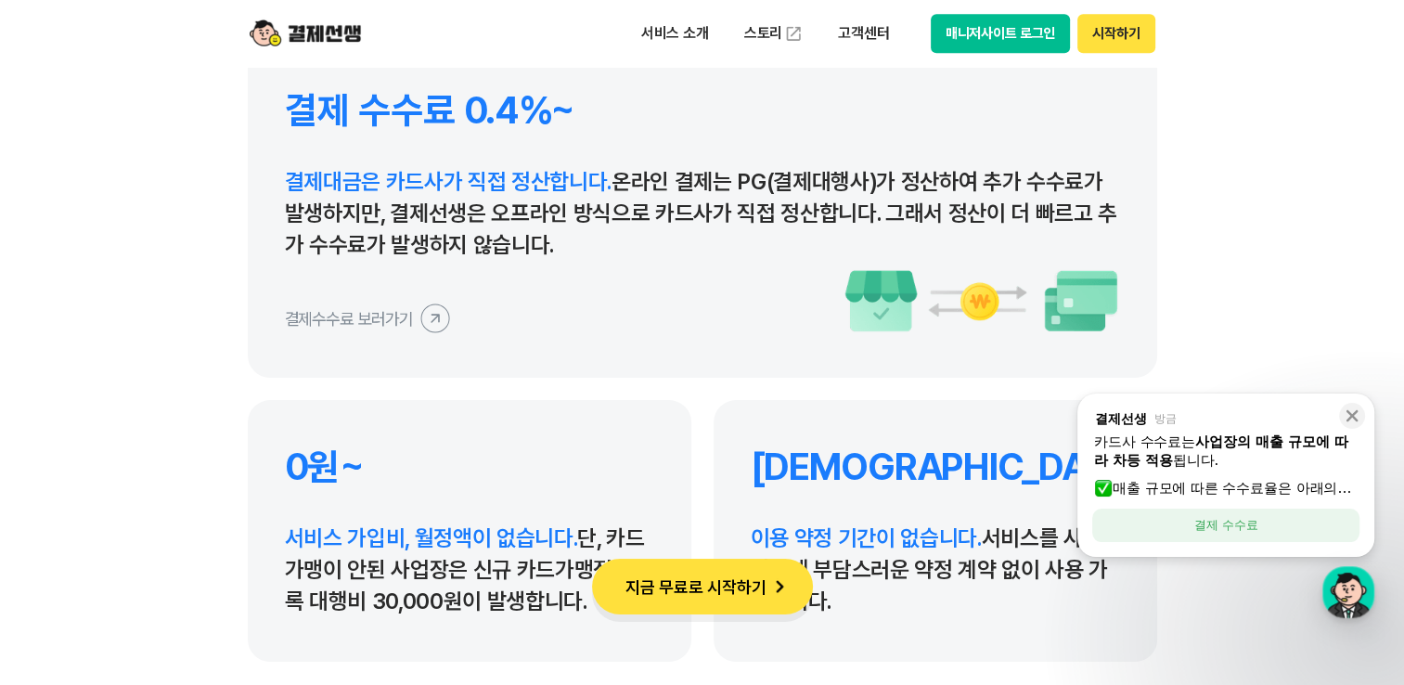
click at [431, 323] on icon at bounding box center [435, 318] width 42 height 42
click at [1351, 416] on icon at bounding box center [1352, 416] width 12 height 12
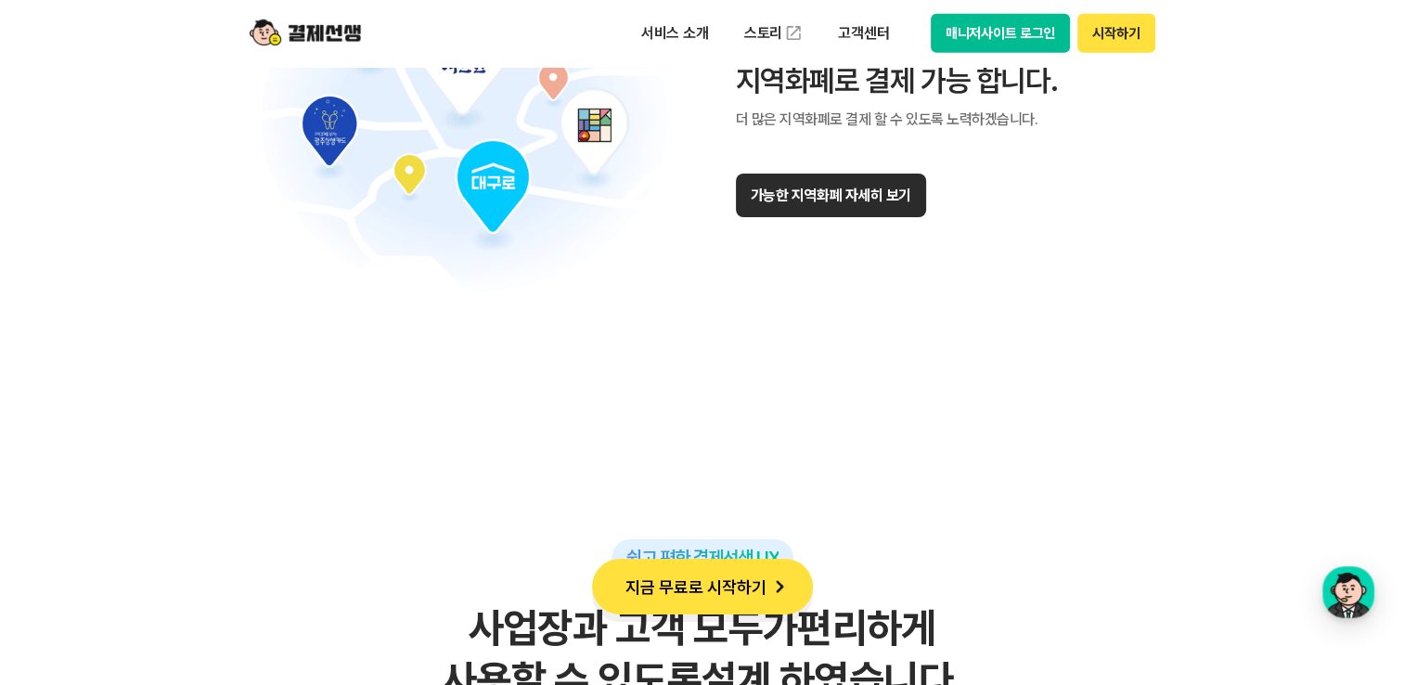
scroll to position [11410, 0]
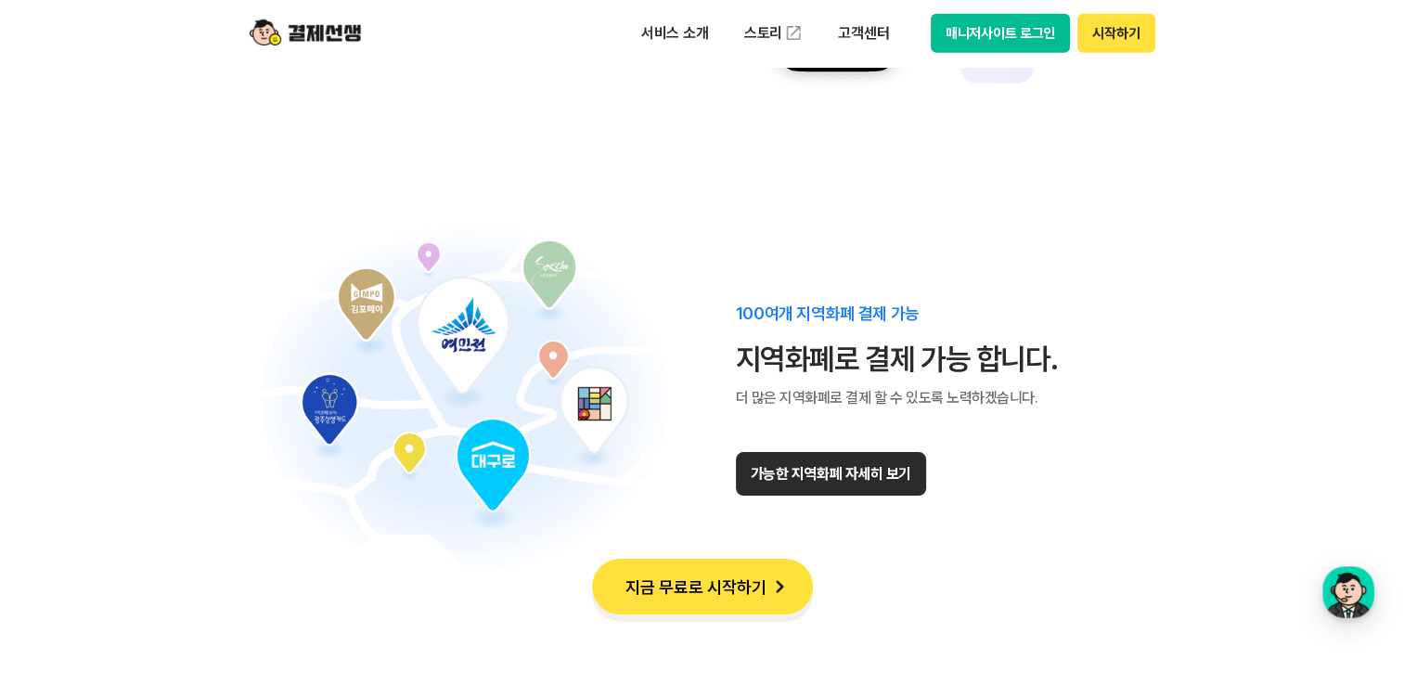
click at [868, 469] on button "가능한 지역화폐 자세히 보기" at bounding box center [831, 474] width 190 height 44
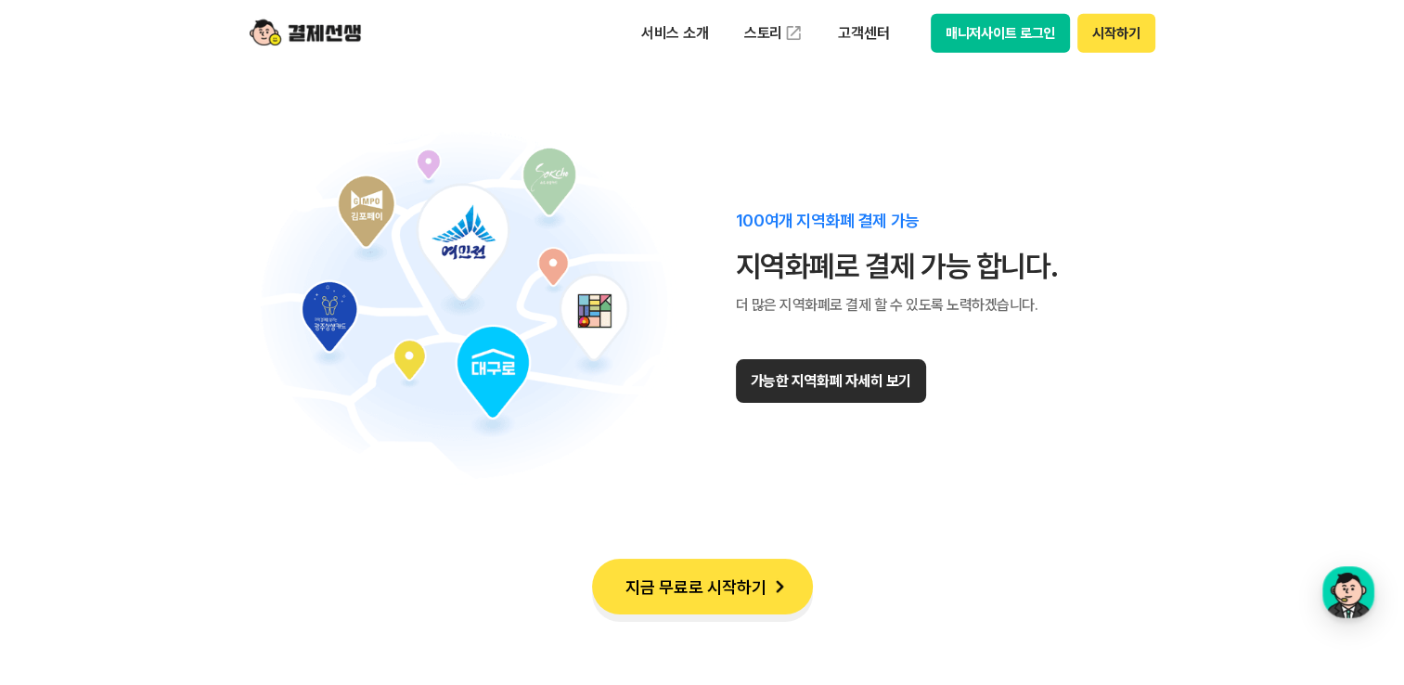
click at [1139, 14] on button "시작하기" at bounding box center [1115, 33] width 77 height 39
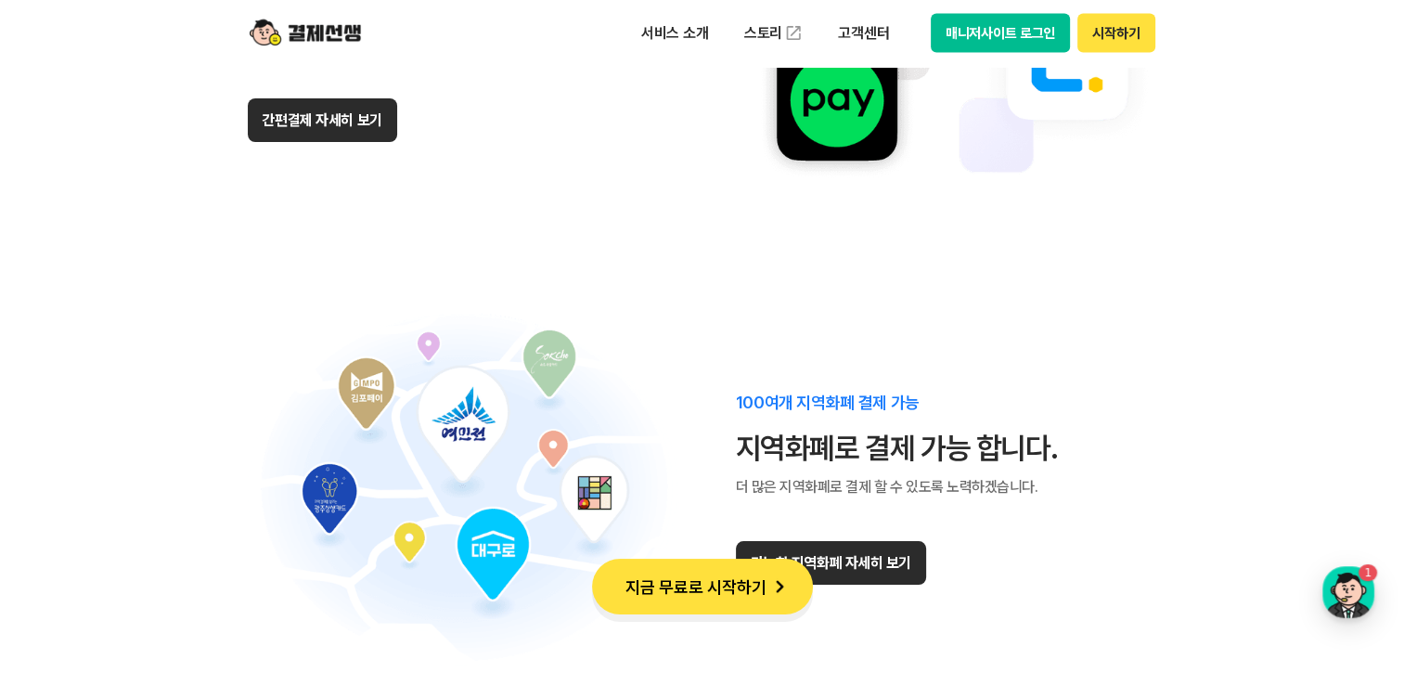
scroll to position [11317, 0]
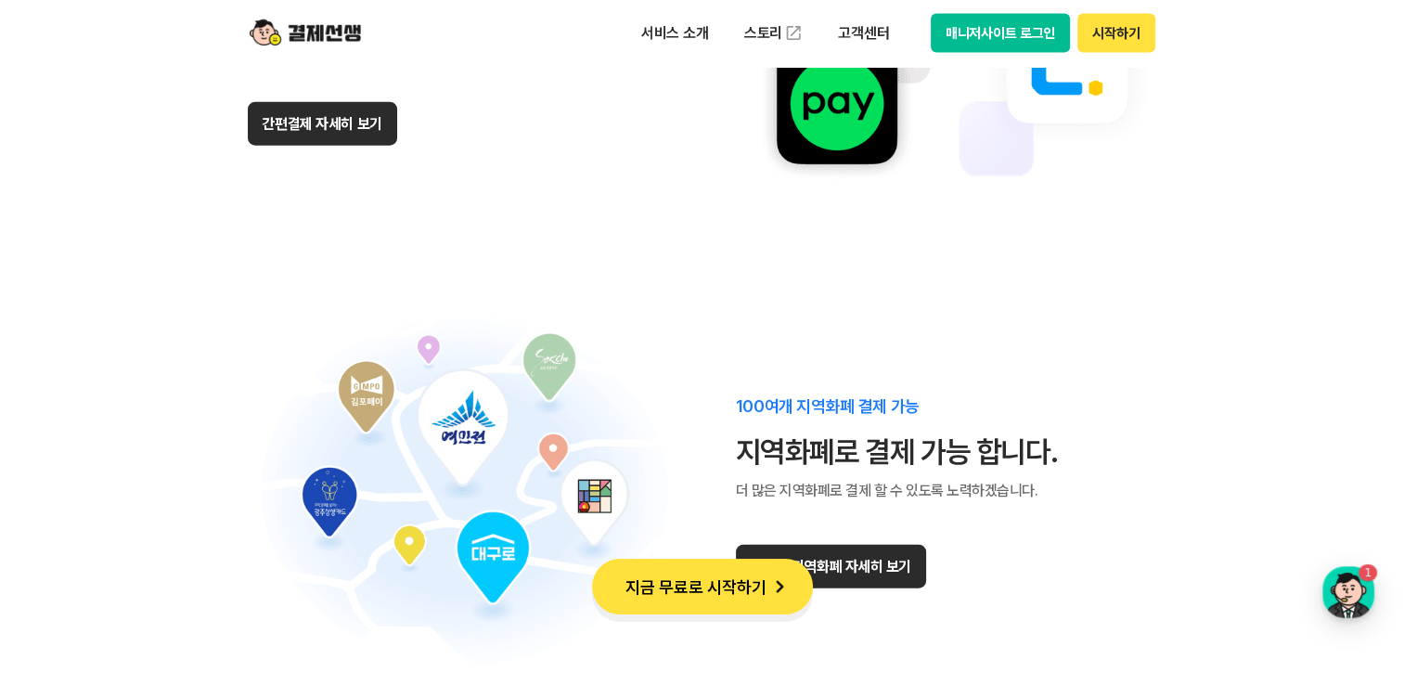
click at [334, 21] on img at bounding box center [305, 33] width 111 height 35
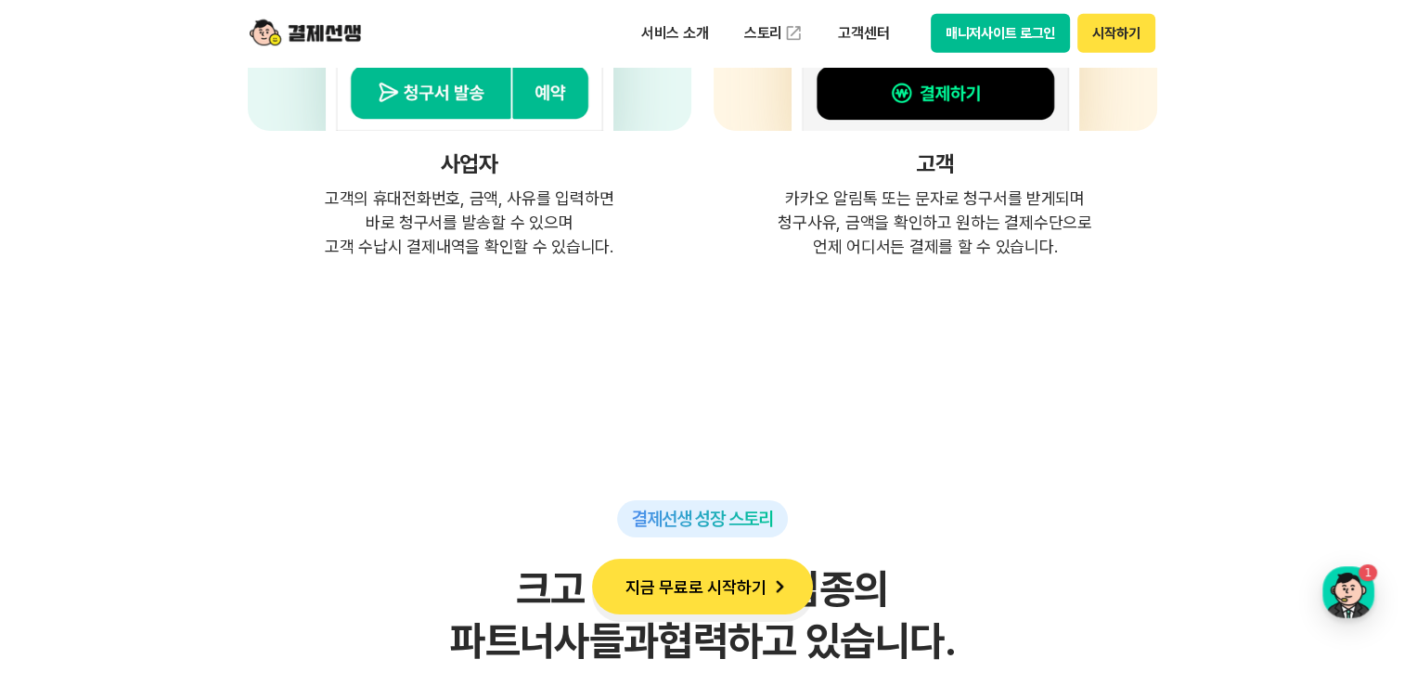
scroll to position [5195, 0]
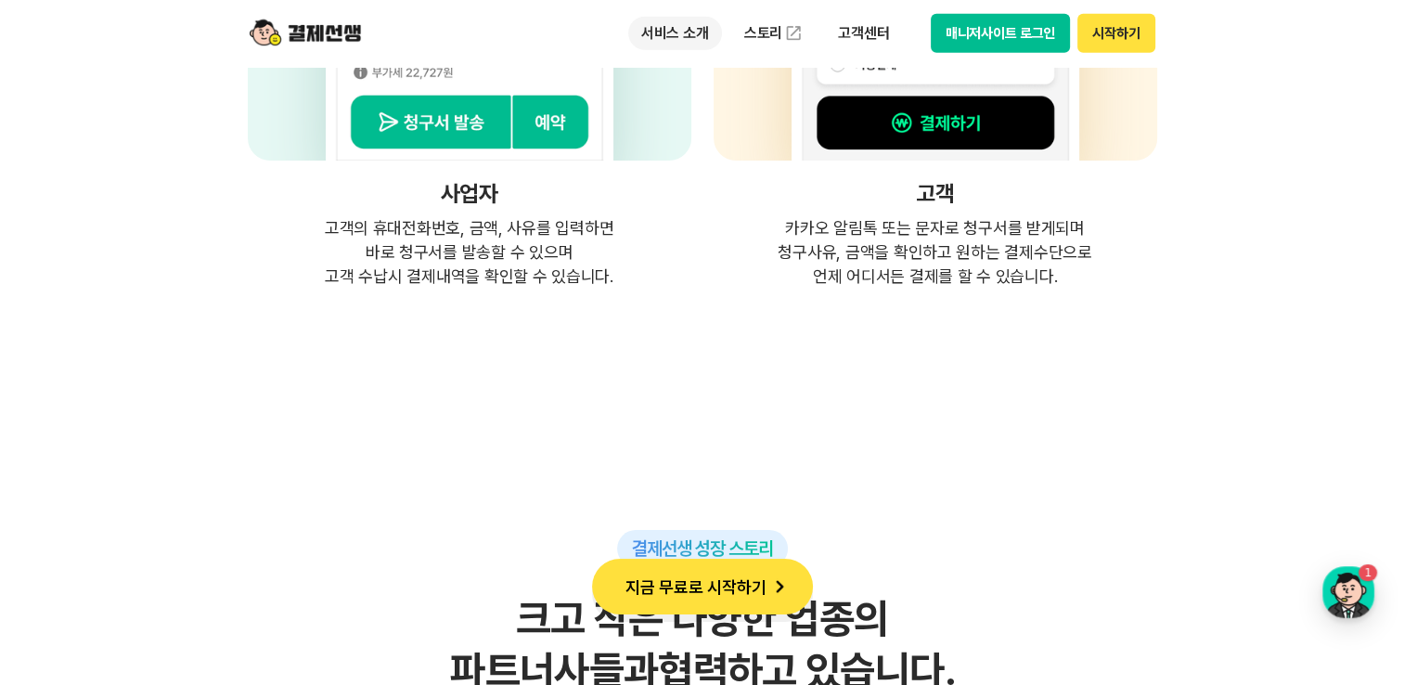
click at [662, 32] on p "서비스 소개" at bounding box center [675, 33] width 94 height 33
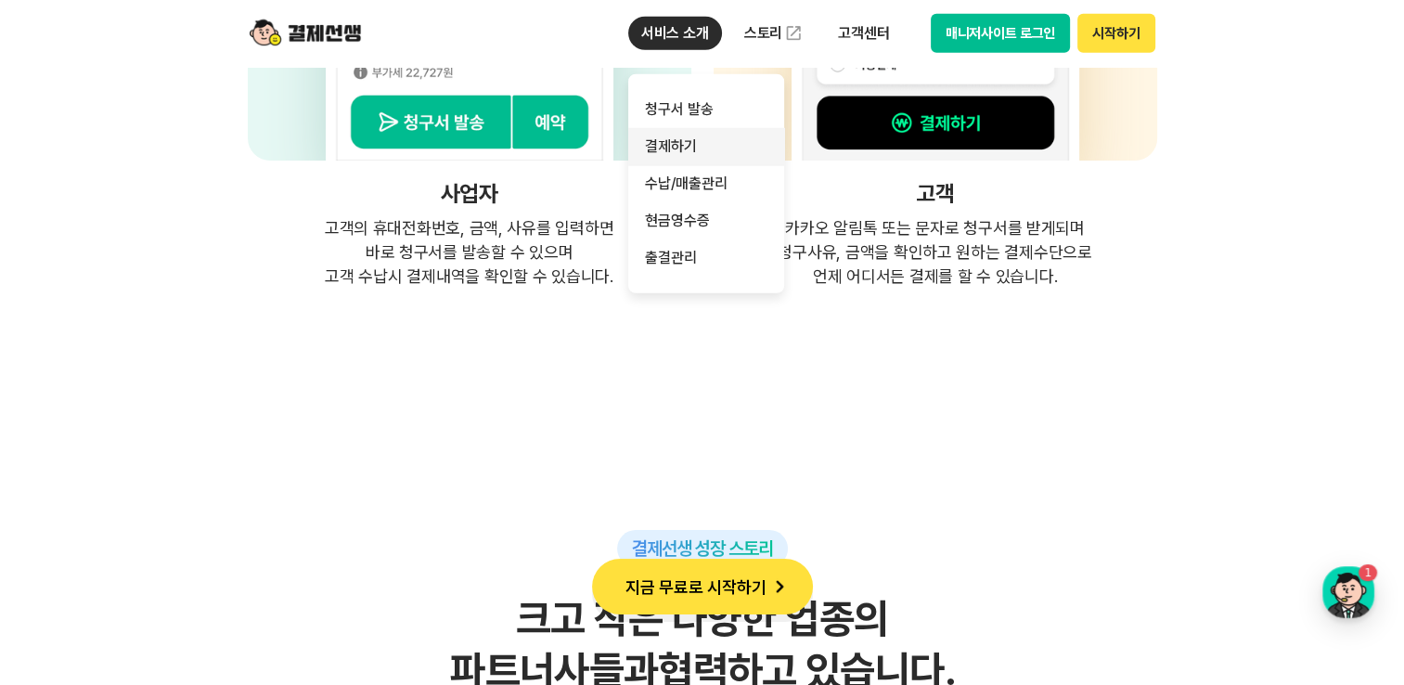
click at [705, 161] on link "결제하기" at bounding box center [706, 146] width 156 height 37
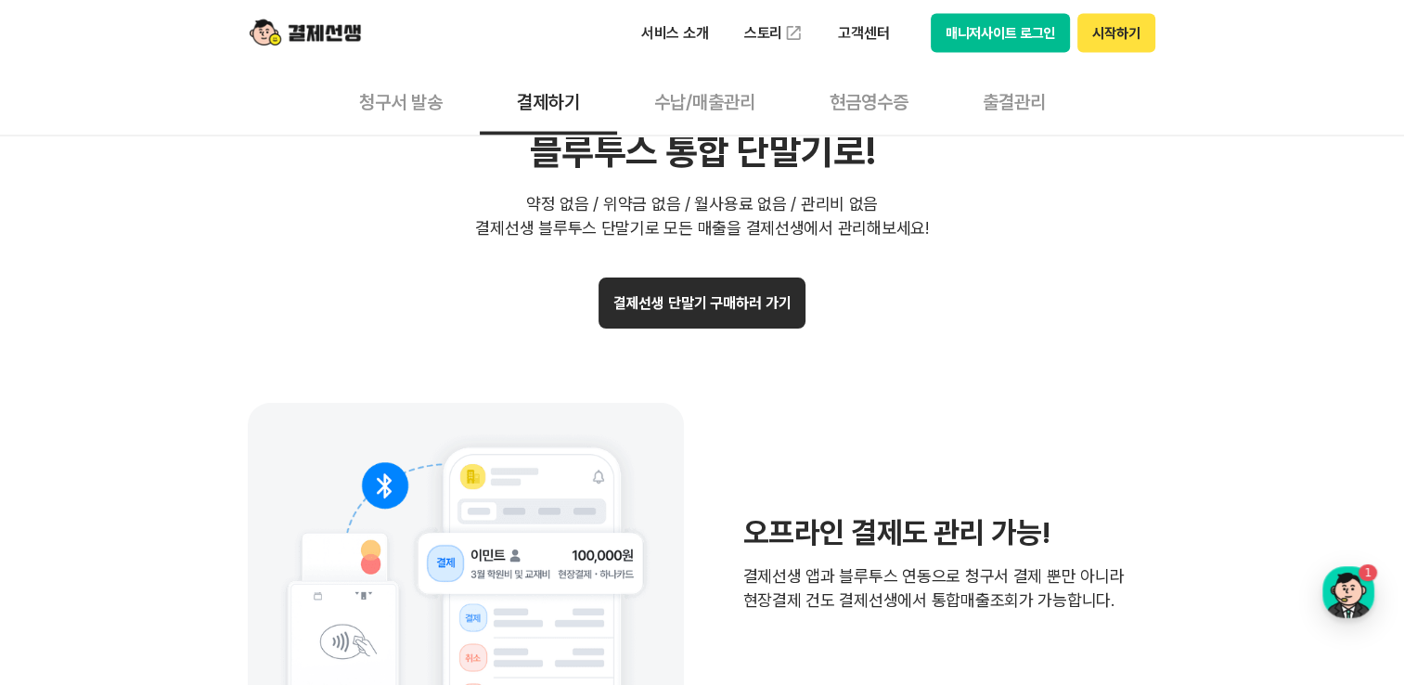
scroll to position [3803, 0]
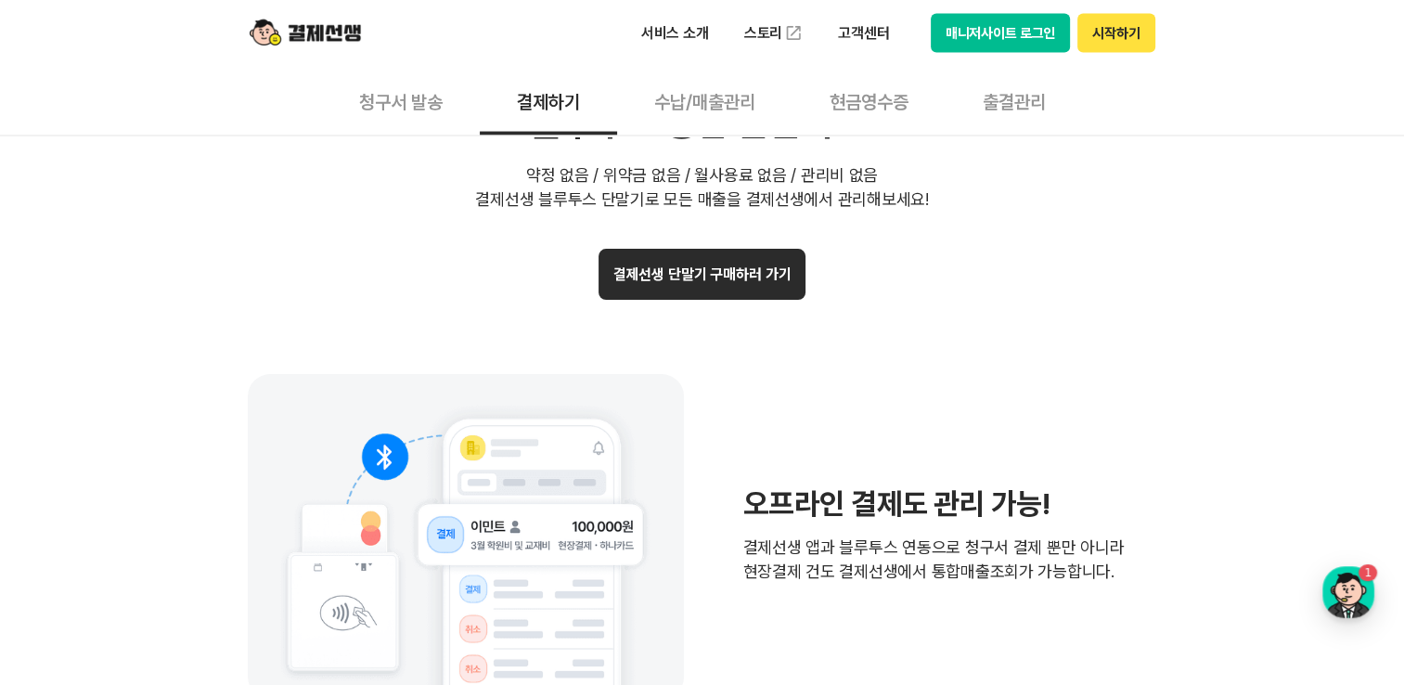
click at [712, 282] on button "결제선생 단말기 구매하러 가기" at bounding box center [702, 274] width 208 height 51
click at [336, 311] on div "결제선생 단말기 구매하러 가기 오프라인 결제도 관리 가능! 결제선생 앱과 블루투스 연동으로 청구서 결제 뿐만 아니라 현장결제 건도 결제선생에서…" at bounding box center [702, 650] width 909 height 802
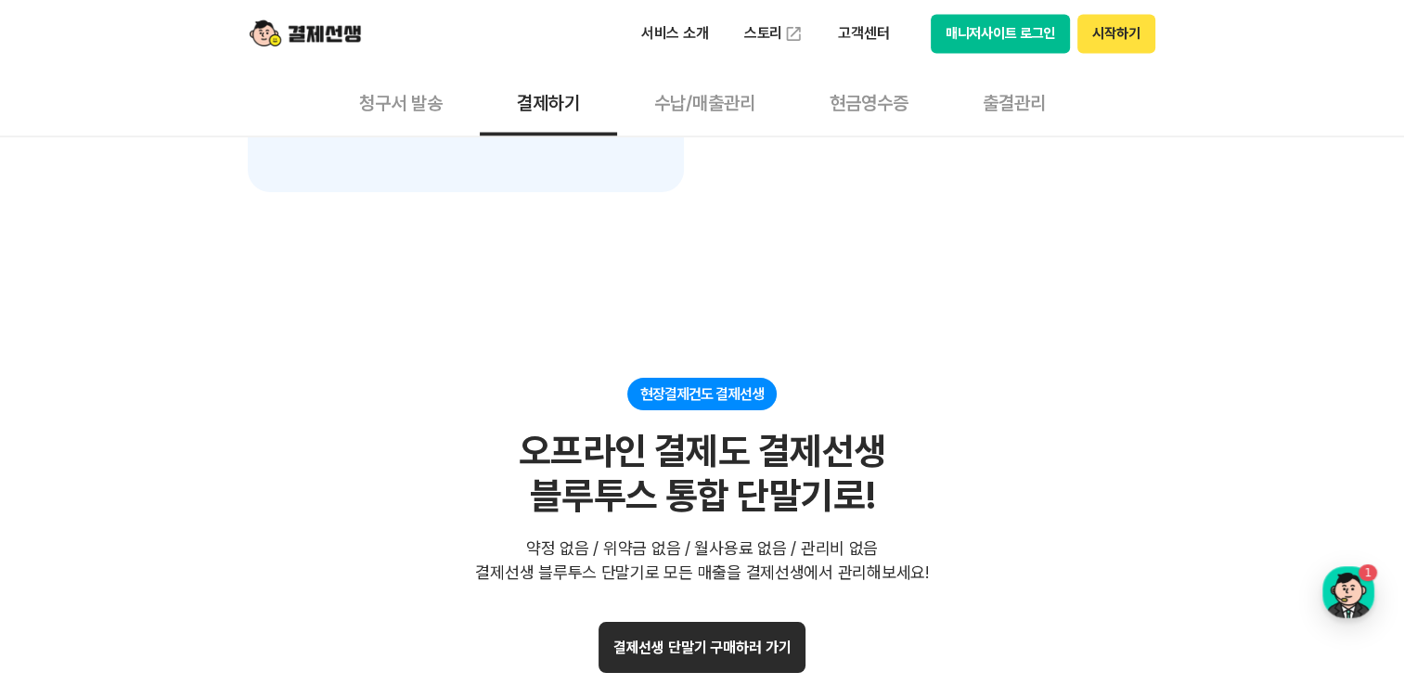
scroll to position [3618, 0]
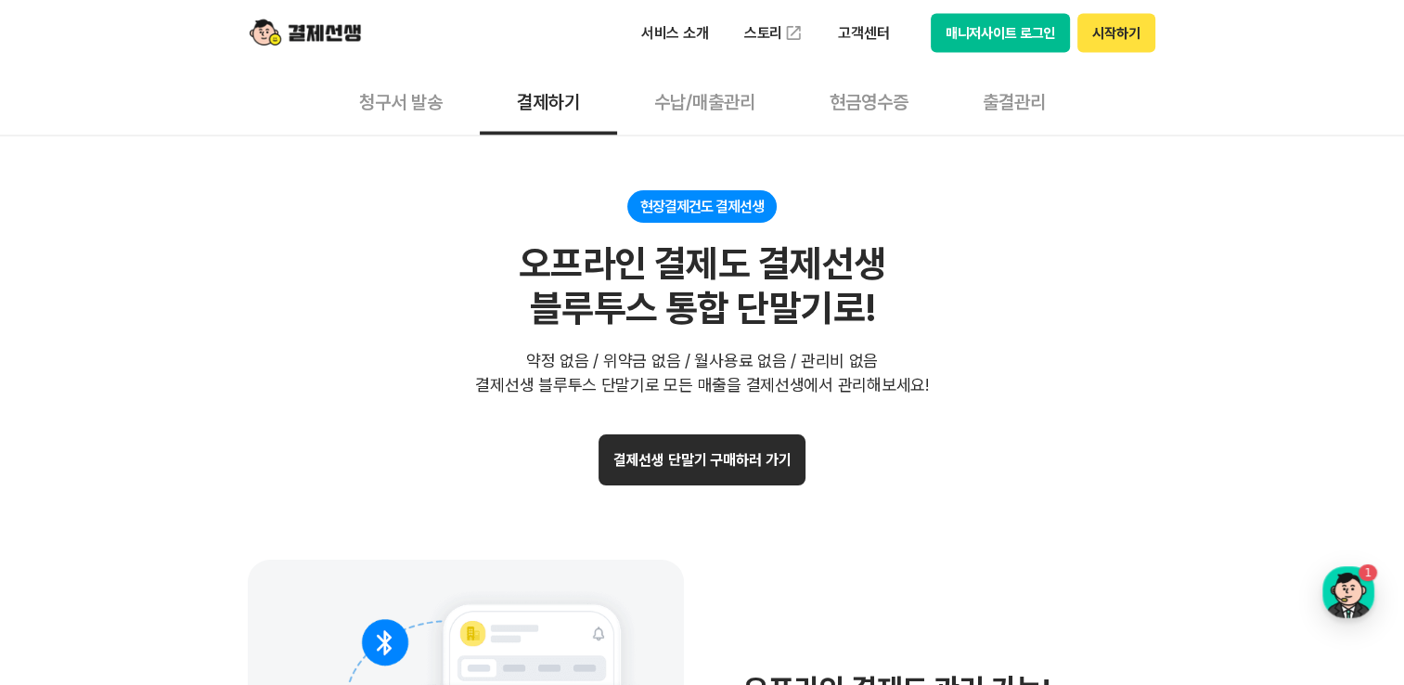
click at [761, 461] on button "결제선생 단말기 구매하러 가기" at bounding box center [702, 459] width 208 height 51
